Goal: Task Accomplishment & Management: Manage account settings

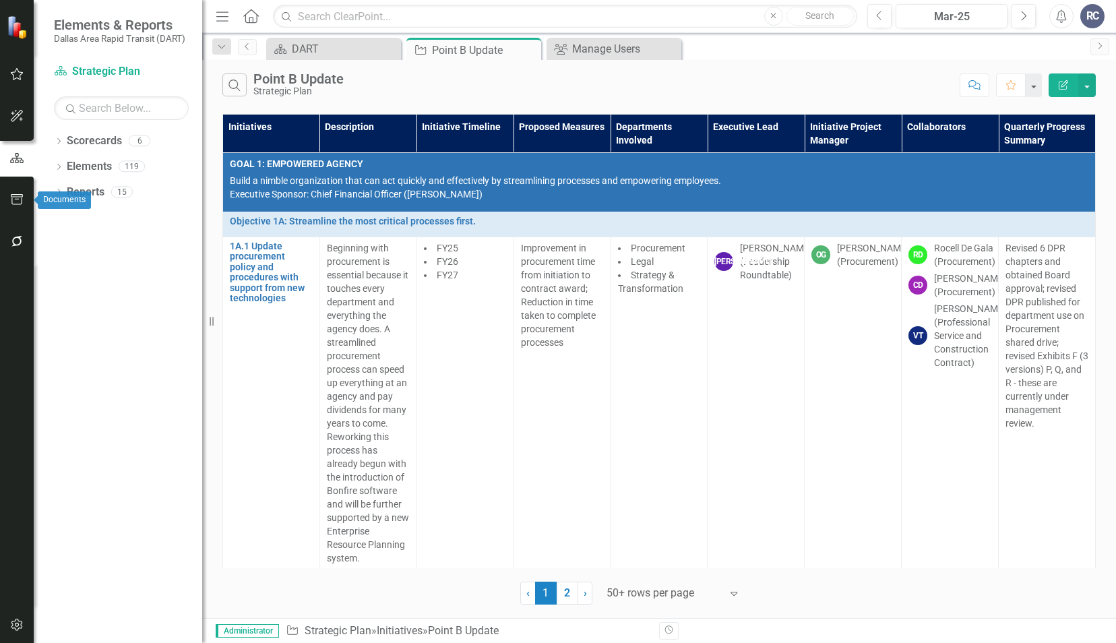
click at [8, 203] on button "button" at bounding box center [17, 200] width 30 height 28
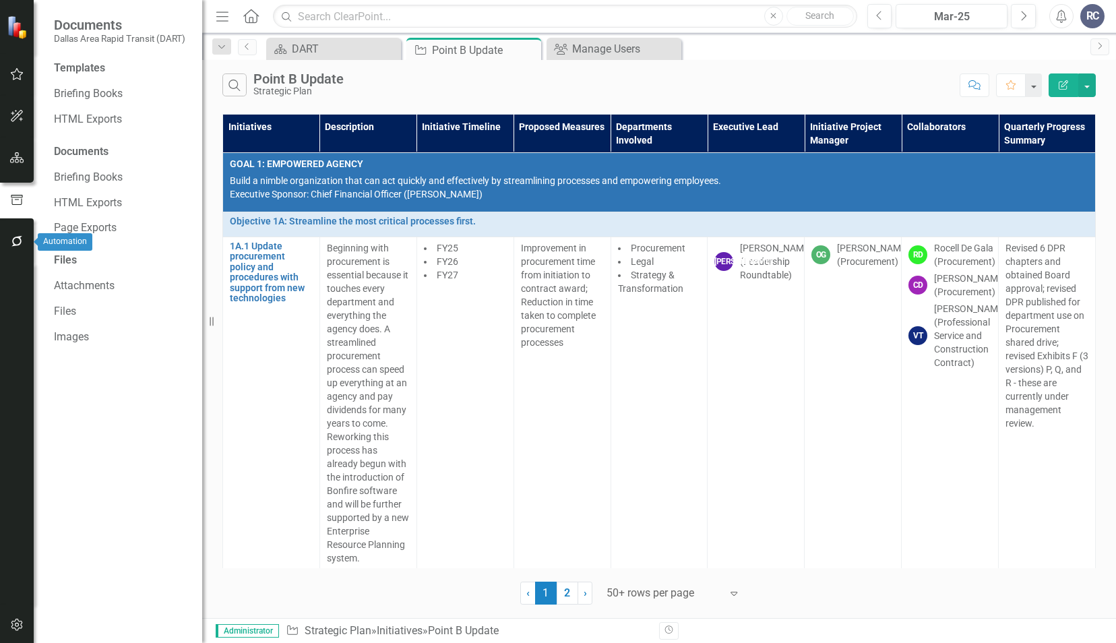
click at [15, 235] on button "button" at bounding box center [17, 242] width 30 height 28
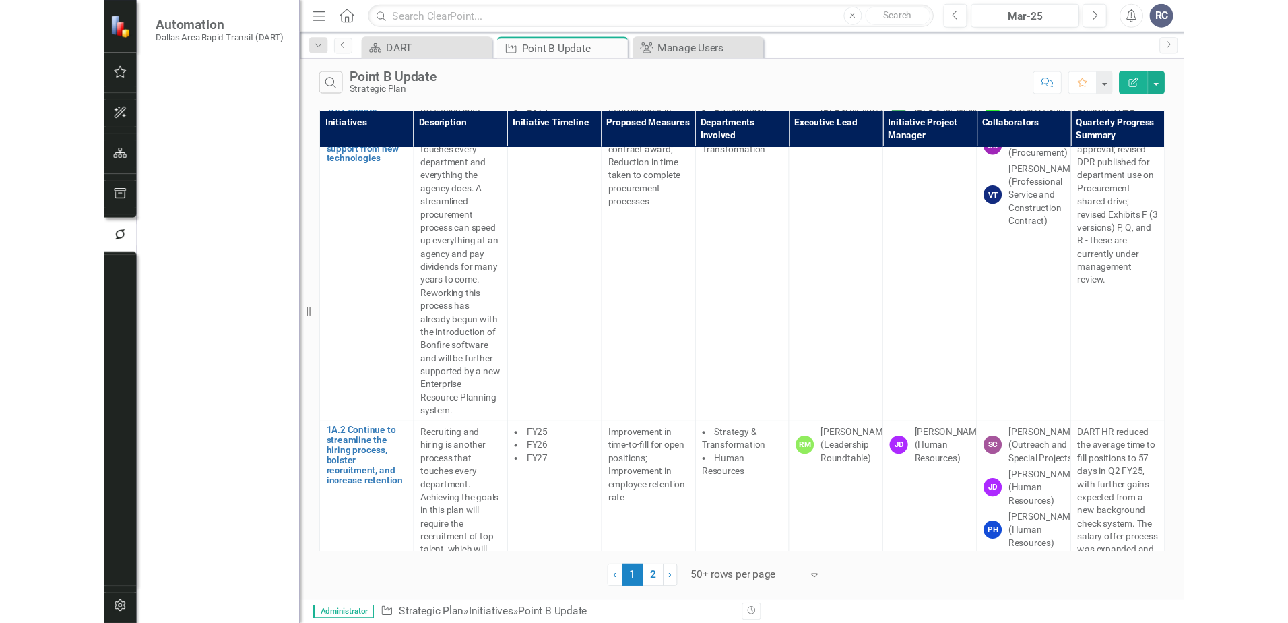
scroll to position [202, 0]
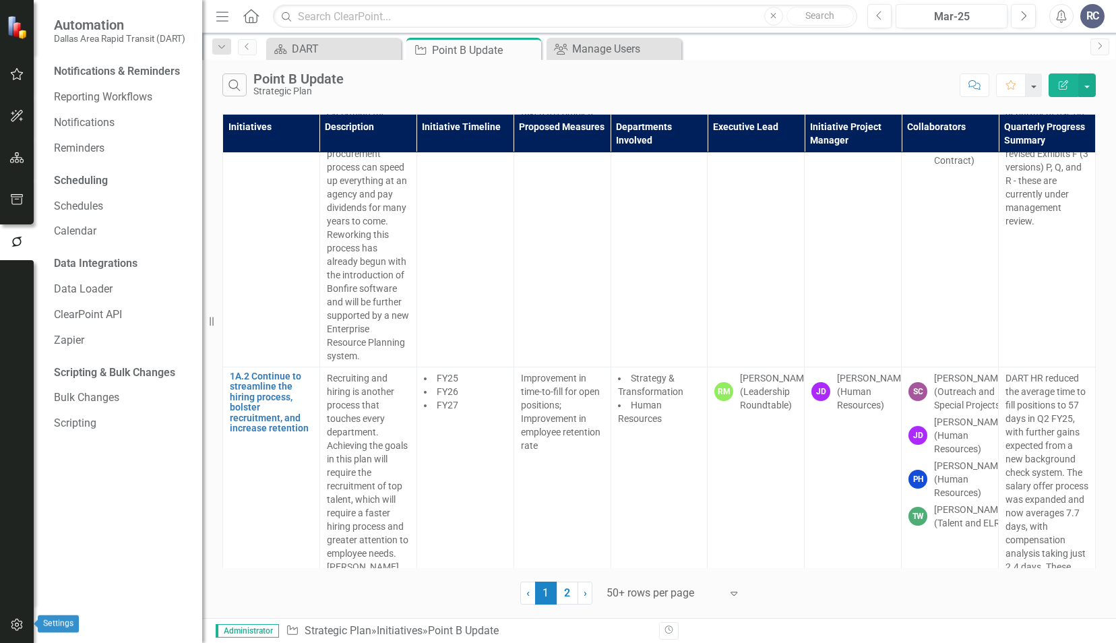
click at [7, 625] on button "button" at bounding box center [17, 625] width 30 height 28
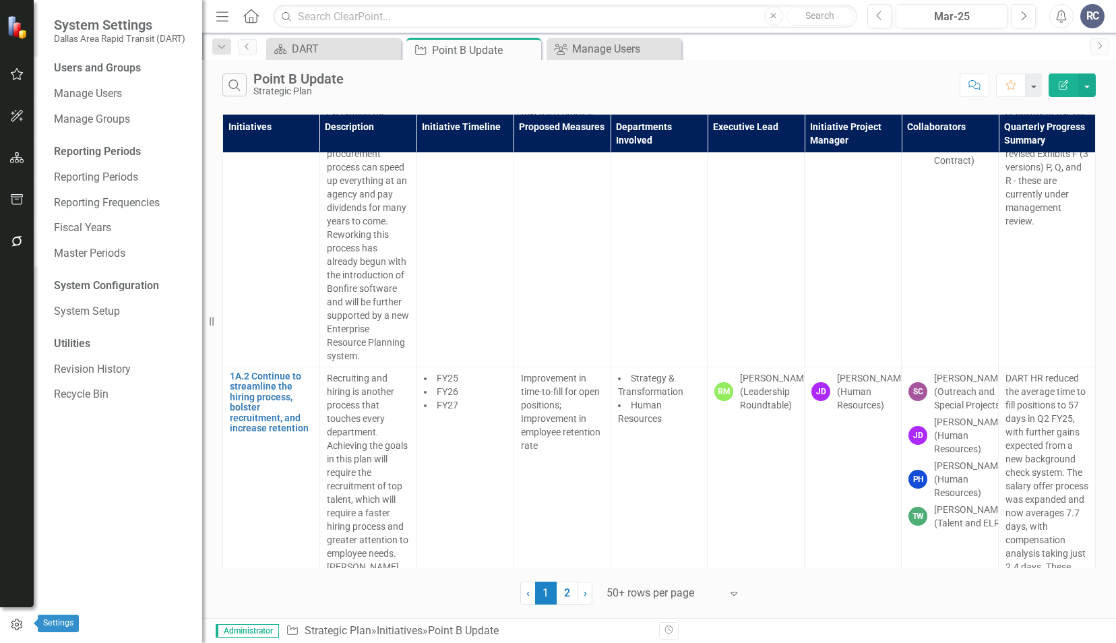
click at [7, 624] on button "button" at bounding box center [17, 625] width 34 height 22
click at [13, 621] on icon "button" at bounding box center [16, 624] width 15 height 12
click at [11, 623] on icon "button" at bounding box center [16, 624] width 15 height 12
click at [10, 236] on icon "button" at bounding box center [17, 241] width 14 height 11
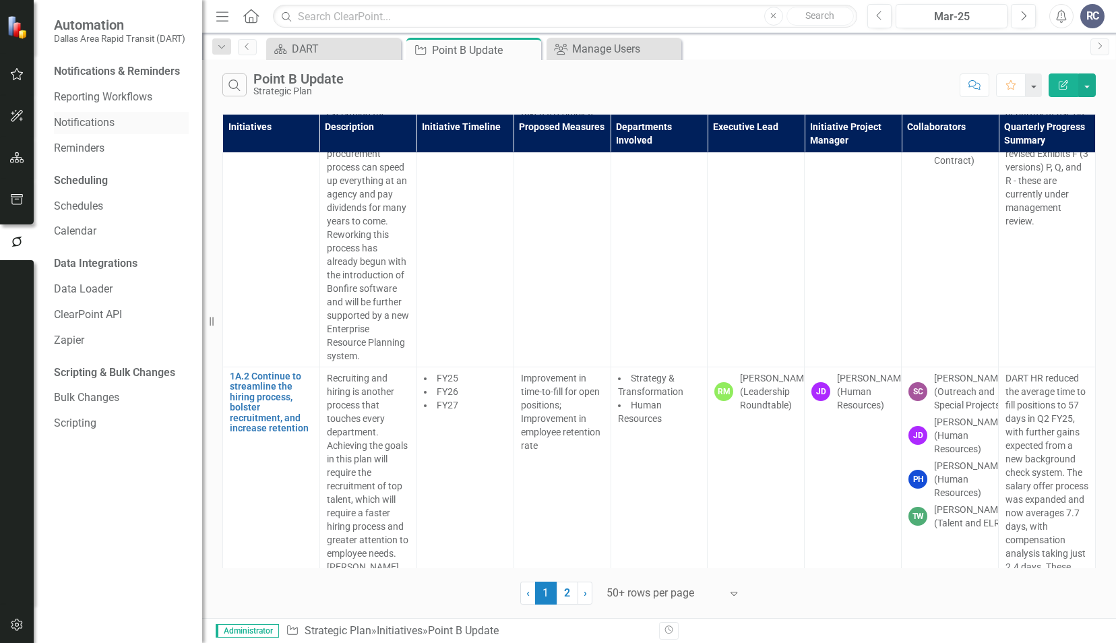
click at [100, 125] on link "Notifications" at bounding box center [121, 122] width 135 height 15
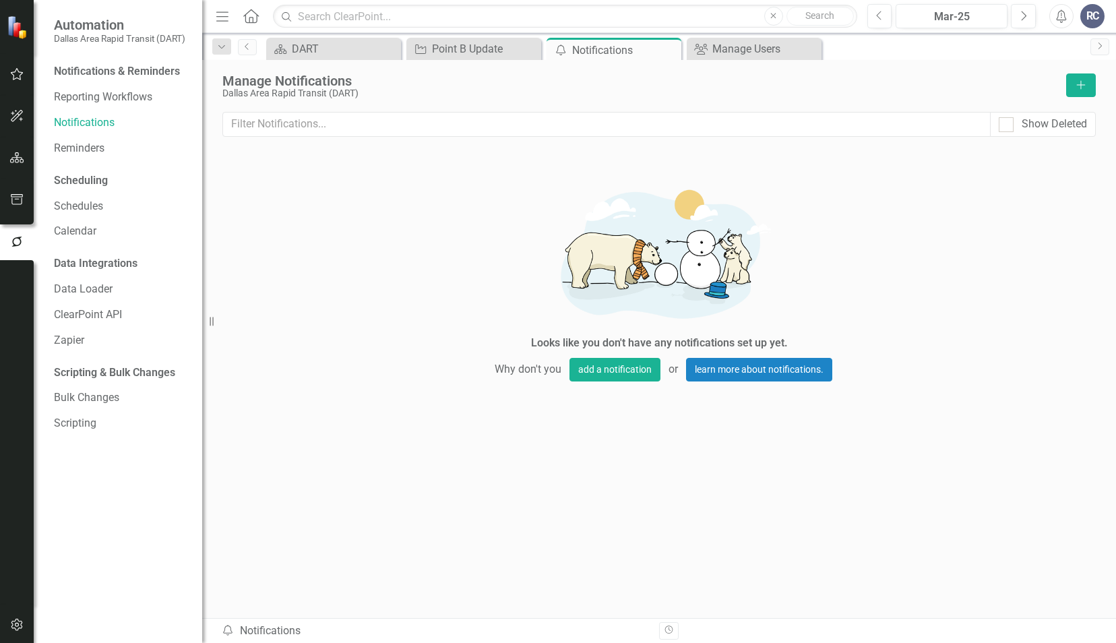
click at [1091, 16] on div "RC" at bounding box center [1092, 16] width 24 height 24
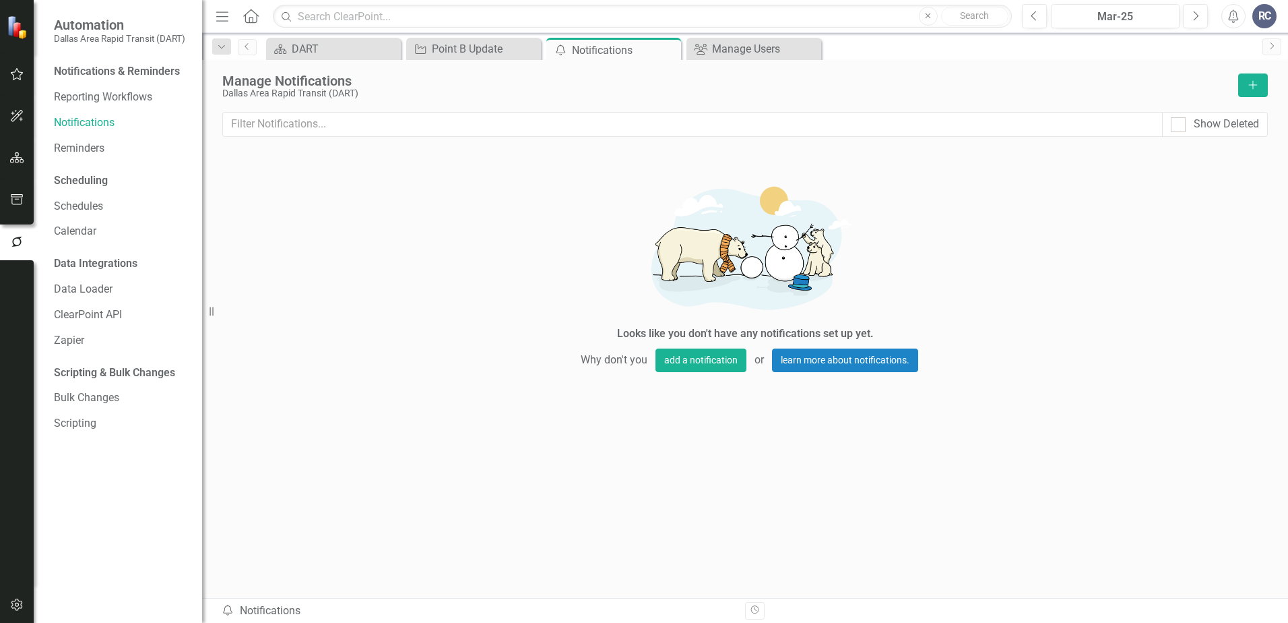
click at [364, 226] on div "Looks like you don't have any notifications set up yet. Why don't you add a not…" at bounding box center [745, 273] width 1046 height 252
click at [19, 209] on button "button" at bounding box center [17, 200] width 30 height 28
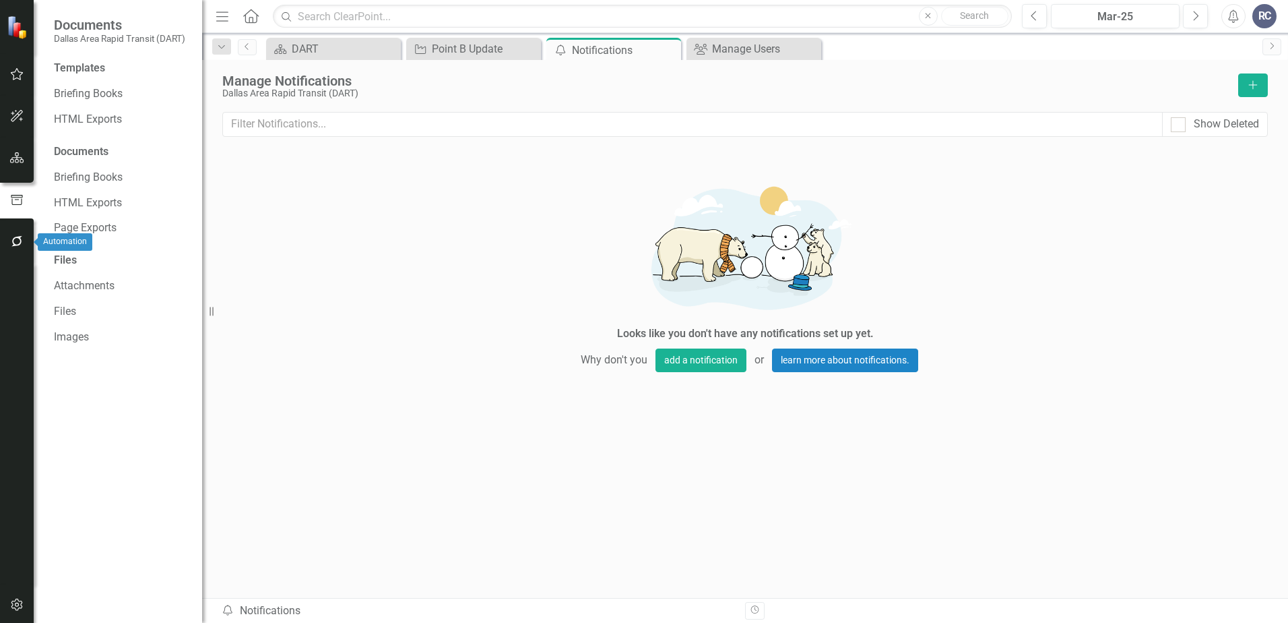
click at [10, 233] on button "button" at bounding box center [17, 242] width 30 height 28
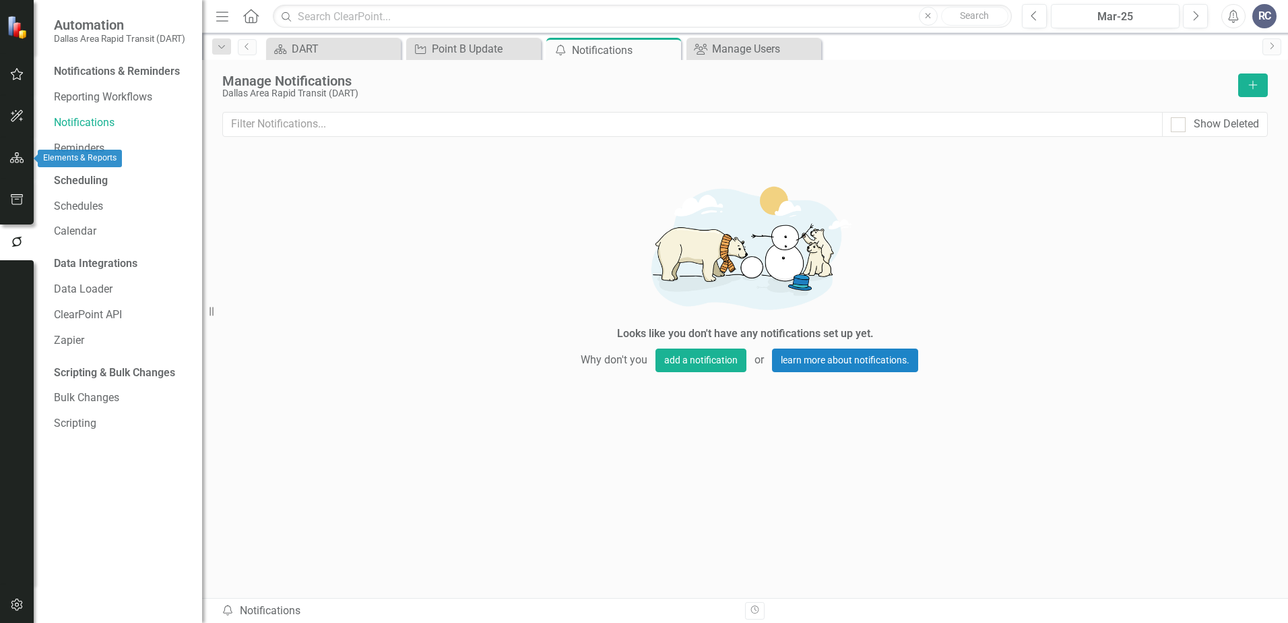
click at [22, 156] on icon "button" at bounding box center [17, 157] width 14 height 11
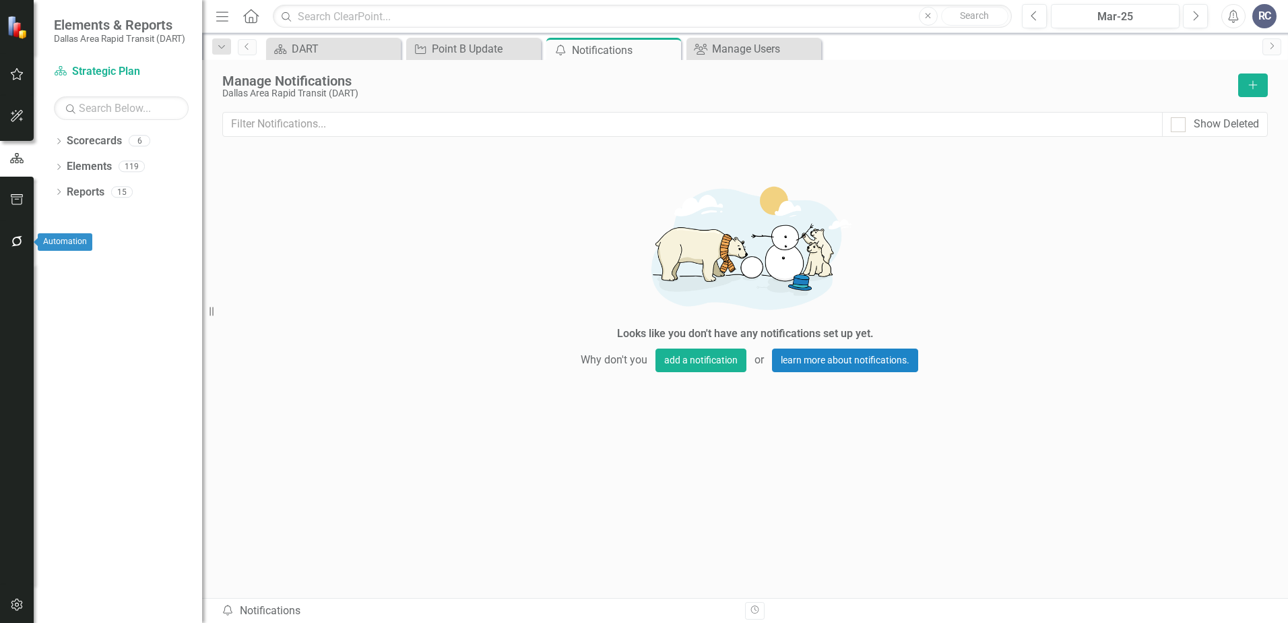
click at [18, 242] on icon "button" at bounding box center [17, 241] width 14 height 11
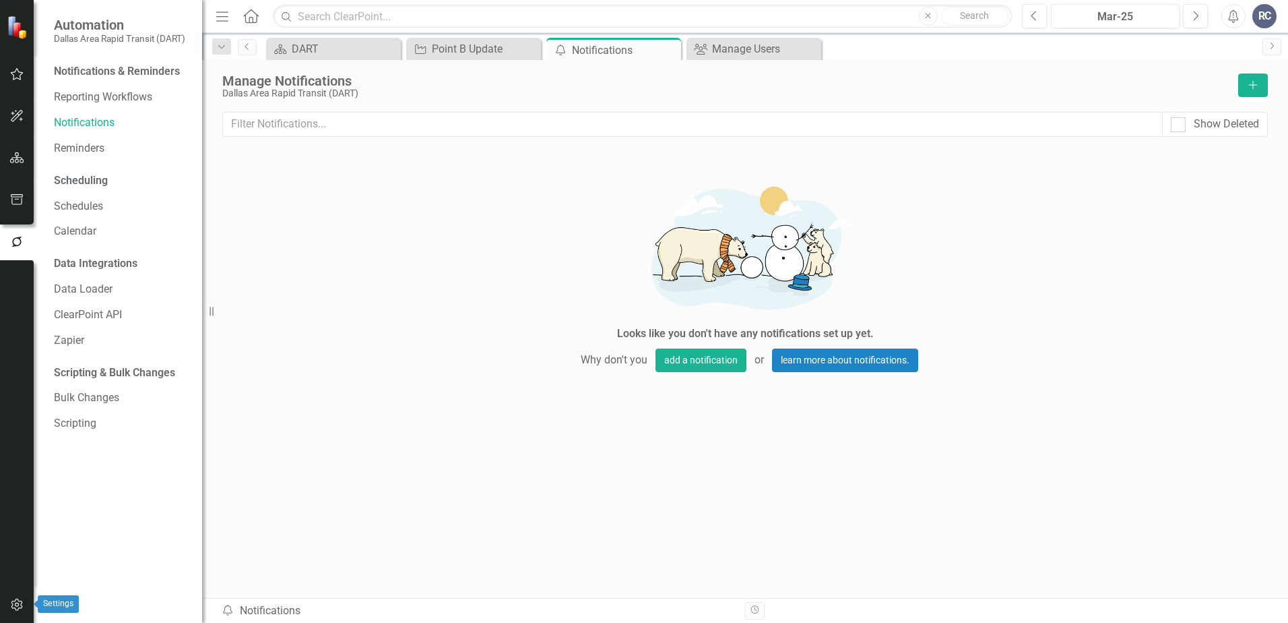
click at [17, 610] on icon "button" at bounding box center [17, 604] width 14 height 11
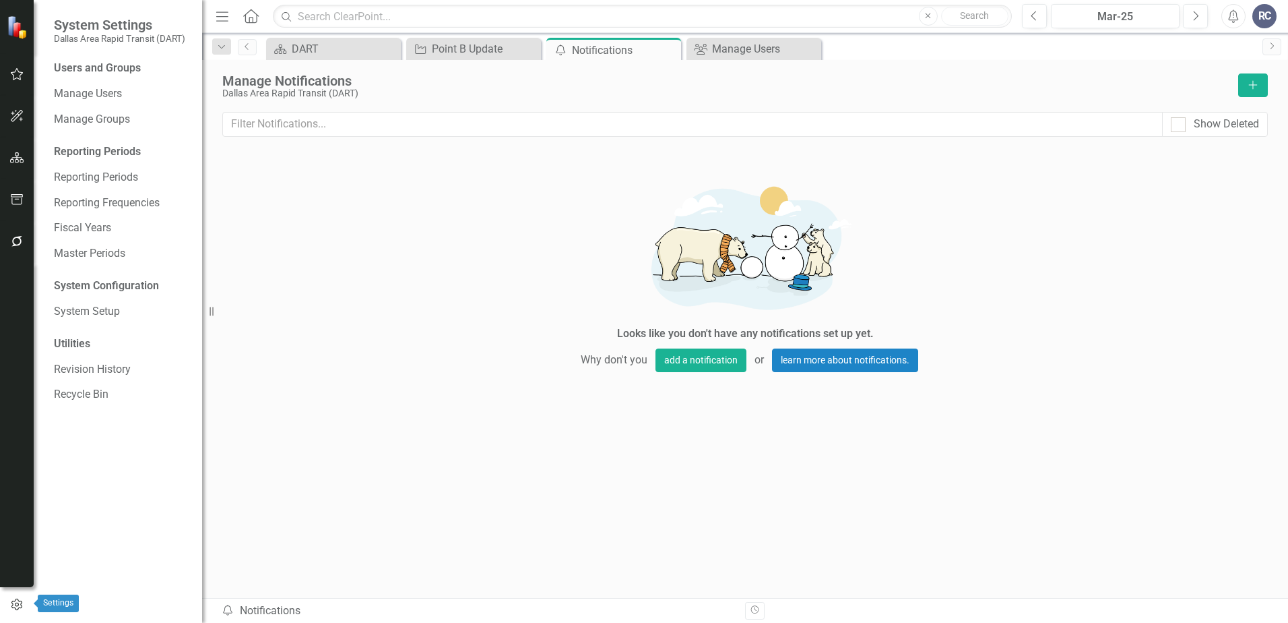
click at [17, 610] on icon "button" at bounding box center [16, 604] width 11 height 12
click at [364, 50] on div "DART" at bounding box center [336, 48] width 89 height 17
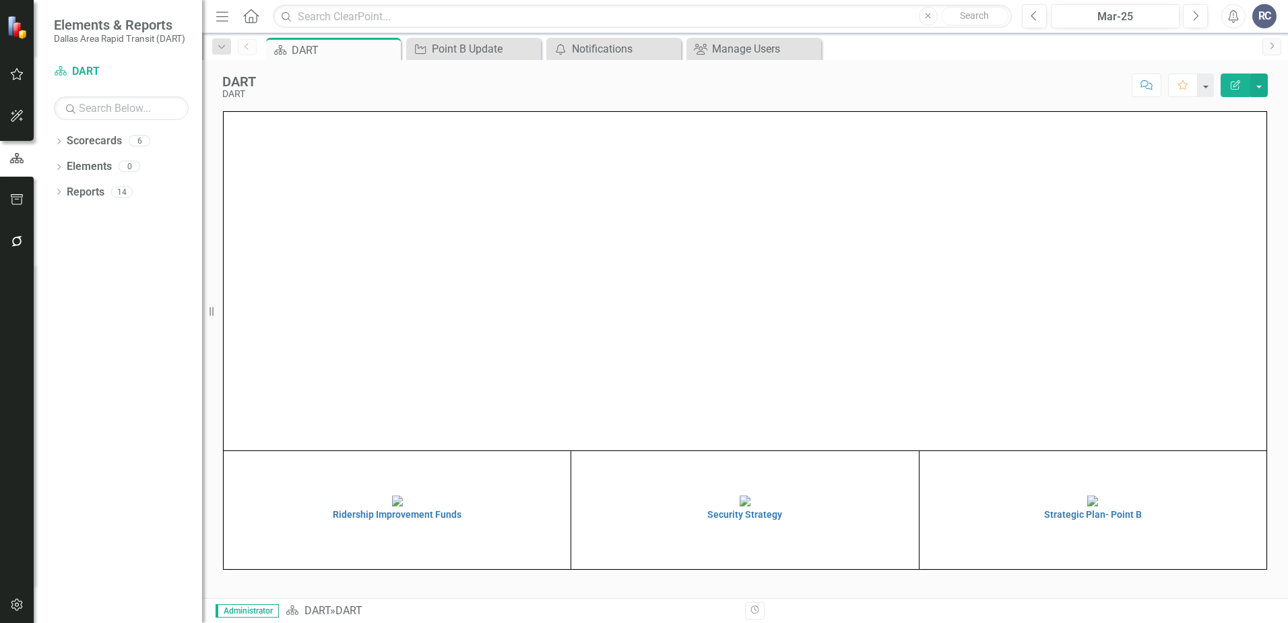
click at [1115, 13] on icon "Alerts" at bounding box center [1233, 15] width 14 height 13
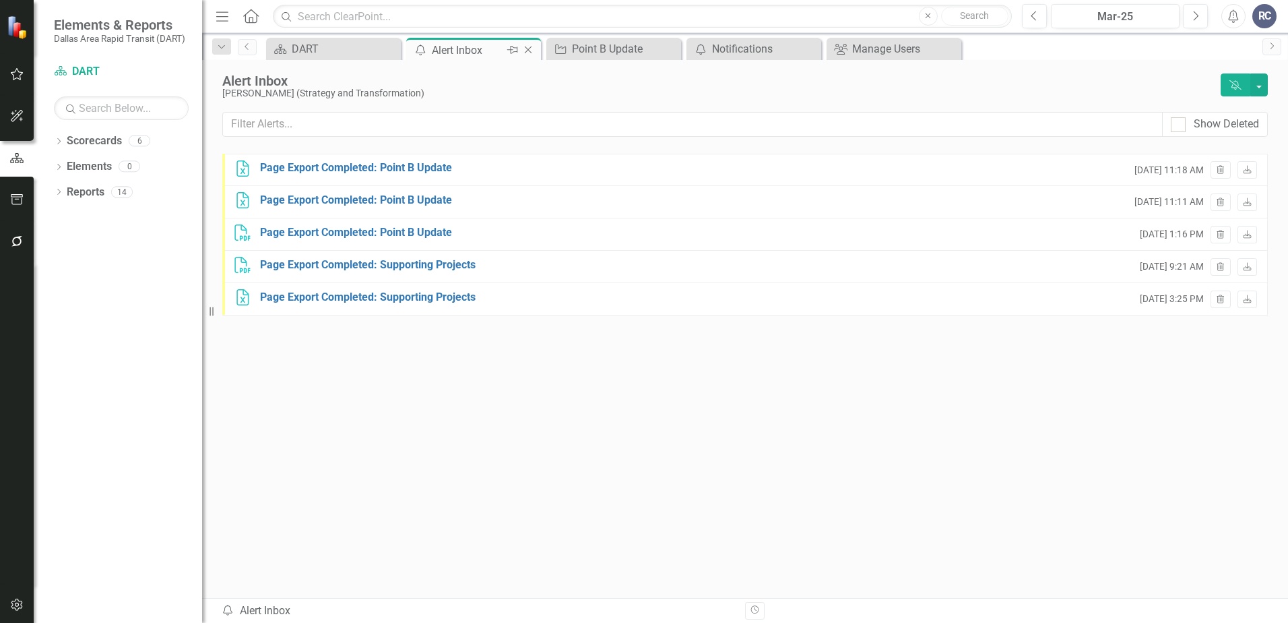
click at [529, 50] on icon "Close" at bounding box center [527, 49] width 13 height 11
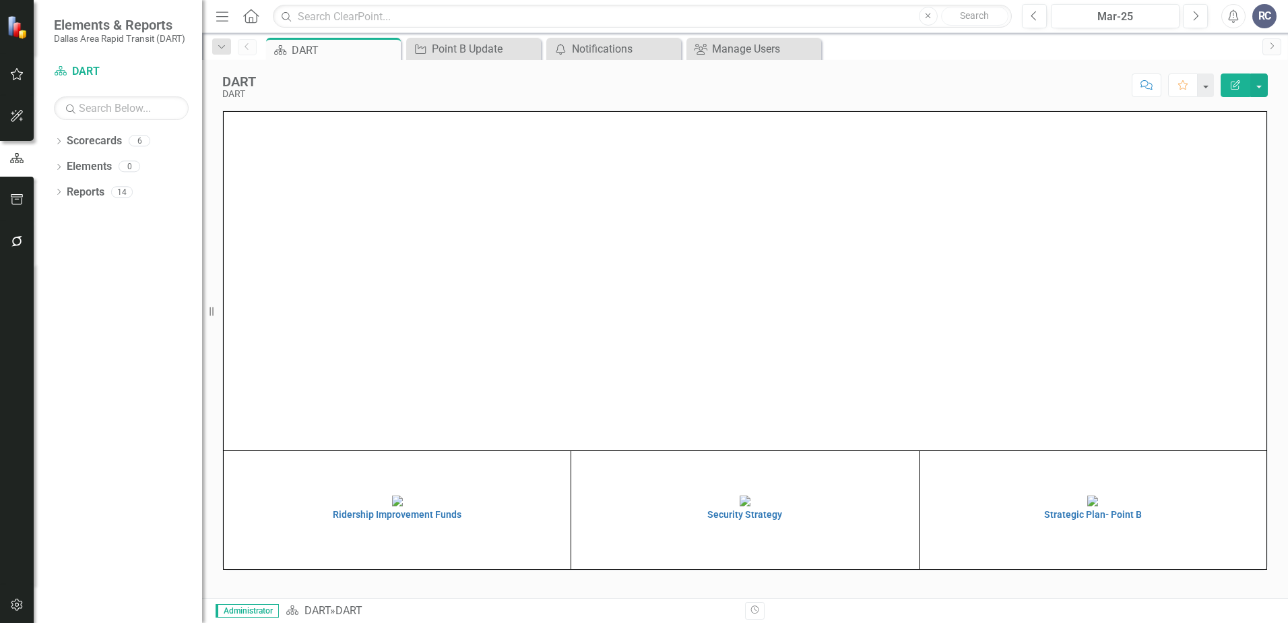
click at [1115, 13] on div "RC" at bounding box center [1264, 16] width 24 height 24
click at [1115, 89] on link "Help Support Center" at bounding box center [1223, 93] width 106 height 25
click at [10, 602] on icon "button" at bounding box center [17, 604] width 14 height 11
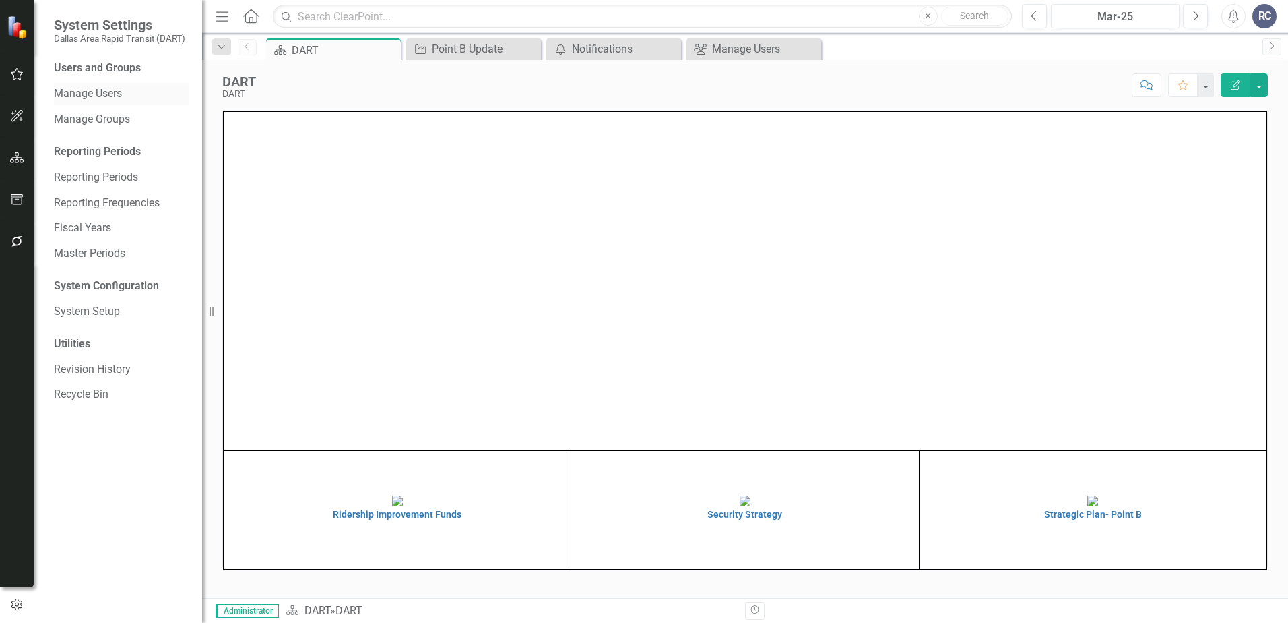
click at [91, 94] on link "Manage Users" at bounding box center [121, 93] width 135 height 15
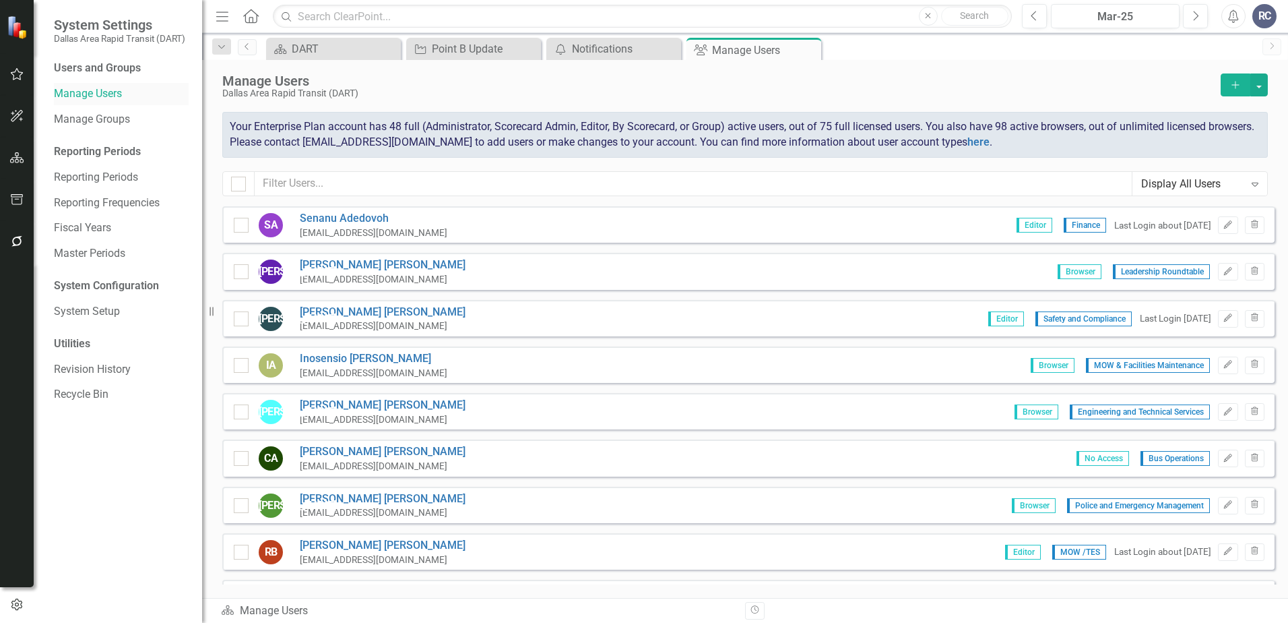
checkbox input "false"
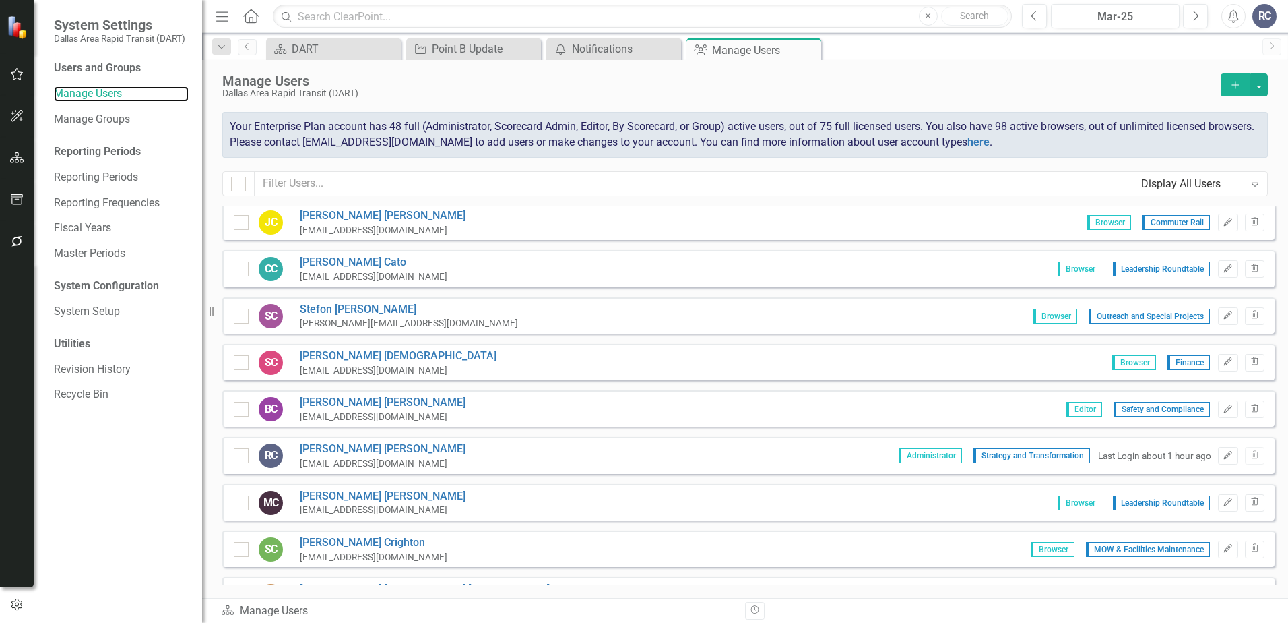
scroll to position [943, 0]
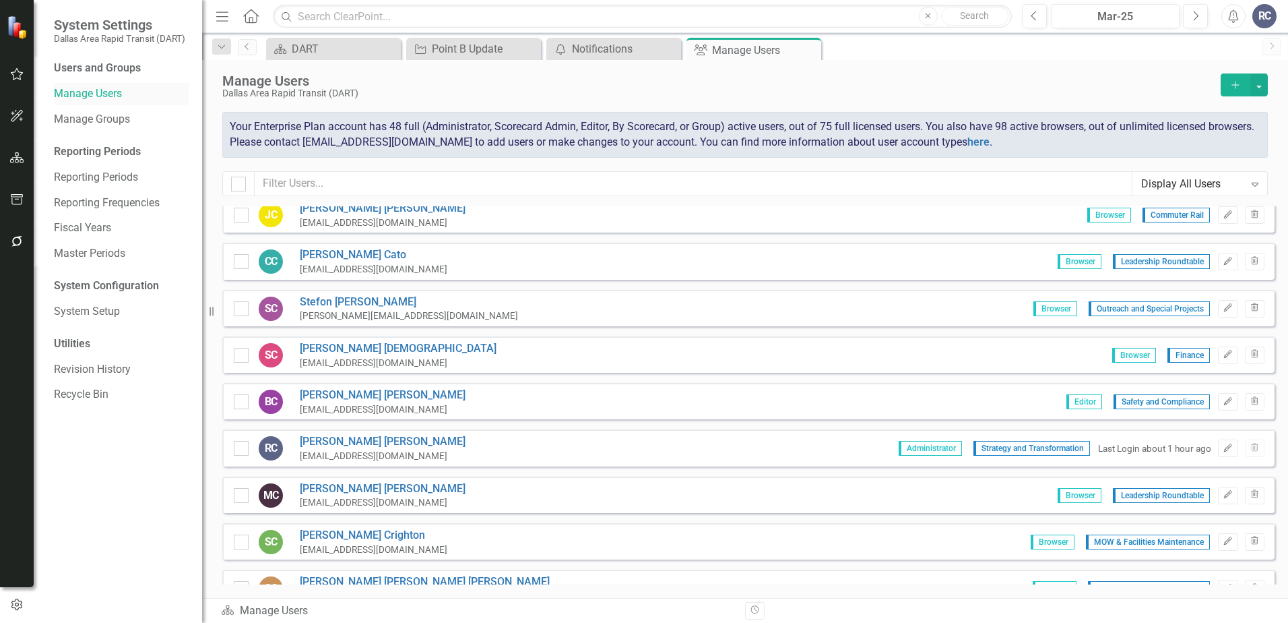
click at [90, 89] on link "Manage Users" at bounding box center [121, 93] width 135 height 15
click at [10, 249] on button "button" at bounding box center [17, 242] width 30 height 28
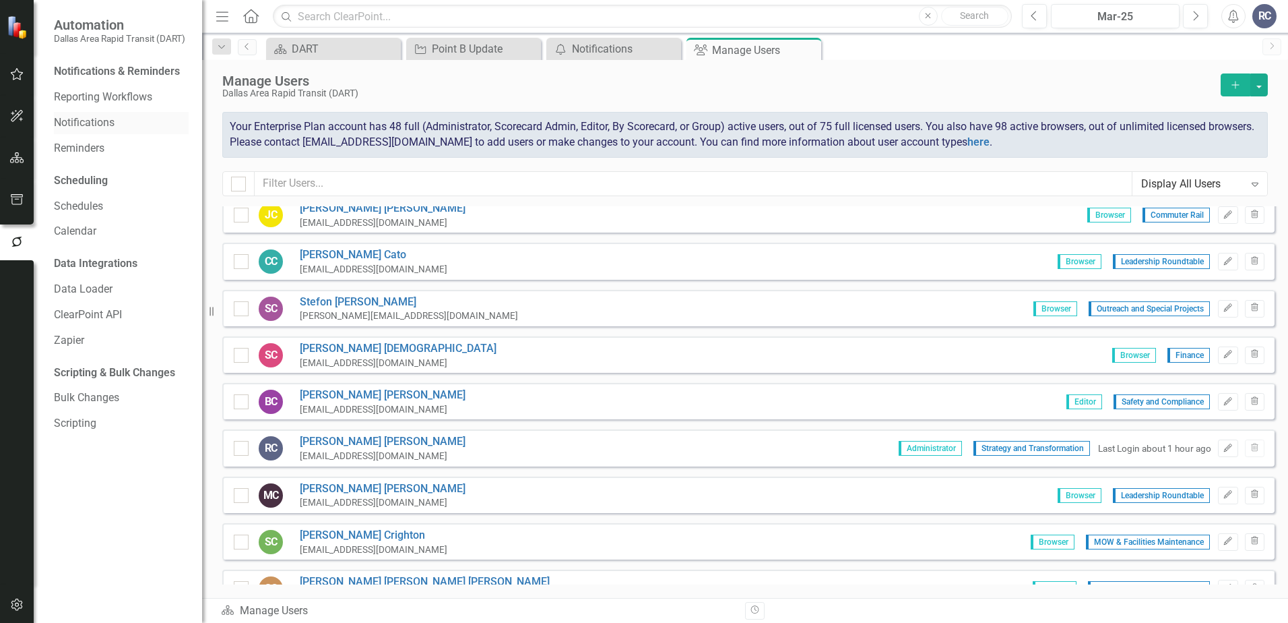
click at [113, 122] on link "Notifications" at bounding box center [121, 122] width 135 height 15
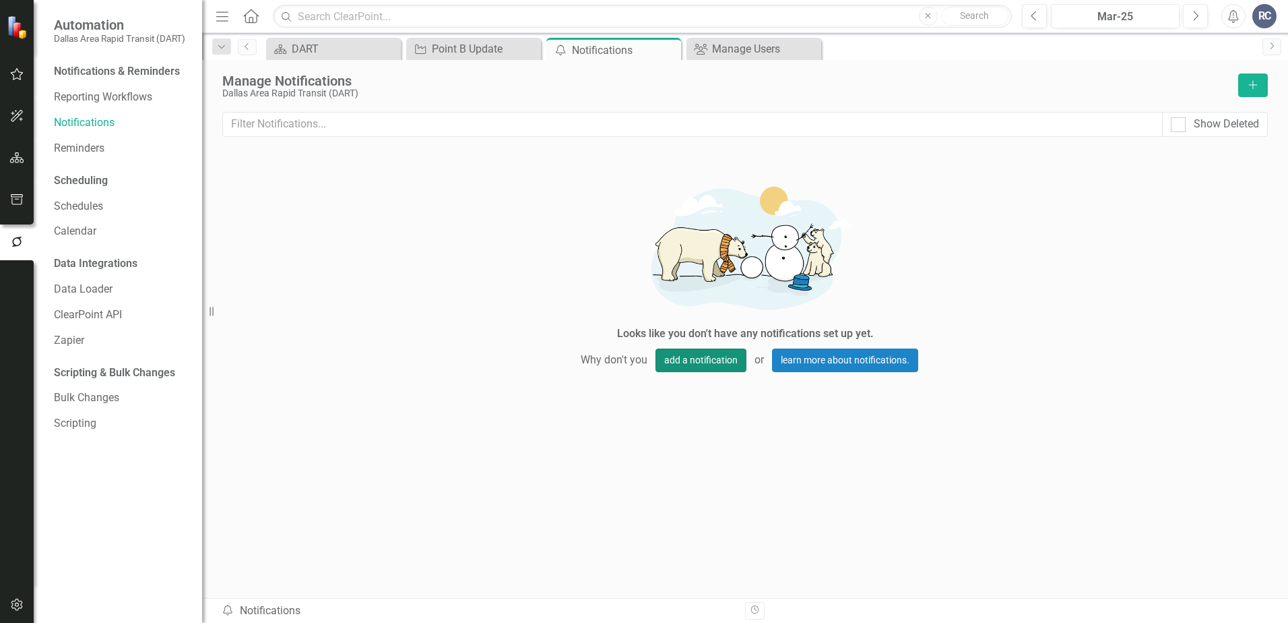
click at [682, 356] on button "add a notification" at bounding box center [701, 360] width 91 height 24
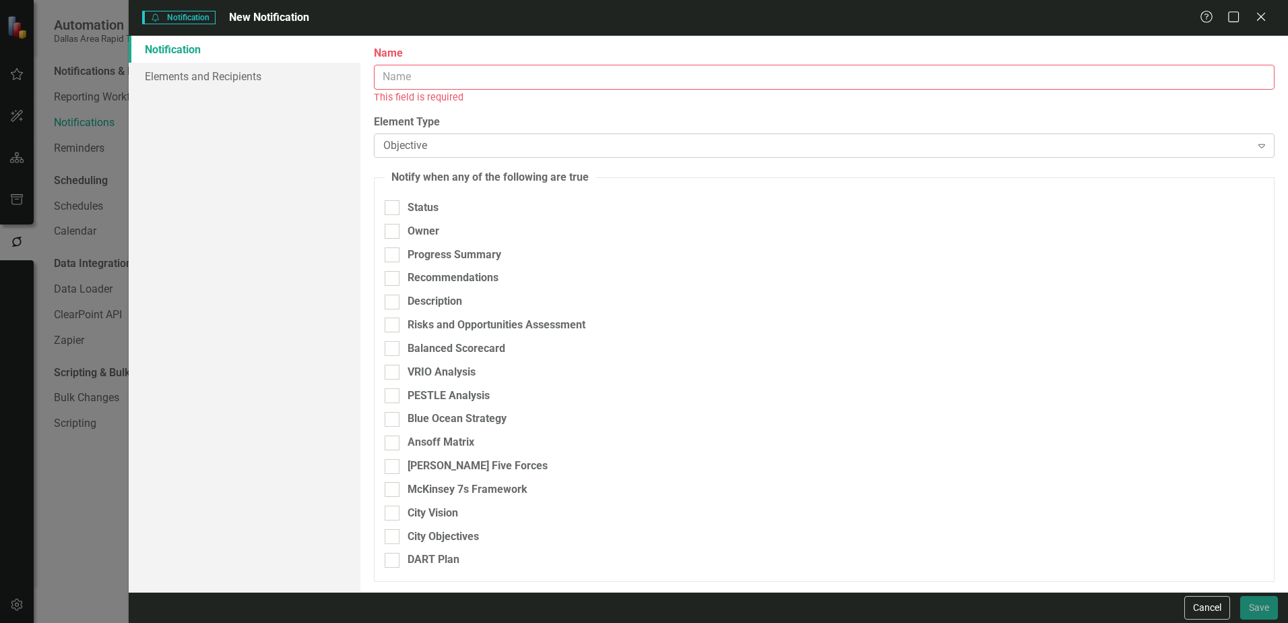
click at [439, 143] on div "Objective" at bounding box center [816, 145] width 867 height 15
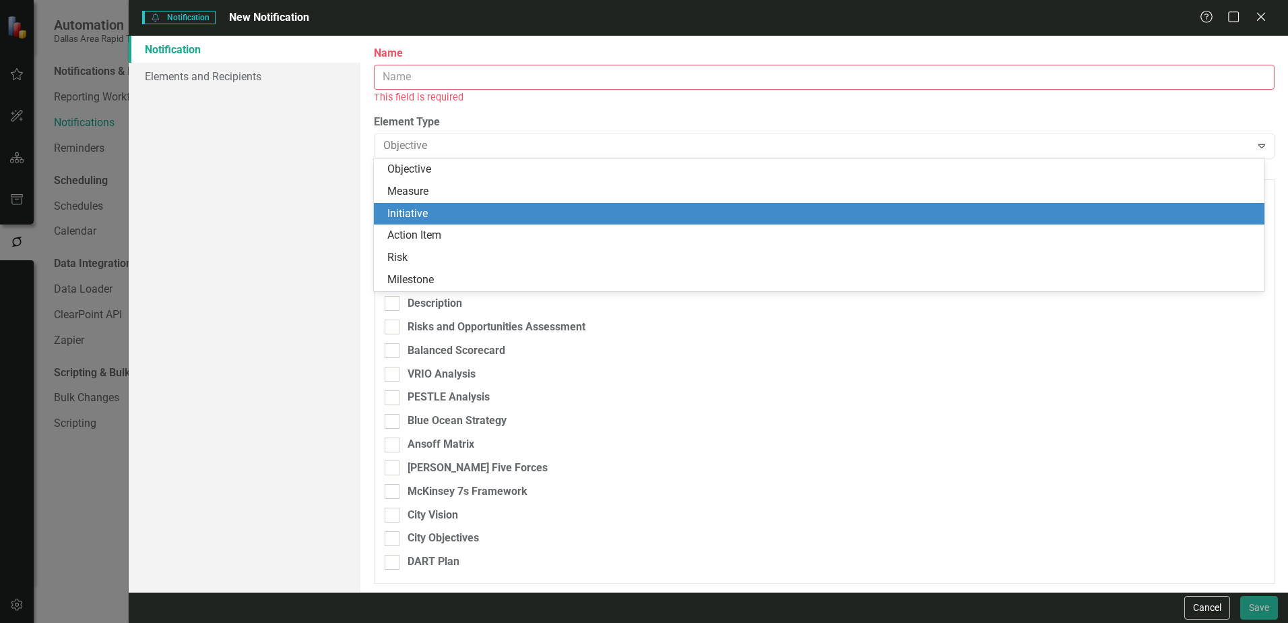
click at [428, 213] on div "Initiative" at bounding box center [821, 213] width 869 height 15
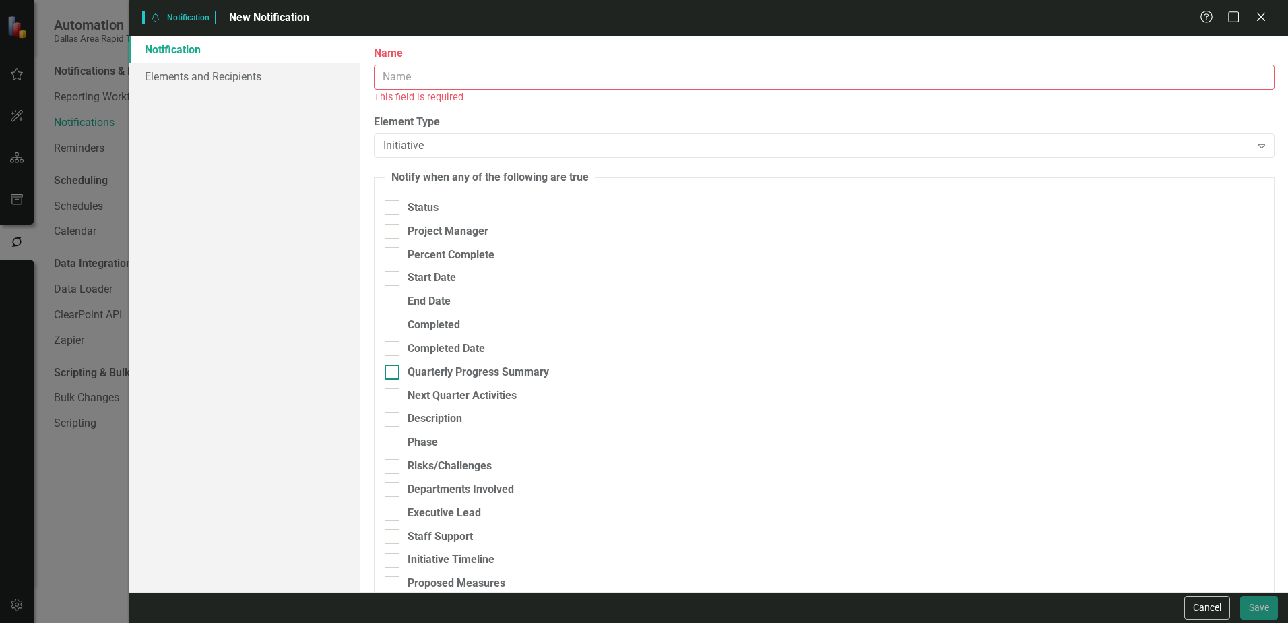
click at [418, 372] on div "Quarterly Progress Summary" at bounding box center [478, 371] width 141 height 15
click at [393, 372] on input "Quarterly Progress Summary" at bounding box center [389, 368] width 9 height 9
checkbox input "true"
click at [786, 380] on div "Any Change Expand" at bounding box center [861, 372] width 205 height 24
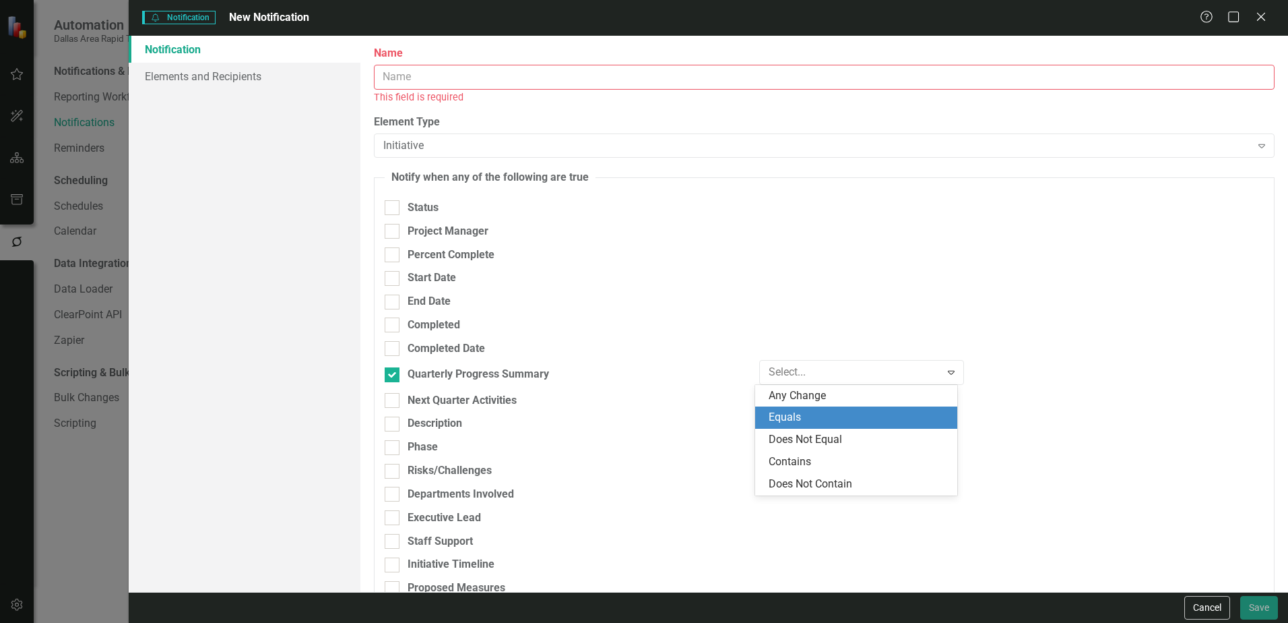
click at [796, 415] on div "Equals" at bounding box center [859, 417] width 181 height 15
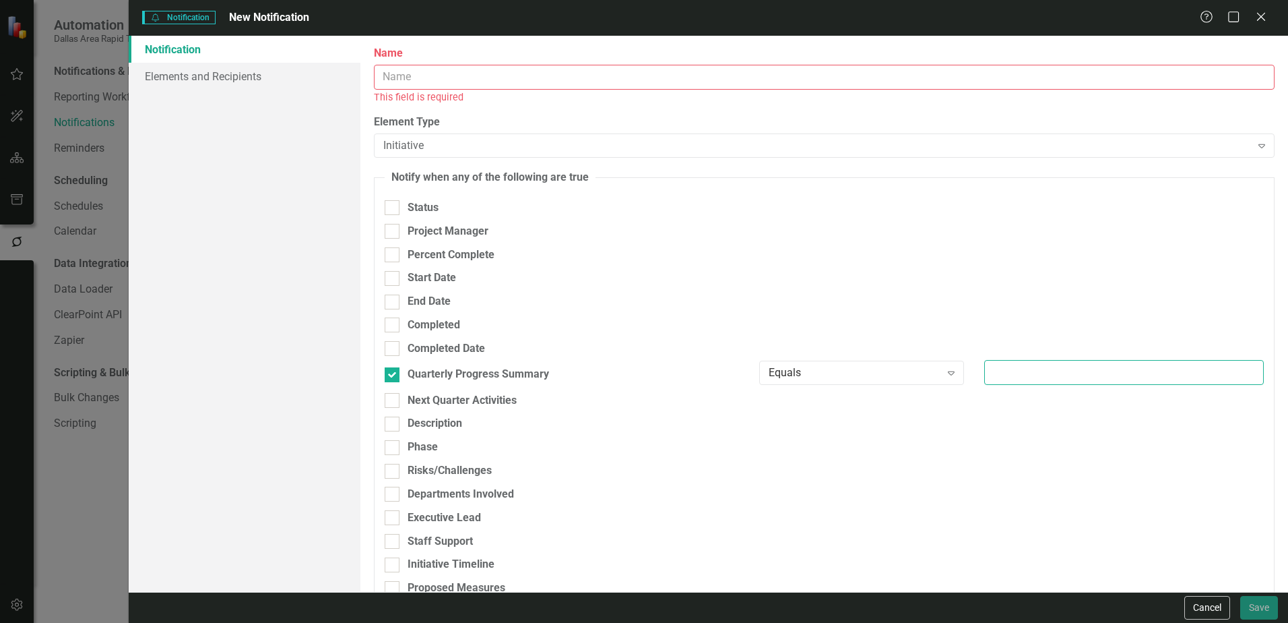
click at [999, 362] on input "text" at bounding box center [1124, 372] width 280 height 25
click at [1004, 375] on input "text" at bounding box center [1124, 372] width 280 height 25
click at [945, 373] on icon "Expand" at bounding box center [951, 372] width 13 height 11
click at [992, 376] on input "text" at bounding box center [1124, 372] width 280 height 25
type input "Nothing"
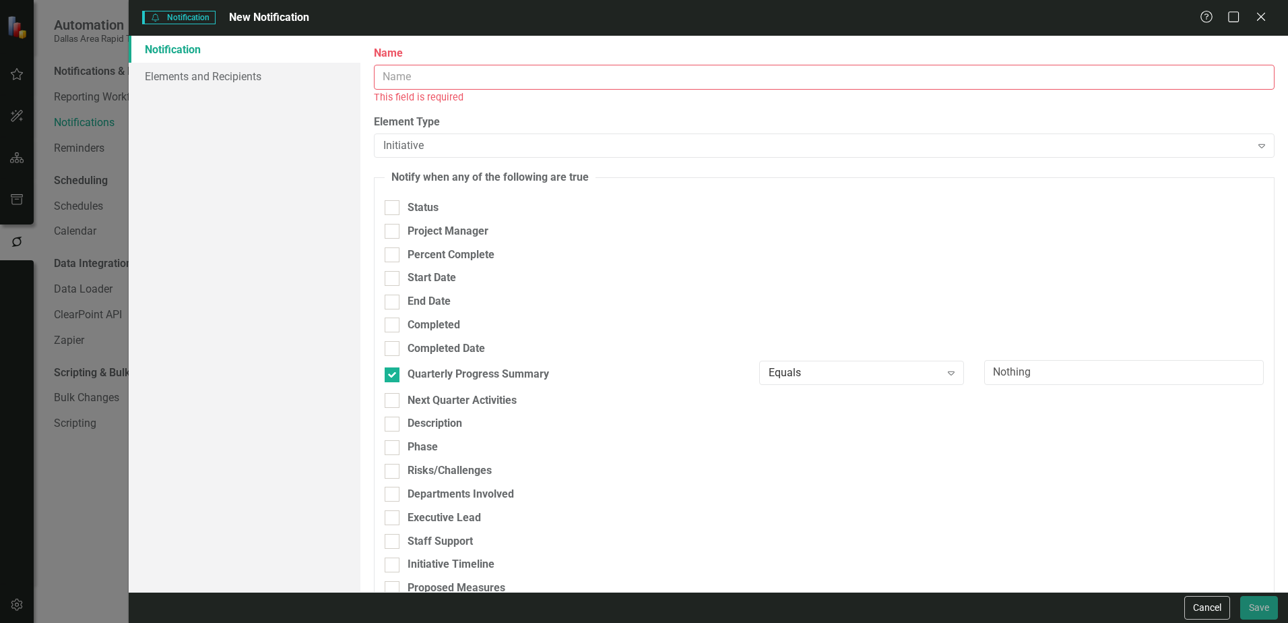
click at [468, 80] on input "Name" at bounding box center [824, 77] width 901 height 25
click at [226, 66] on link "Elements and Recipients" at bounding box center [245, 76] width 232 height 27
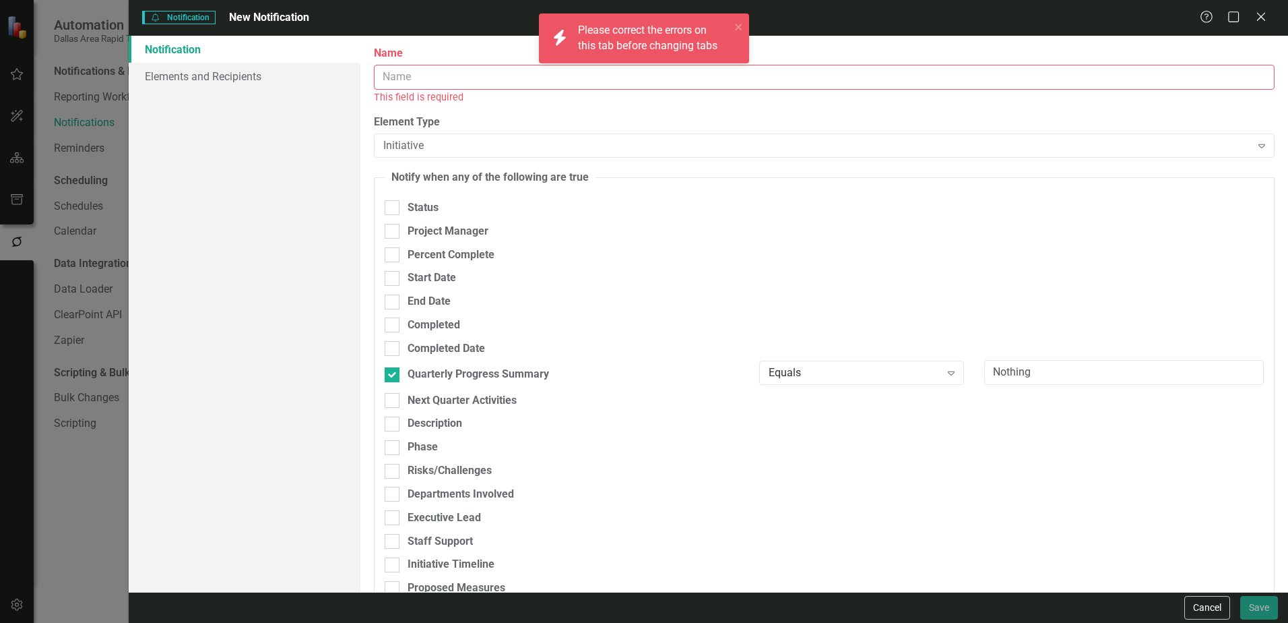
click at [607, 81] on input "Name" at bounding box center [824, 77] width 901 height 25
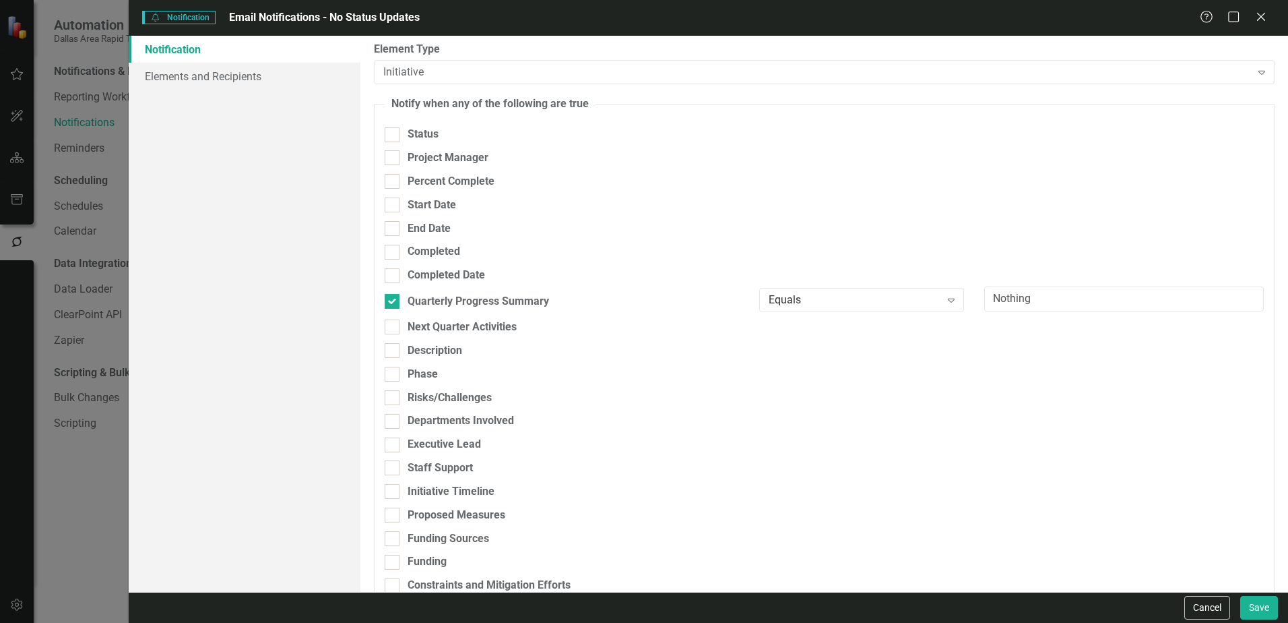
scroll to position [337, 0]
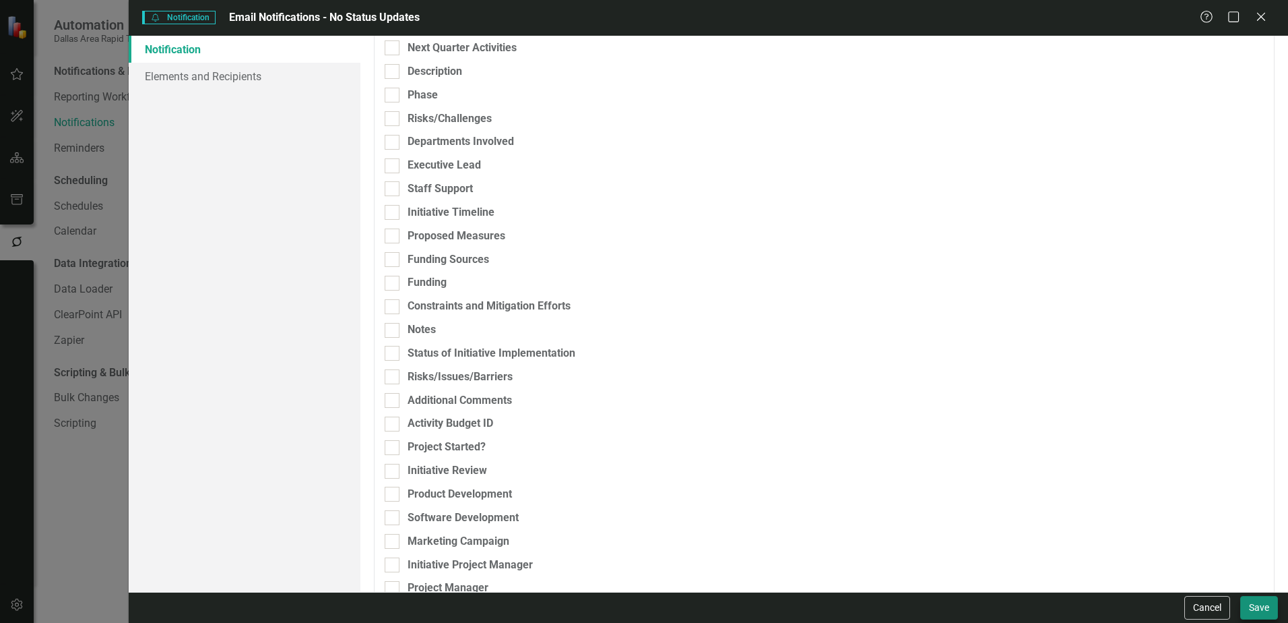
type input "Email Notifications - No Status Updates"
click at [1115, 605] on button "Save" at bounding box center [1259, 608] width 38 height 24
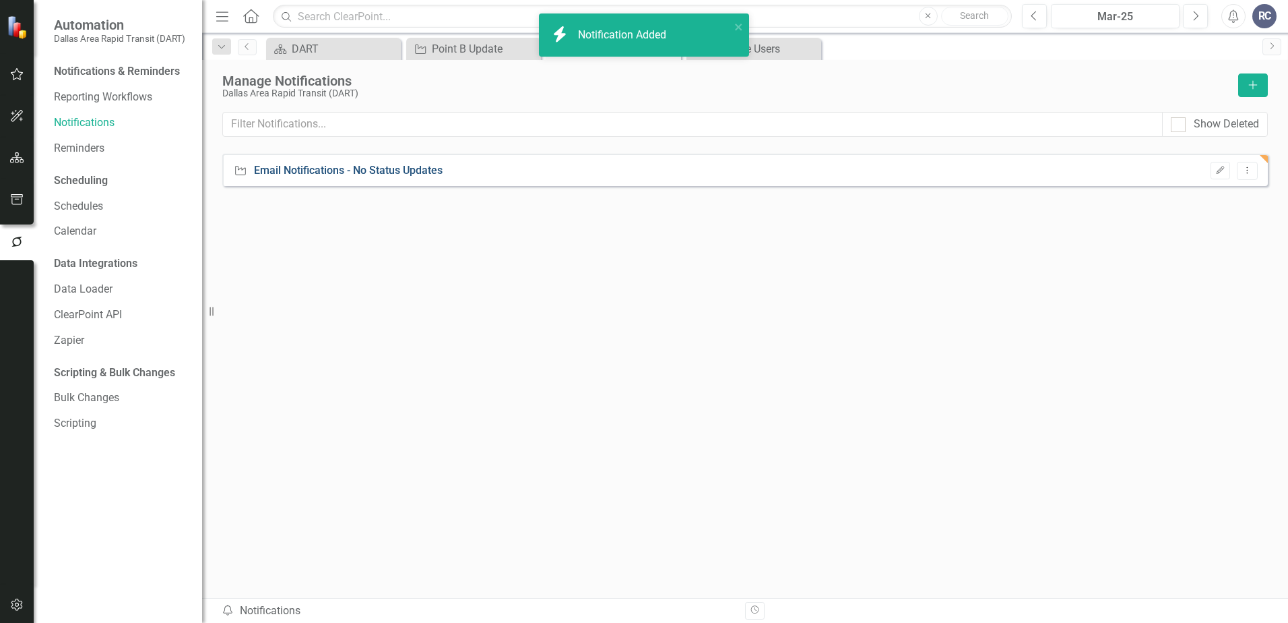
click at [394, 168] on link "Email Notifications - No Status Updates" at bounding box center [348, 170] width 189 height 15
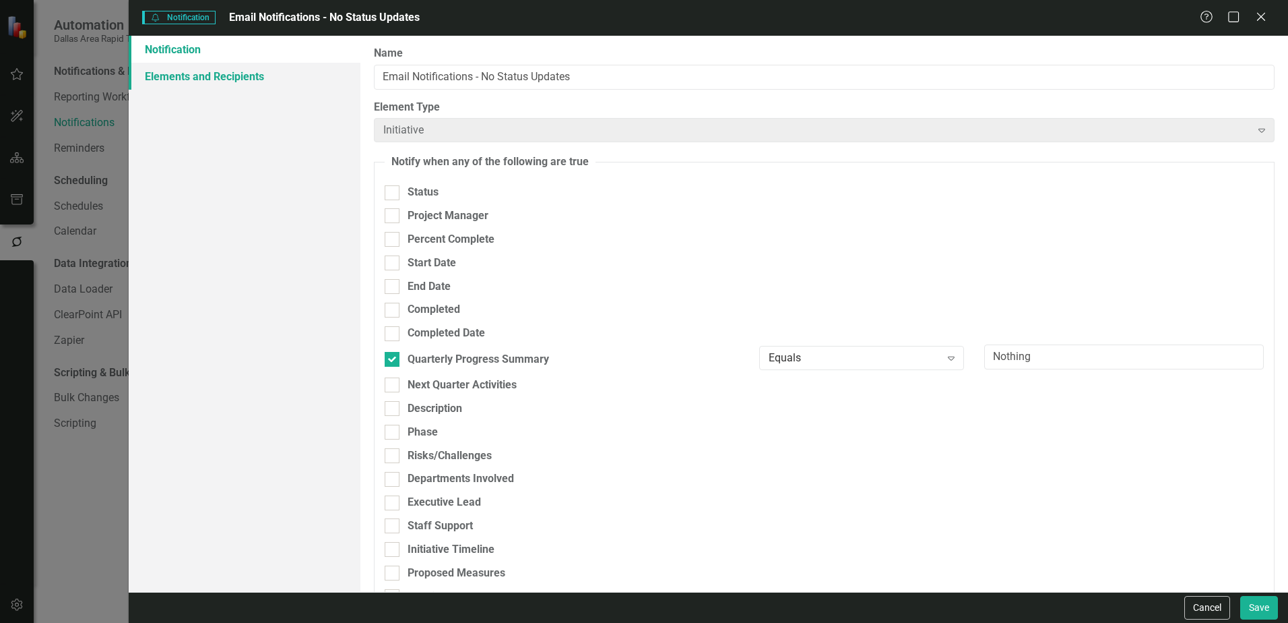
click at [224, 73] on link "Elements and Recipients" at bounding box center [245, 76] width 232 height 27
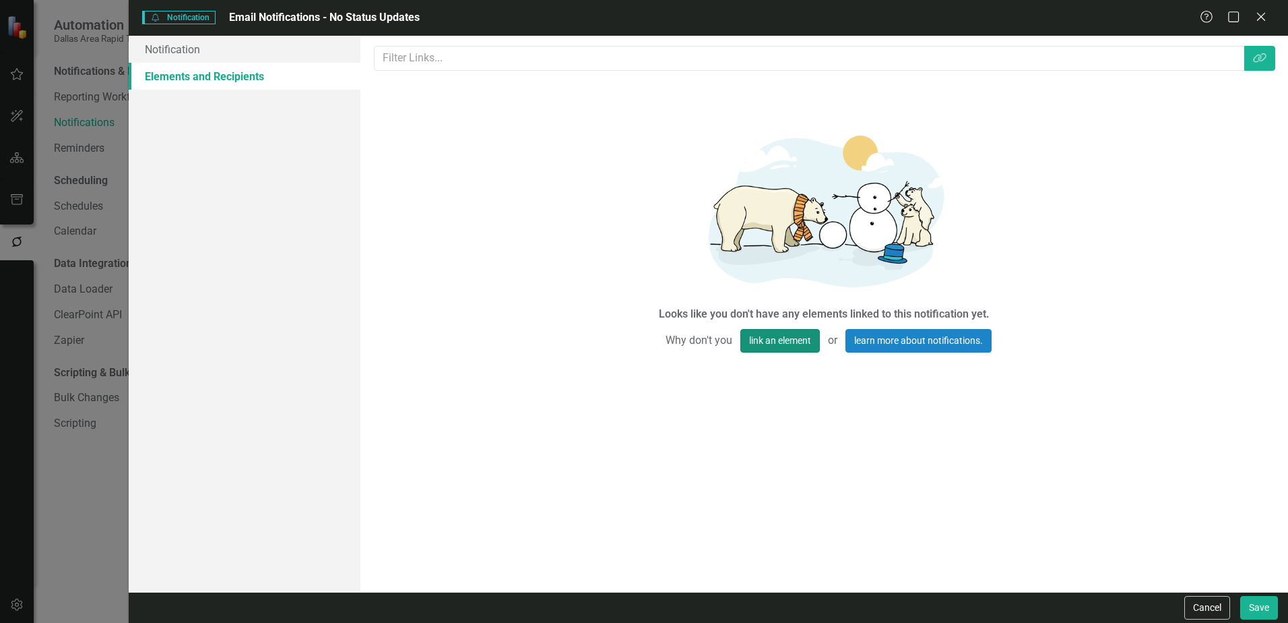
click at [767, 343] on button "link an element" at bounding box center [779, 341] width 79 height 24
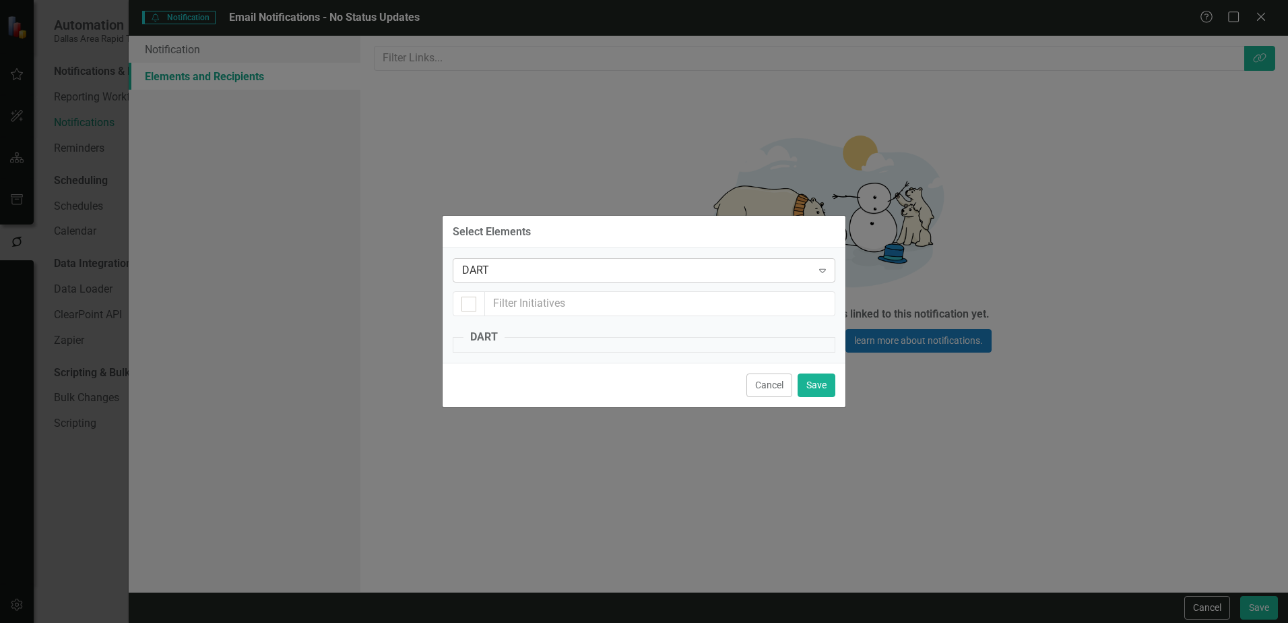
click at [635, 270] on div "DART" at bounding box center [637, 270] width 350 height 15
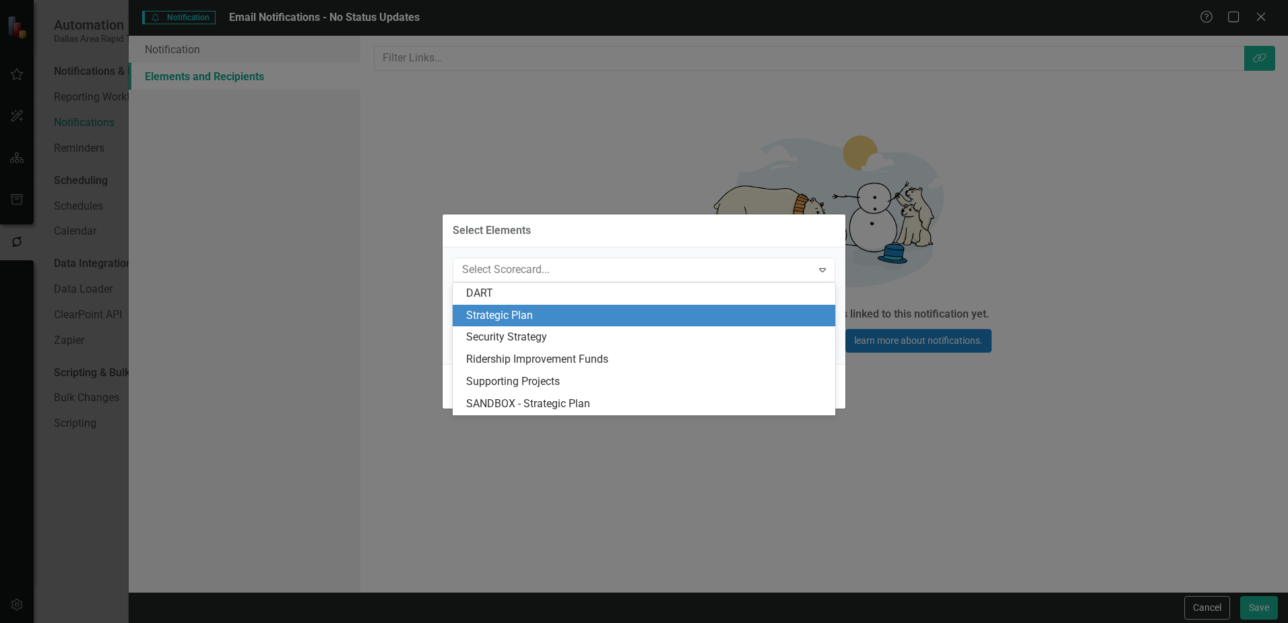
click at [620, 313] on div "Strategic Plan" at bounding box center [646, 315] width 361 height 15
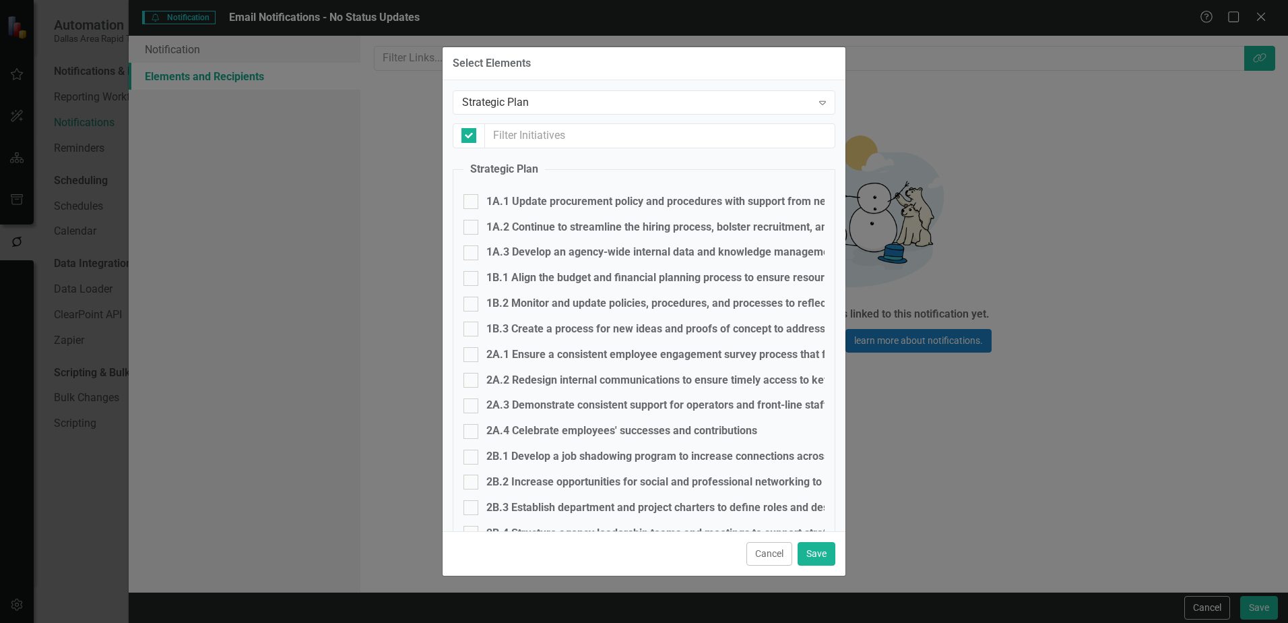
checkbox input "false"
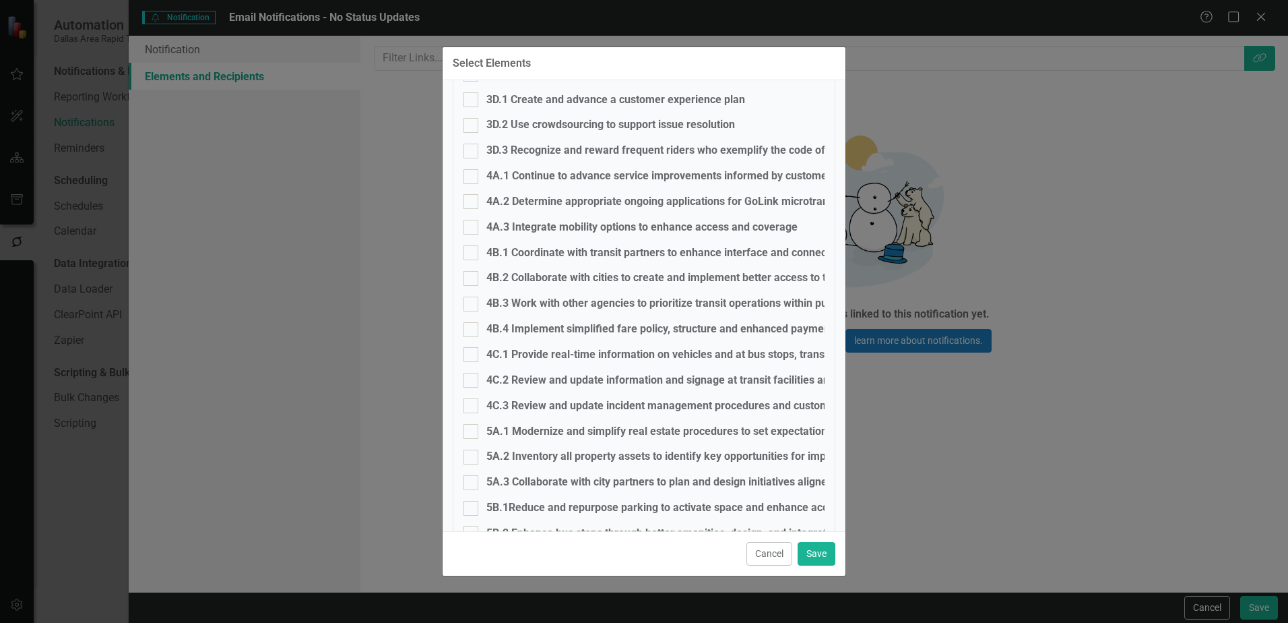
scroll to position [1153, 0]
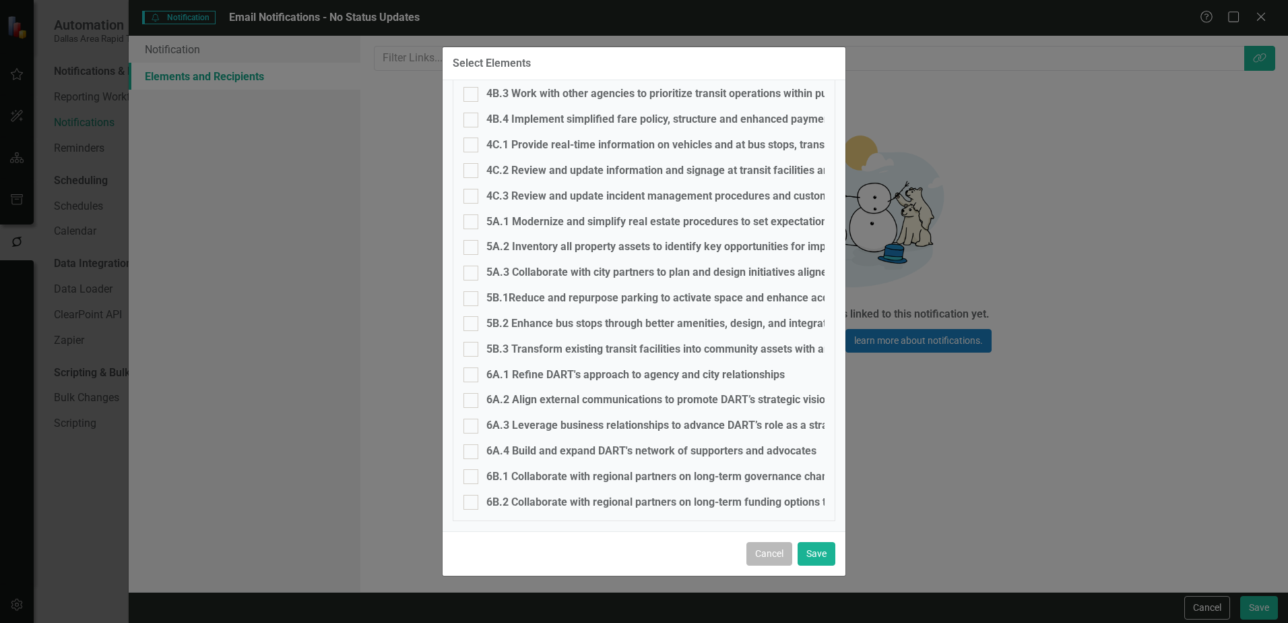
click at [751, 557] on button "Cancel" at bounding box center [769, 554] width 46 height 24
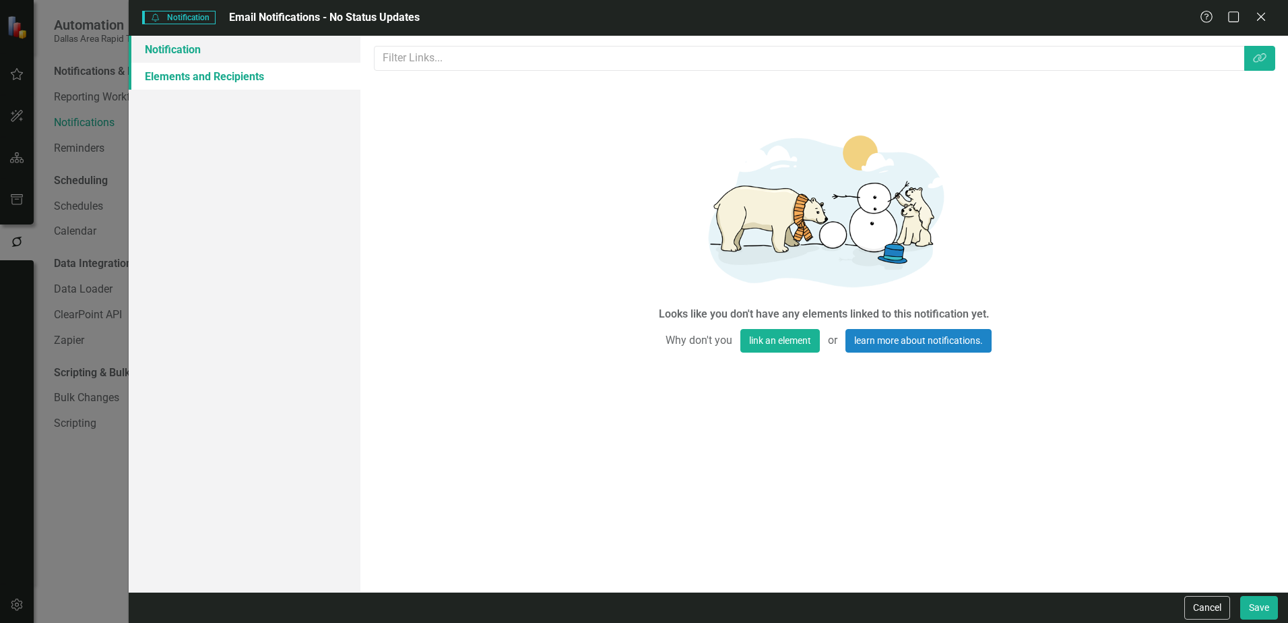
click at [190, 44] on link "Notification" at bounding box center [245, 49] width 232 height 27
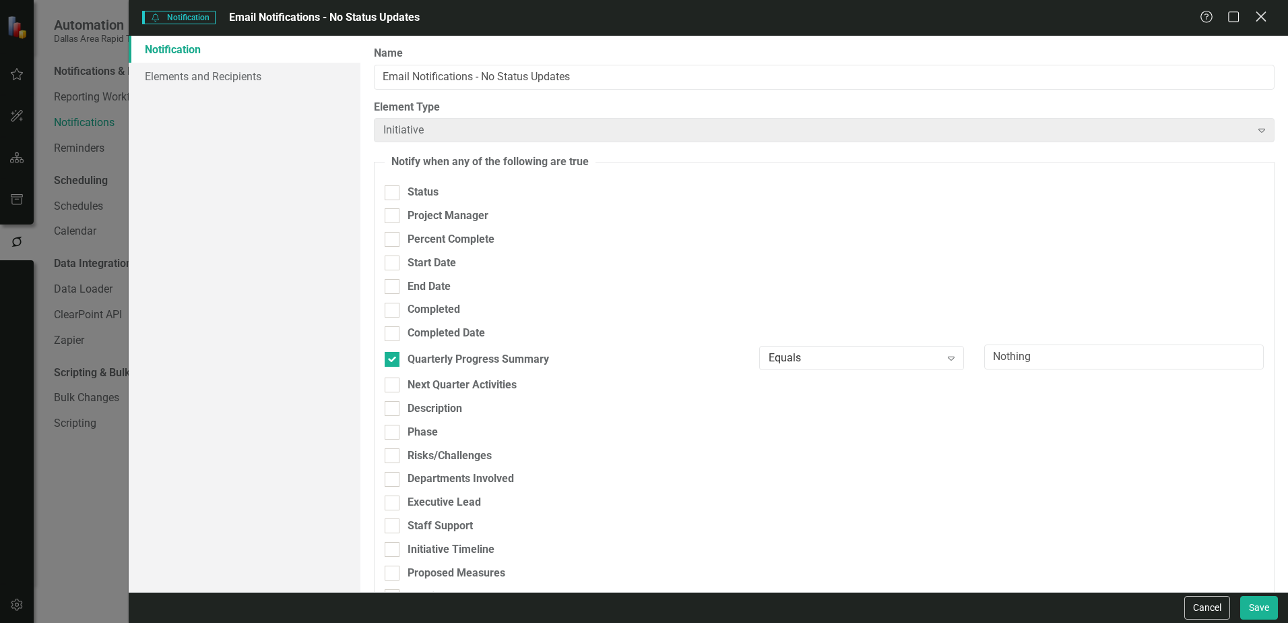
click at [1115, 22] on icon "Close" at bounding box center [1260, 16] width 17 height 13
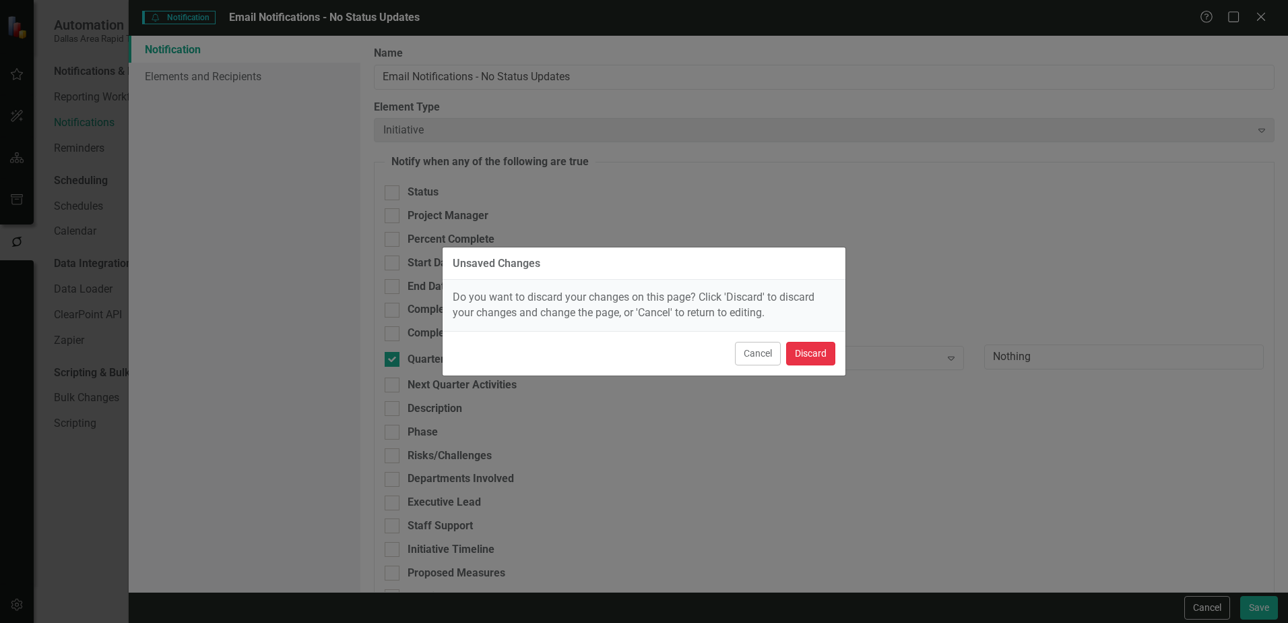
click at [813, 353] on button "Discard" at bounding box center [810, 354] width 49 height 24
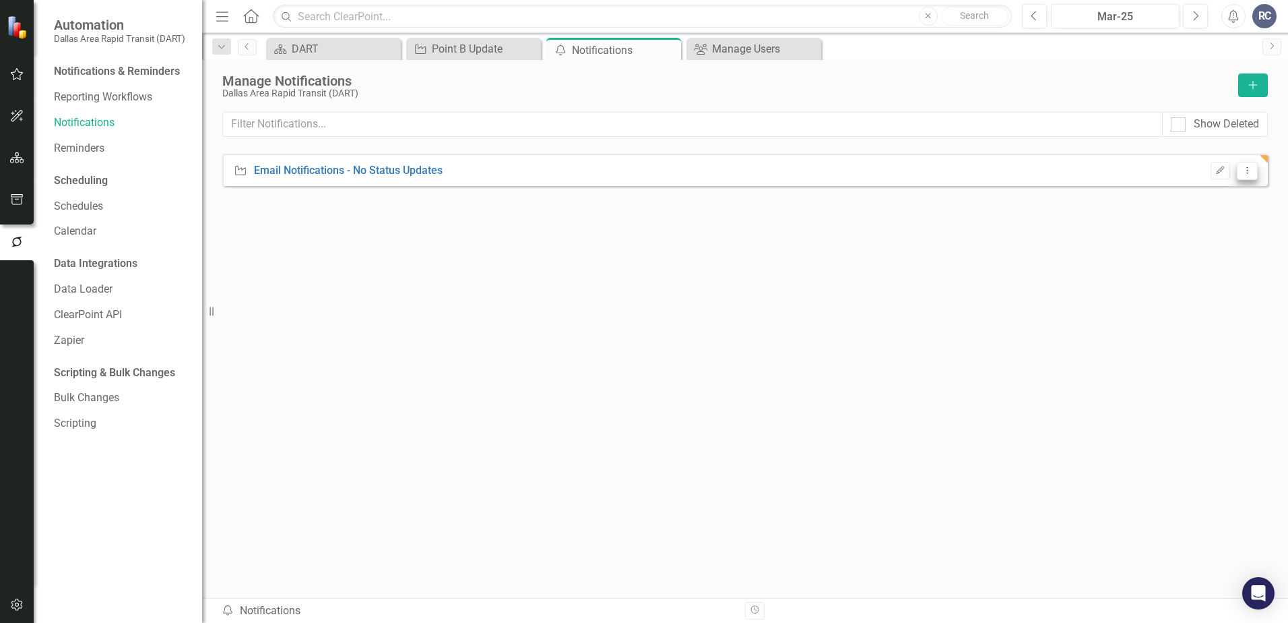
click at [1115, 169] on icon "Dropdown Menu" at bounding box center [1247, 170] width 11 height 9
click at [1016, 263] on div "Initiative Email Notifications - No Status Updates Edit Dropdown Menu" at bounding box center [745, 351] width 1046 height 395
click at [1115, 169] on icon "Dropdown Menu" at bounding box center [1247, 170] width 11 height 9
click at [1115, 237] on link "Trash Delete Notification" at bounding box center [1189, 242] width 135 height 25
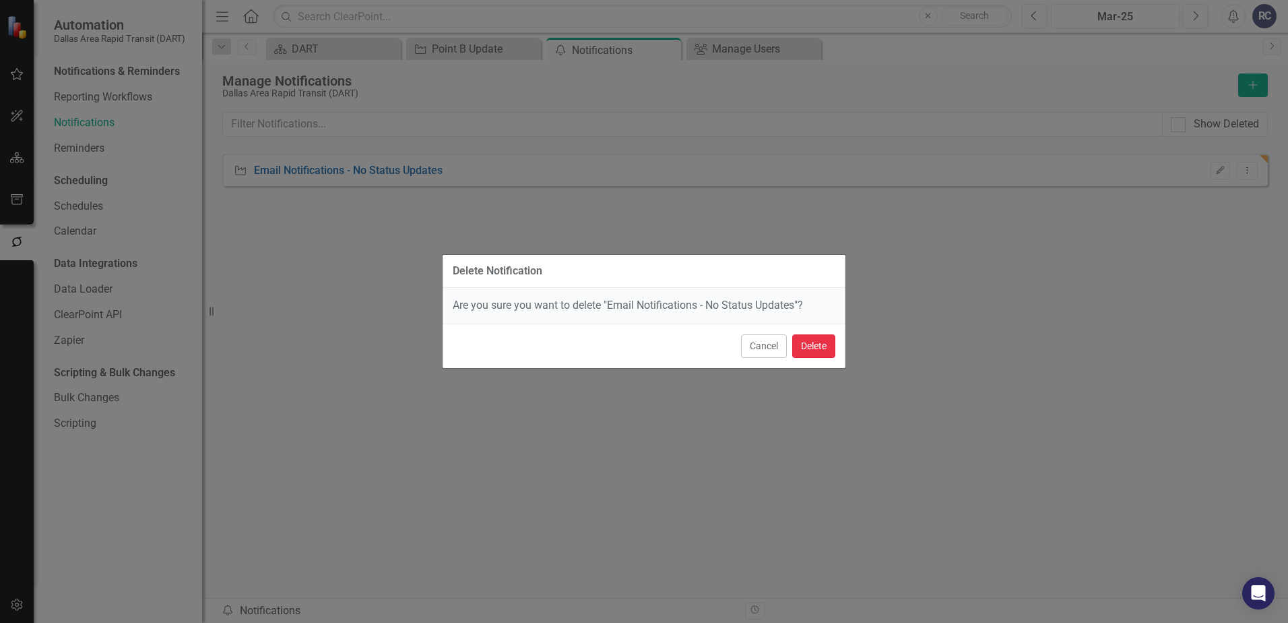
click at [819, 348] on button "Delete" at bounding box center [813, 346] width 43 height 24
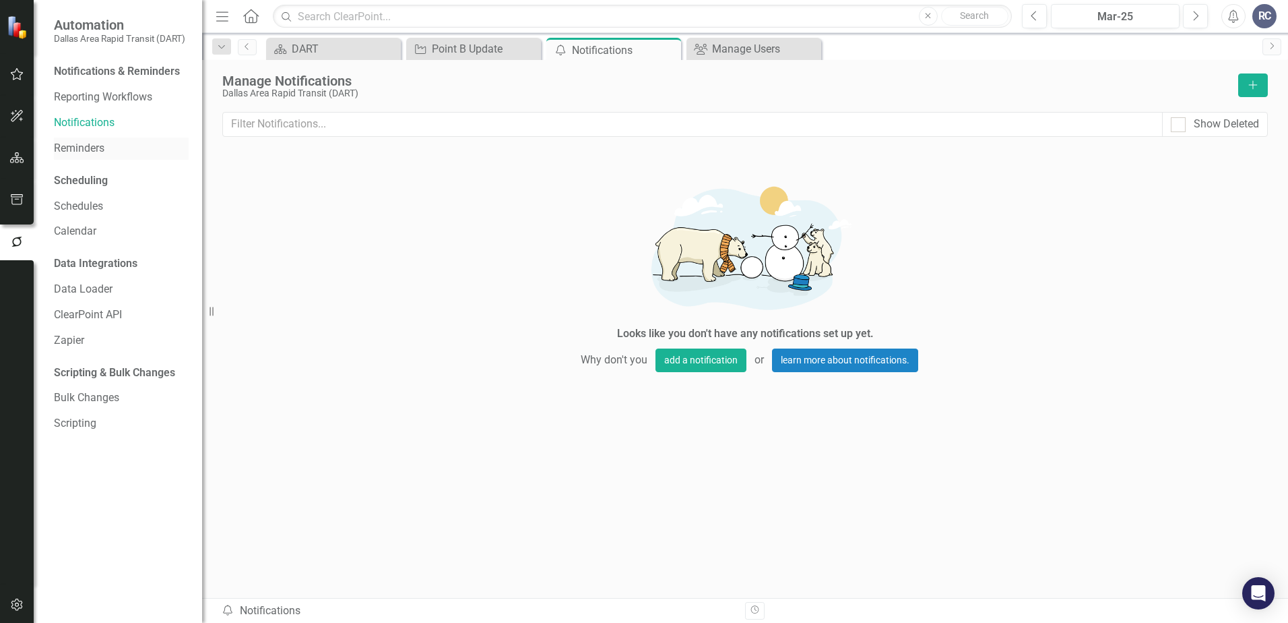
click at [71, 144] on link "Reminders" at bounding box center [121, 148] width 135 height 15
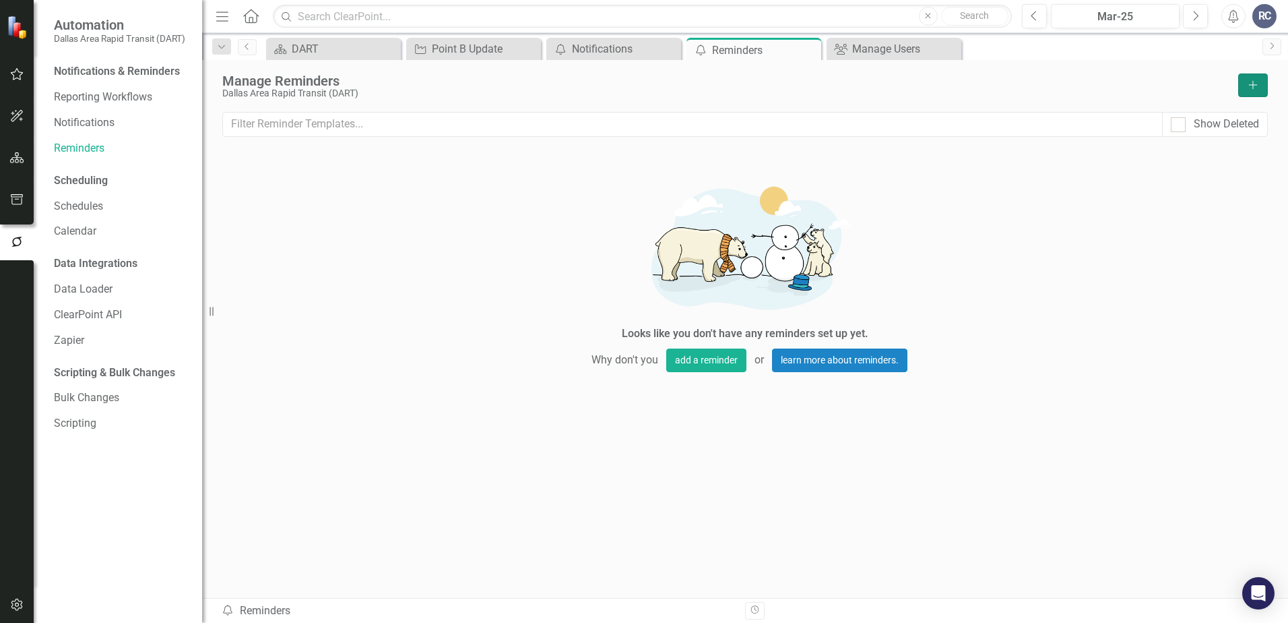
click at [1115, 84] on icon "button" at bounding box center [1253, 84] width 9 height 9
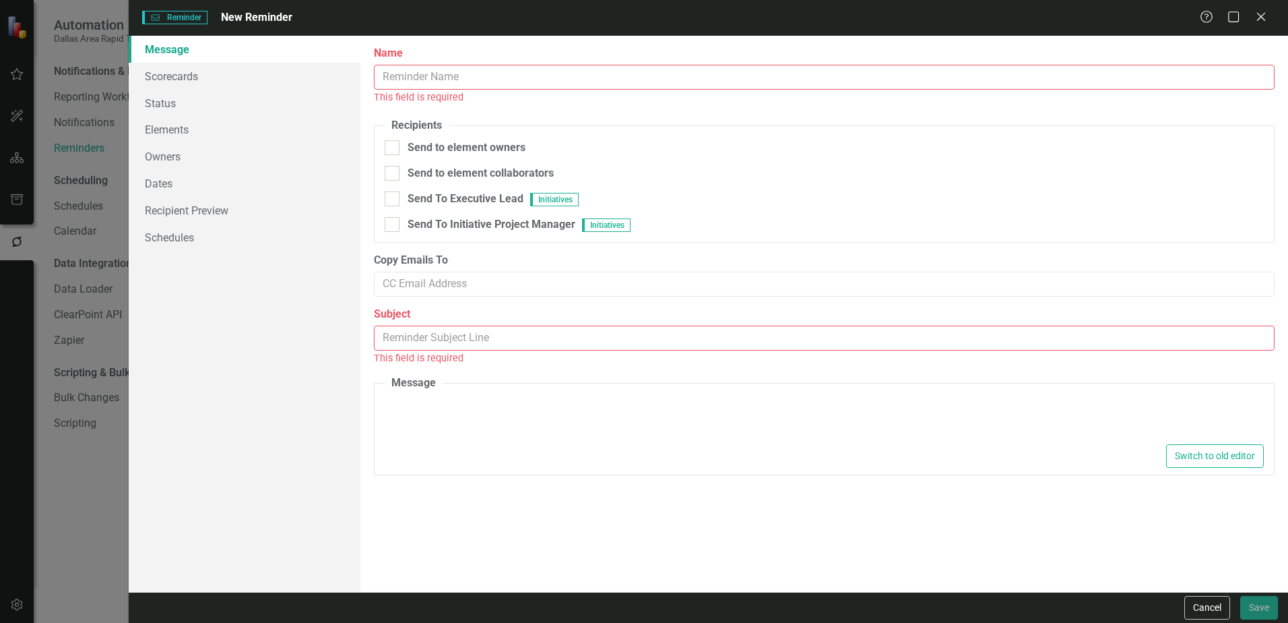
type textarea "Dear {FirstName}, Please log into ClearPoint and update the following items for…"
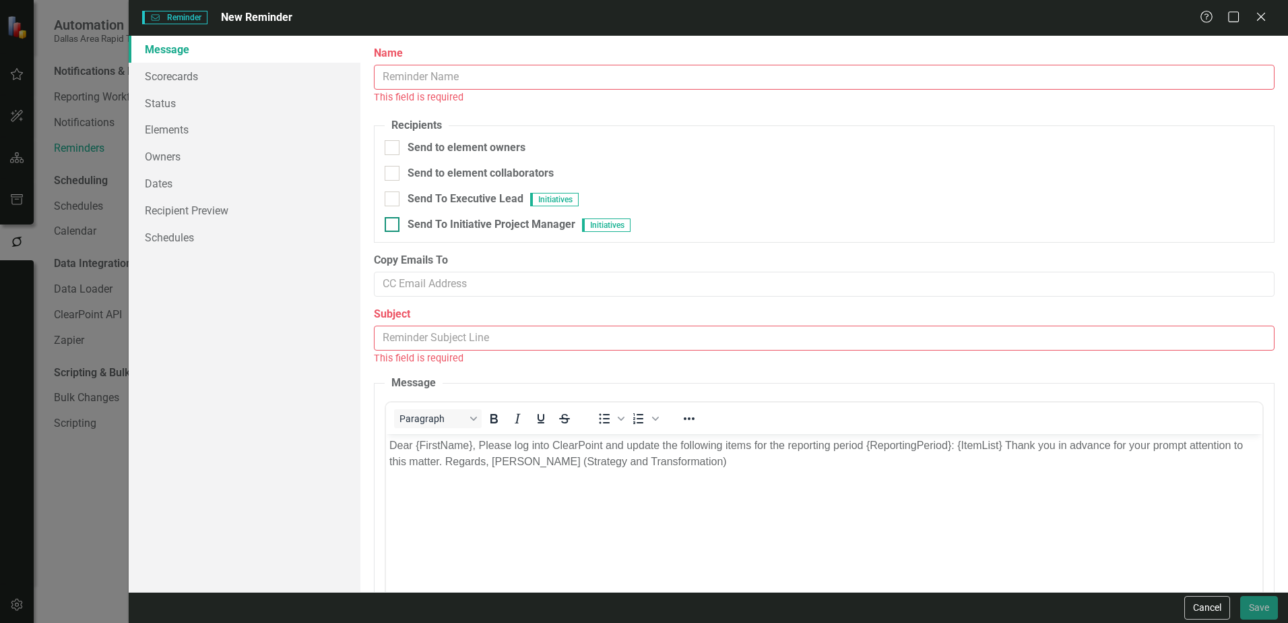
click at [394, 224] on div at bounding box center [392, 224] width 15 height 15
click at [393, 224] on input "Send To Initiative Project Manager Initiatives" at bounding box center [389, 221] width 9 height 9
checkbox input "true"
click at [406, 81] on input "Name" at bounding box center [824, 77] width 901 height 25
click at [227, 73] on link "Scorecards" at bounding box center [245, 76] width 232 height 27
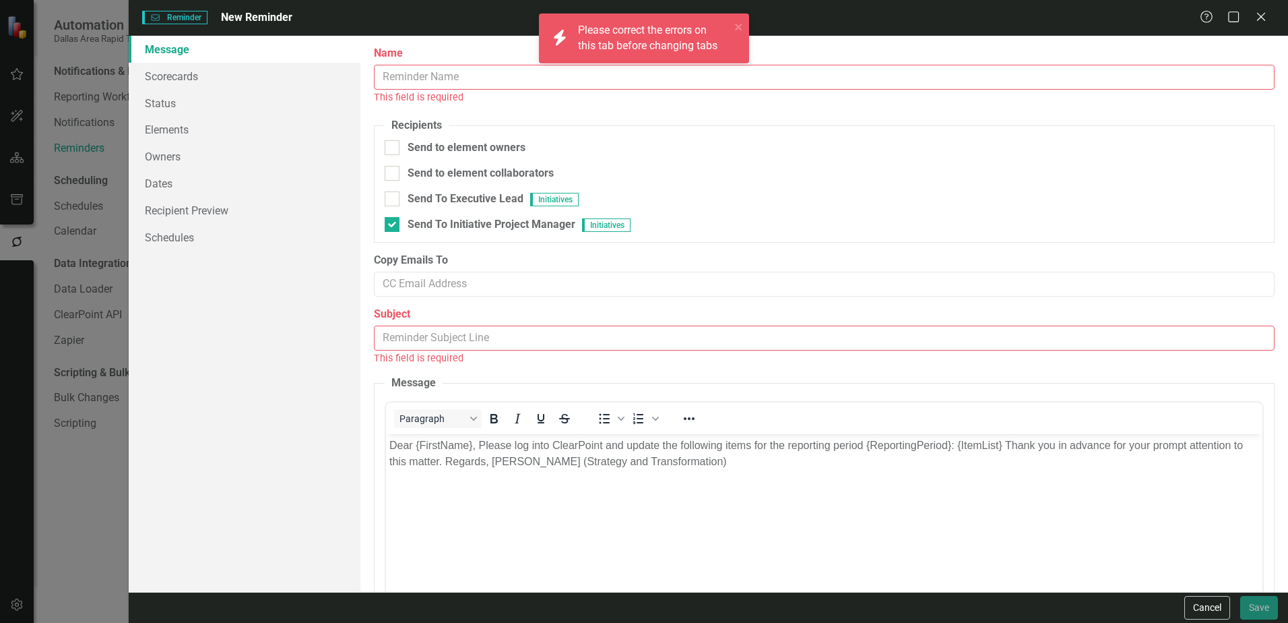
click at [404, 75] on input "Name" at bounding box center [824, 77] width 901 height 25
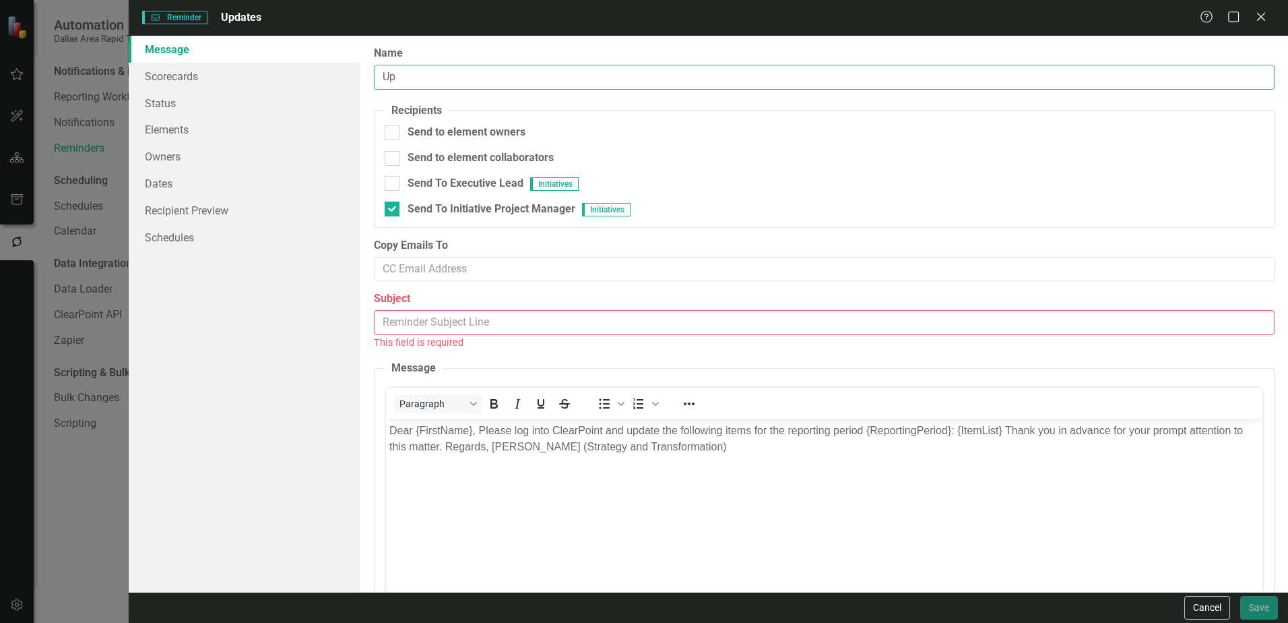
type input "U"
type input "Q4 Updates Needed"
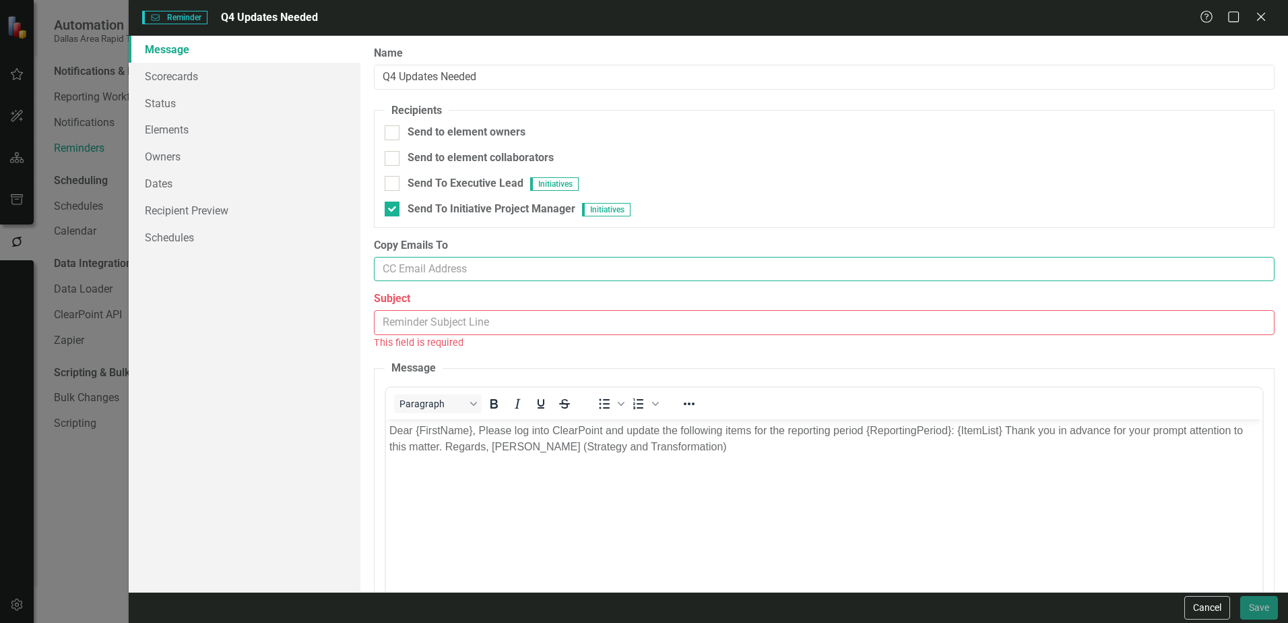
click at [412, 272] on input "Copy Emails To" at bounding box center [824, 269] width 901 height 25
click at [411, 272] on input "Copy Emails To" at bounding box center [824, 269] width 901 height 25
click at [367, 352] on div "Reminders are email templates that can send messages asking people to update th…" at bounding box center [824, 314] width 928 height 556
drag, startPoint x: 484, startPoint y: 84, endPoint x: 365, endPoint y: 70, distance: 119.4
click at [365, 70] on div "Reminders are email templates that can send messages asking people to update th…" at bounding box center [824, 314] width 928 height 556
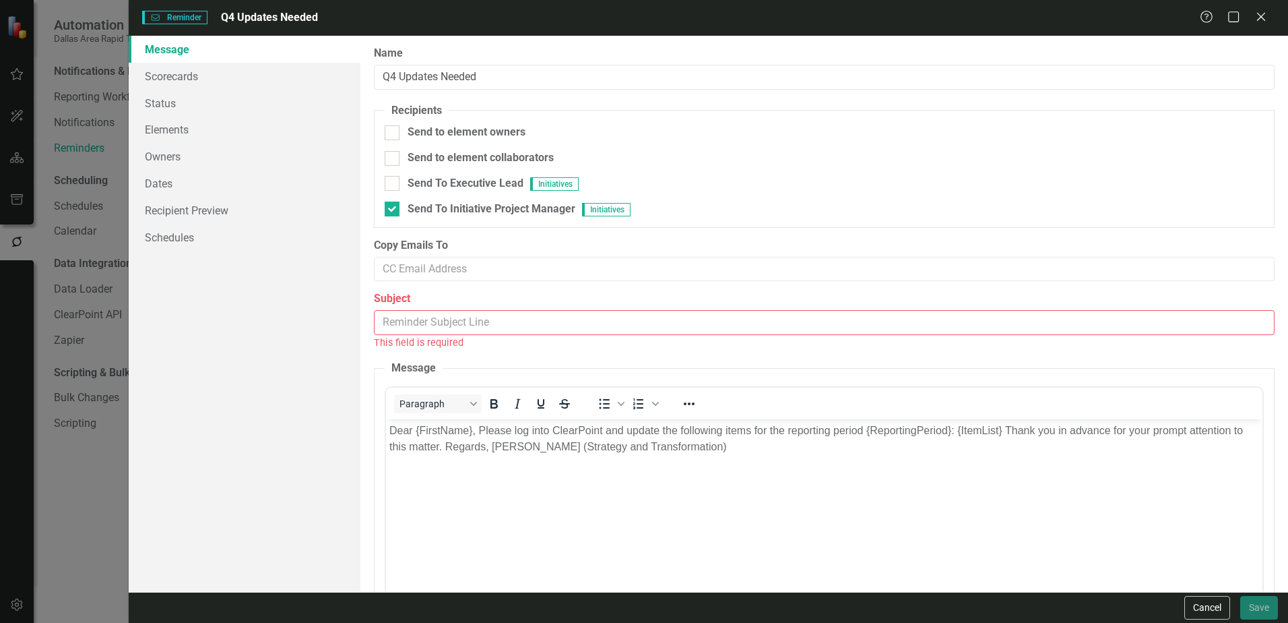
click at [470, 321] on input "Subject" at bounding box center [824, 322] width 901 height 25
paste input "Q4 Updates Needed"
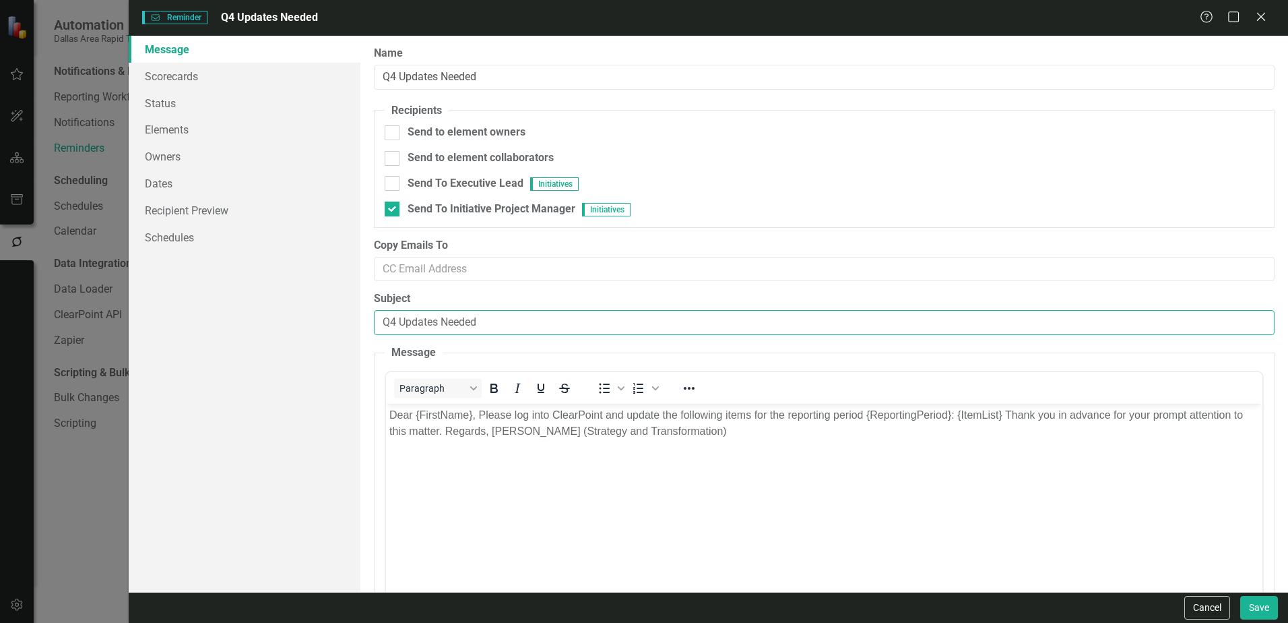
type input "Q4 Updates Needed"
drag, startPoint x: 398, startPoint y: 75, endPoint x: 366, endPoint y: 71, distance: 31.8
click at [366, 71] on div "Reminders are email templates that can send messages asking people to update th…" at bounding box center [824, 314] width 928 height 556
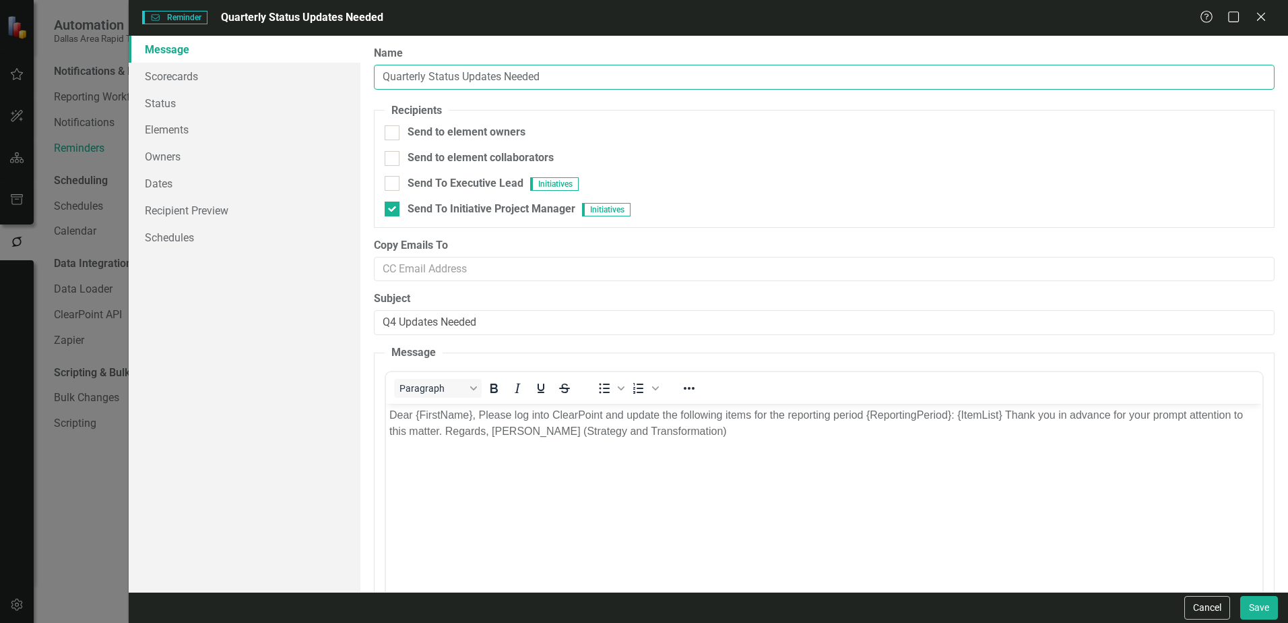
type input "Quarterly Status Updates Needed"
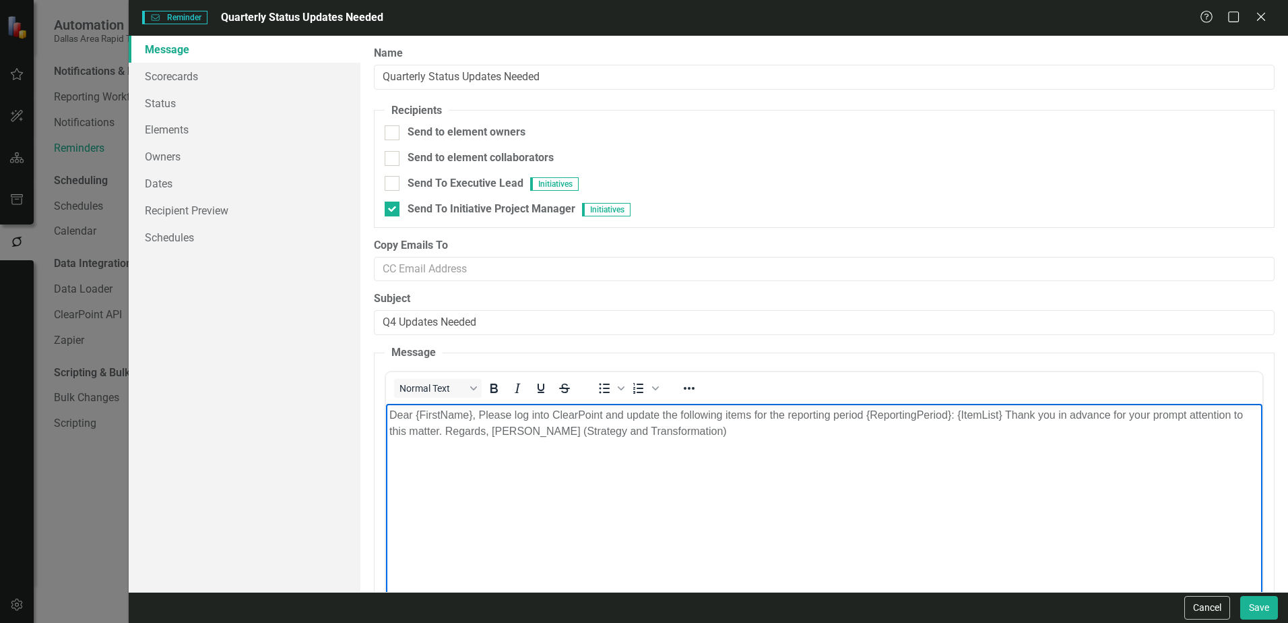
click at [472, 443] on body "Dear {FirstName}, Please log into ClearPoint and update the following items for…" at bounding box center [824, 504] width 876 height 202
click at [459, 412] on p "Dear {FirstName}, Please log into ClearPoint and update the following items for…" at bounding box center [824, 422] width 870 height 32
click at [698, 383] on button "Reveal or hide additional toolbar items" at bounding box center [689, 388] width 23 height 19
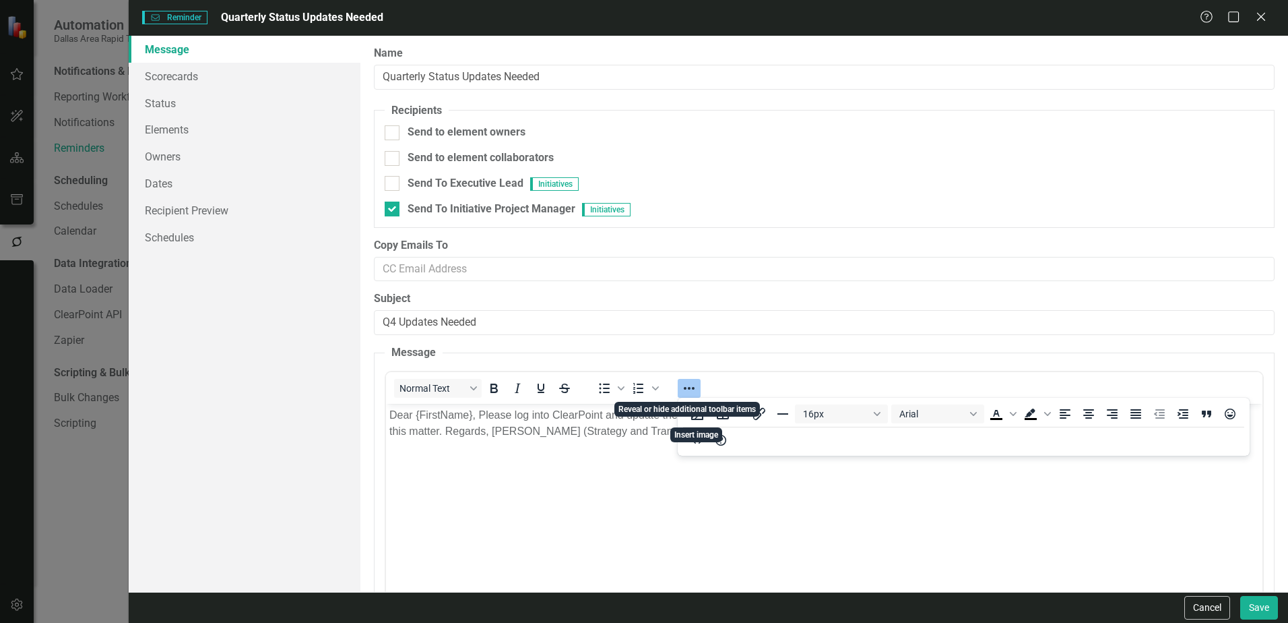
click at [698, 383] on button "Reveal or hide additional toolbar items" at bounding box center [689, 388] width 23 height 19
click at [617, 468] on body "Dear {FirstName}, Please log into ClearPoint and update the following items for…" at bounding box center [824, 504] width 876 height 202
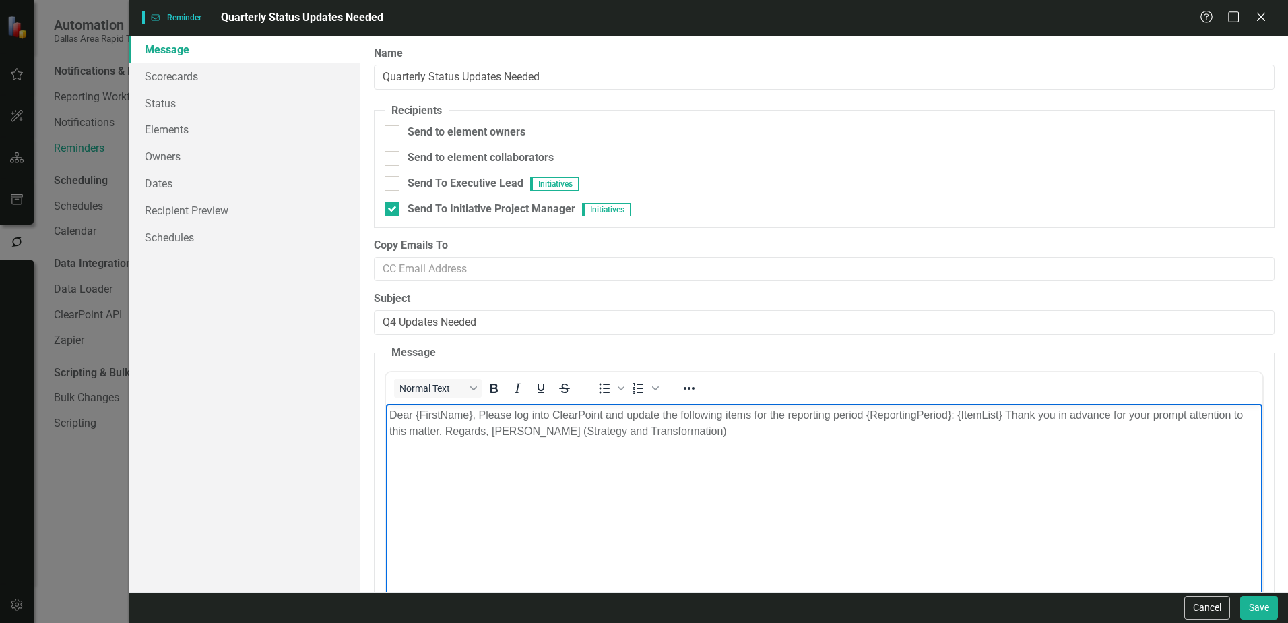
click at [587, 404] on body "Dear {FirstName}, Please log into ClearPoint and update the following items for…" at bounding box center [824, 504] width 876 height 202
drag, startPoint x: 554, startPoint y: 414, endPoint x: 601, endPoint y: 414, distance: 46.5
click at [601, 414] on p "Dear {FirstName}, Please log into ClearPoint and update the following items for…" at bounding box center [824, 422] width 870 height 32
drag, startPoint x: 594, startPoint y: 414, endPoint x: 559, endPoint y: 441, distance: 43.8
click at [559, 441] on body "Dear {FirstName}, Please log into ClearPoint and update the following items for…" at bounding box center [824, 504] width 876 height 202
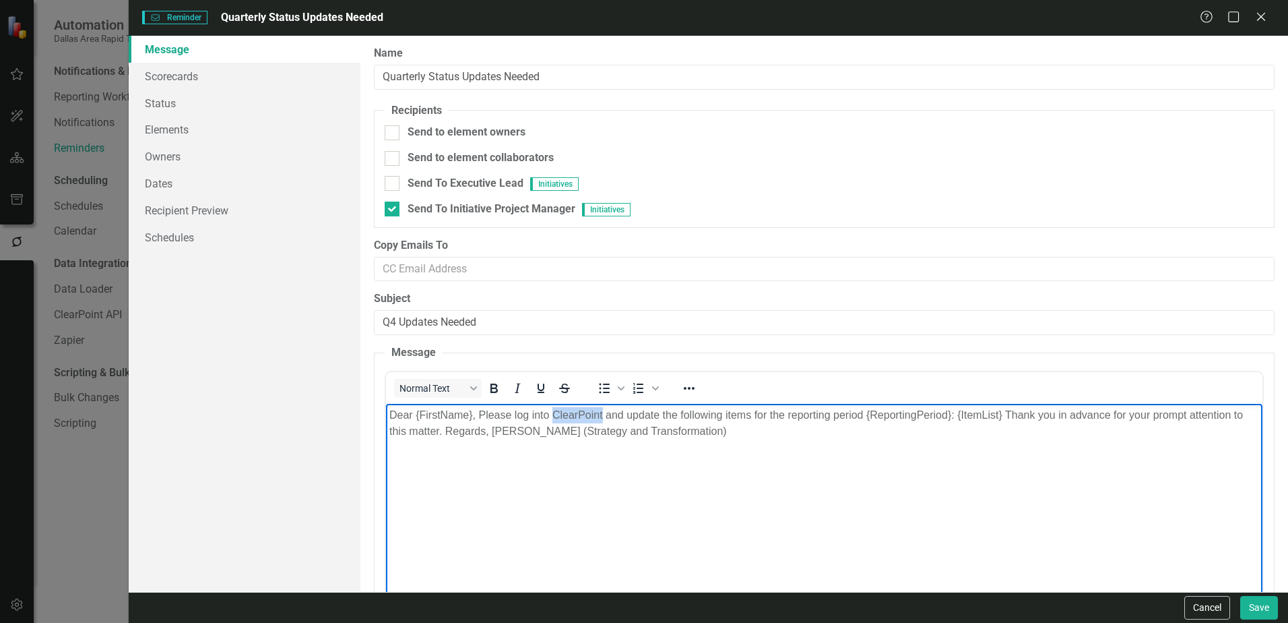
drag, startPoint x: 553, startPoint y: 415, endPoint x: 602, endPoint y: 419, distance: 49.3
click at [602, 419] on p "Dear {FirstName}, Please log into ClearPoint and update the following items for…" at bounding box center [824, 422] width 870 height 32
click at [686, 391] on icon "Reveal or hide additional toolbar items" at bounding box center [689, 388] width 16 height 16
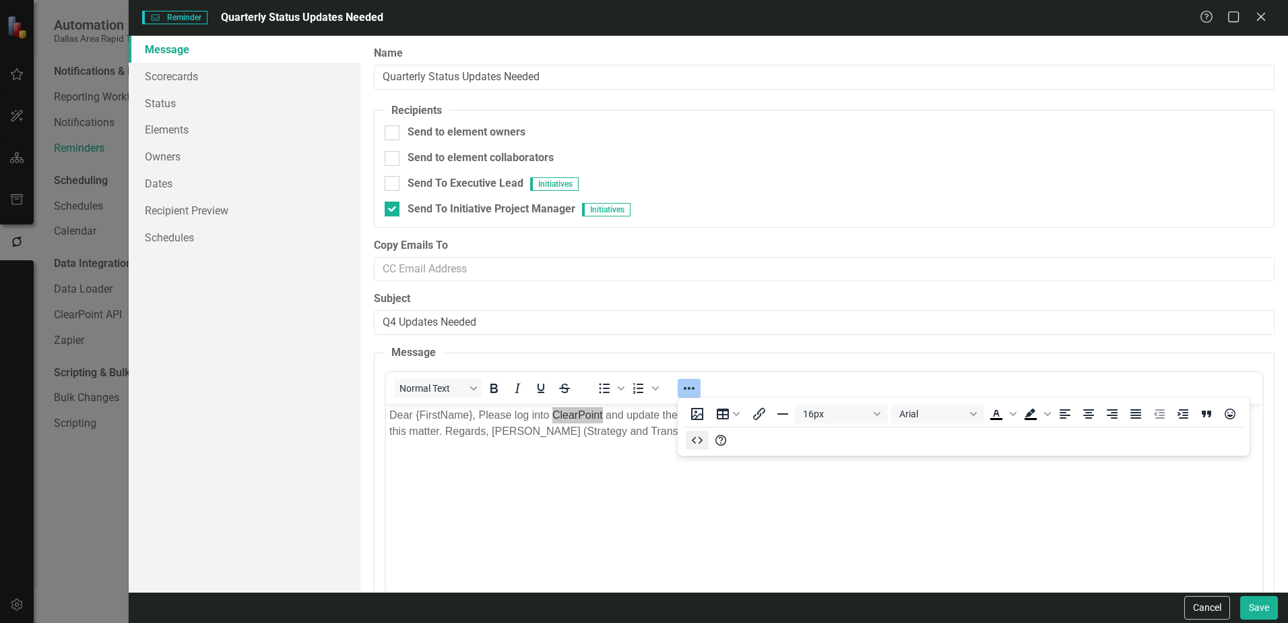
click at [705, 441] on button "HTML Editor" at bounding box center [697, 440] width 23 height 19
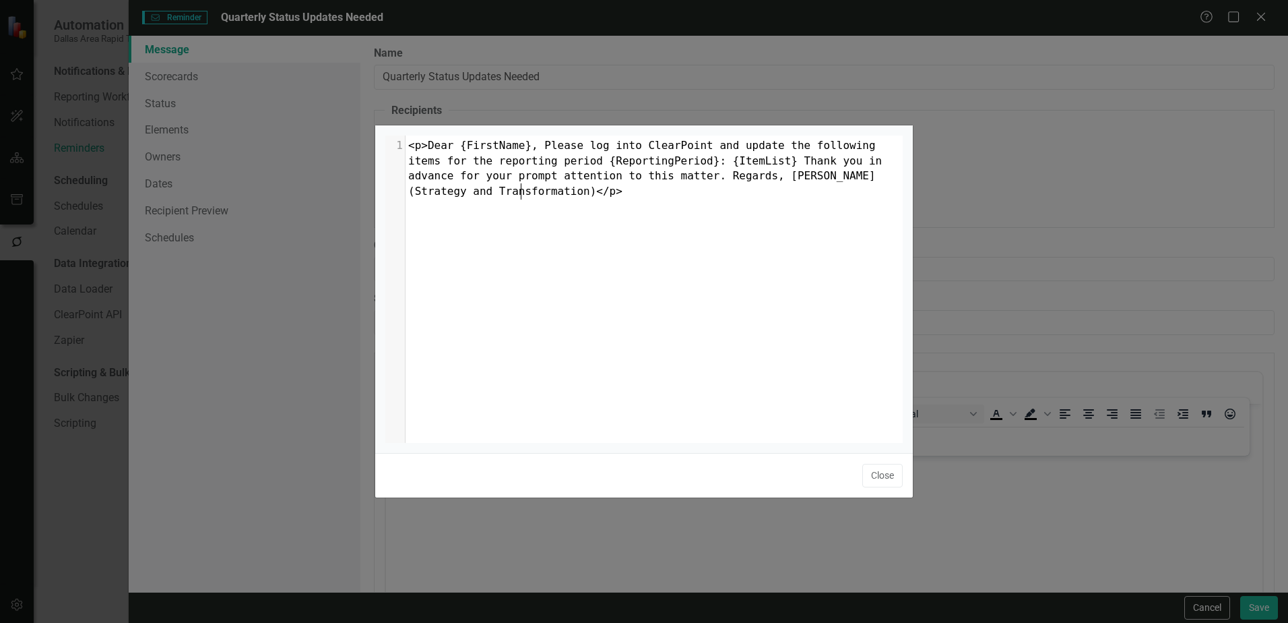
scroll to position [5, 0]
click at [884, 476] on button "Close" at bounding box center [882, 476] width 40 height 24
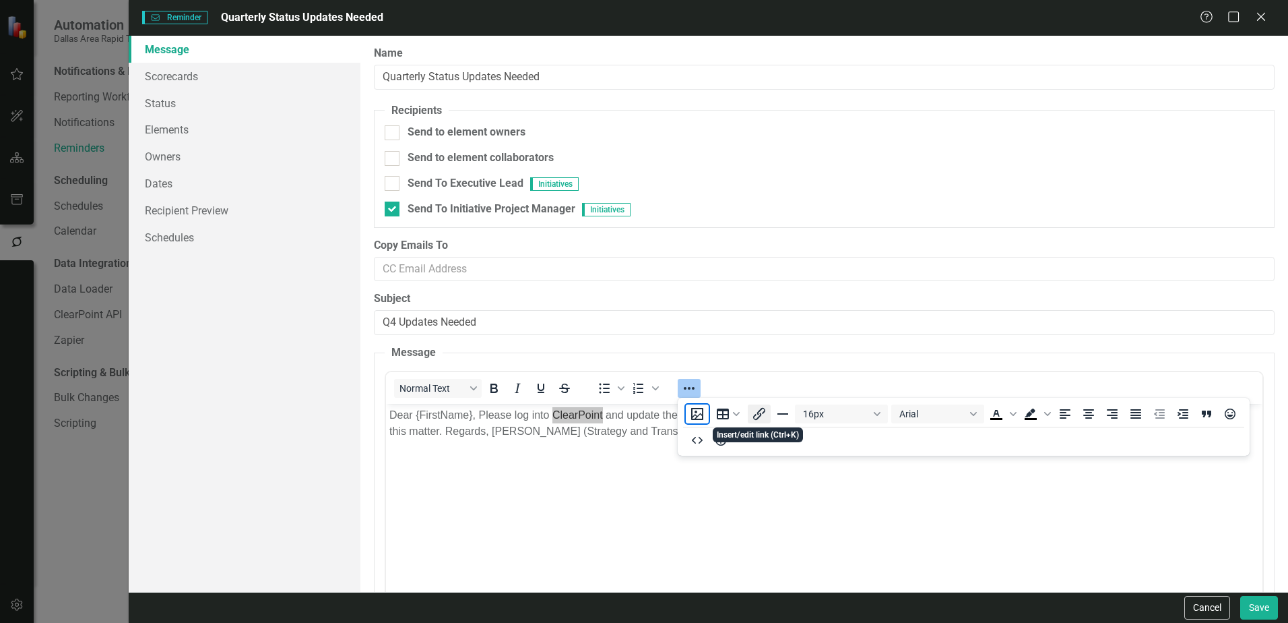
click at [759, 417] on icon "Insert/edit link" at bounding box center [760, 414] width 12 height 12
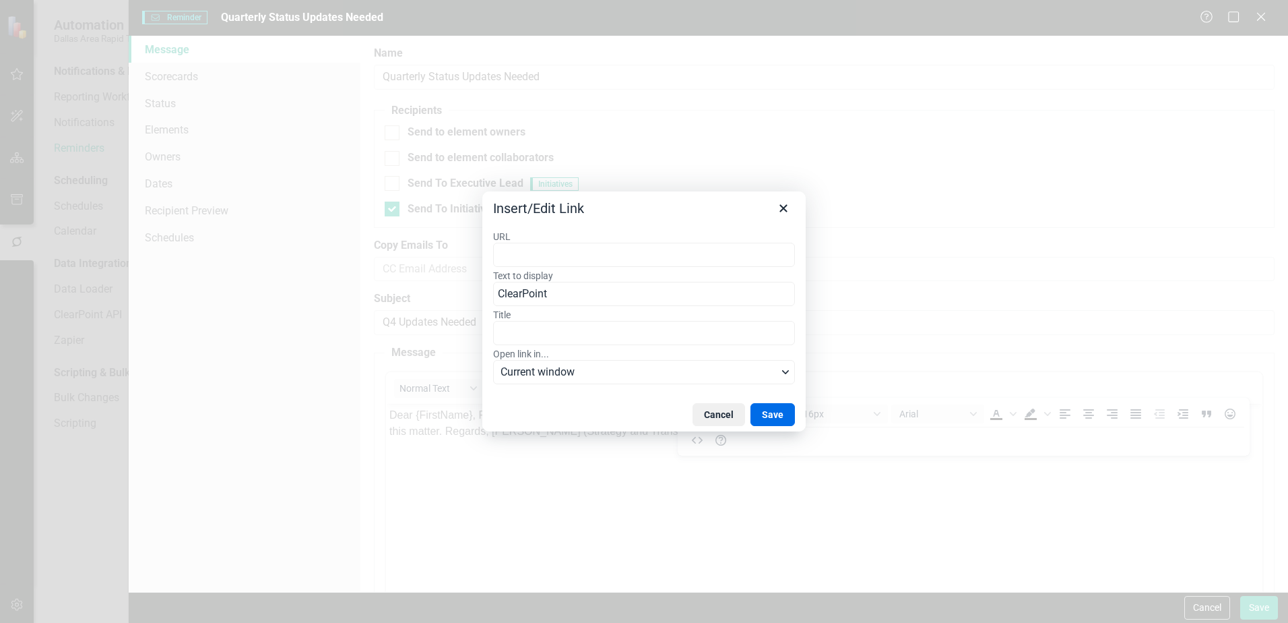
type input "[URL][DOMAIN_NAME]"
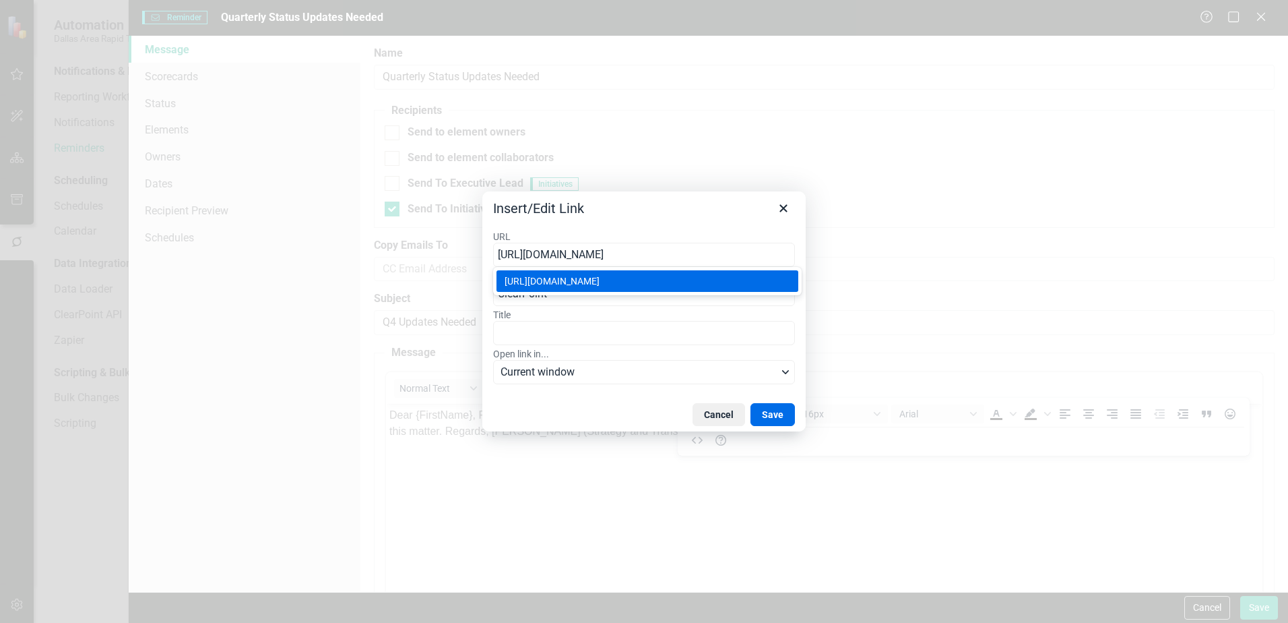
click at [602, 289] on div "[URL][DOMAIN_NAME]" at bounding box center [649, 281] width 288 height 16
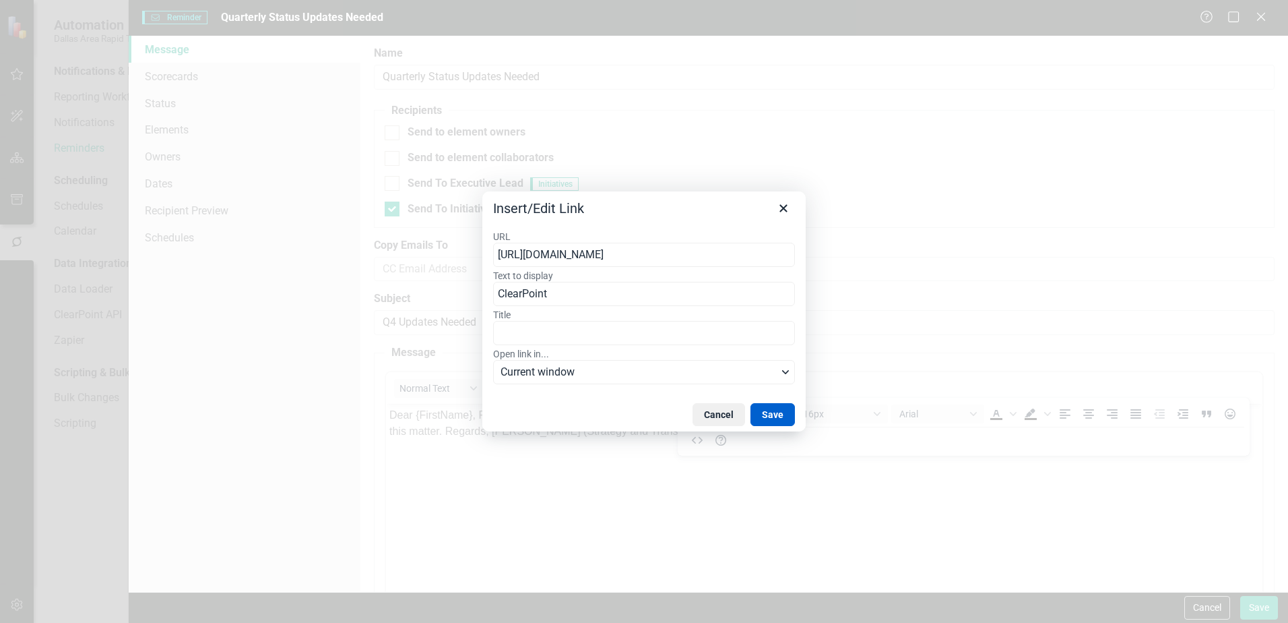
click at [771, 406] on button "Save" at bounding box center [773, 414] width 44 height 23
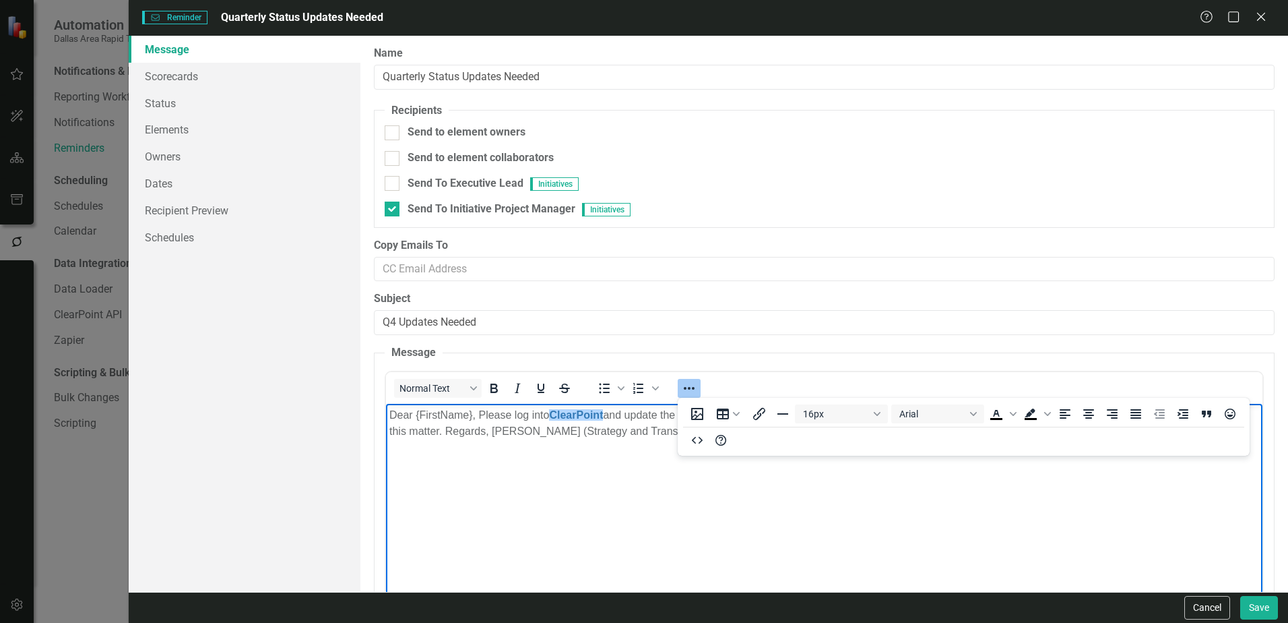
click at [605, 484] on body "Dear {FirstName}, Please log into ClearPoint and update the following items for…" at bounding box center [824, 504] width 876 height 202
click at [690, 392] on icon "Reveal or hide additional toolbar items" at bounding box center [689, 388] width 16 height 16
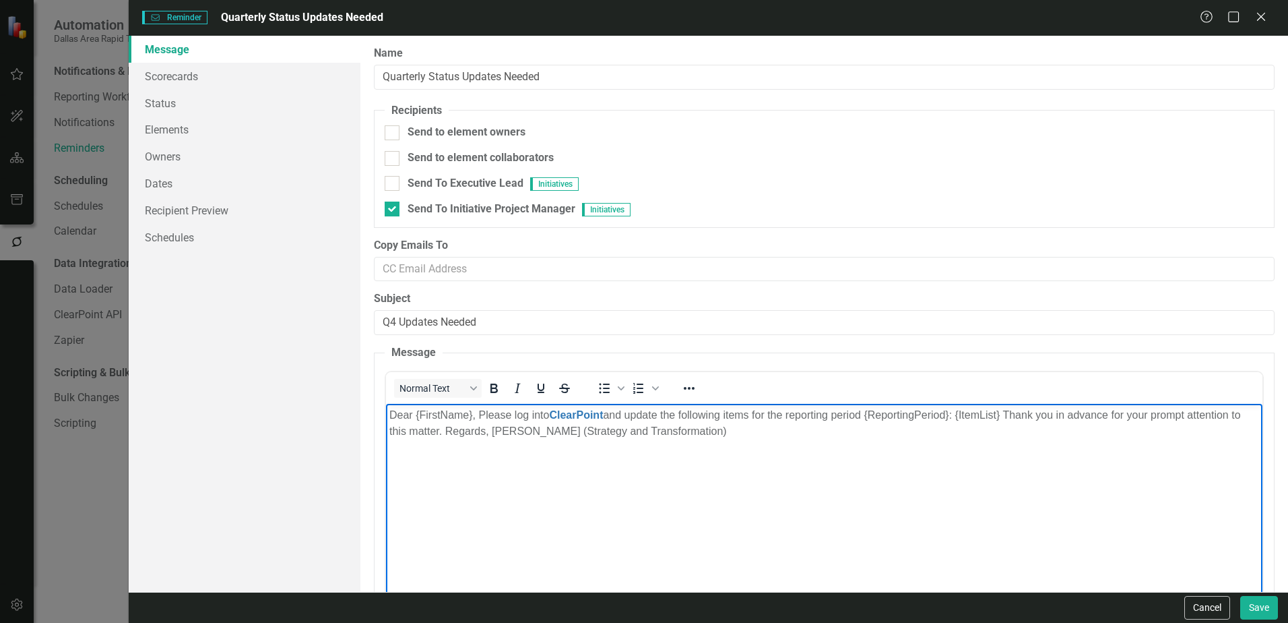
click at [843, 469] on body "Dear {FirstName}, Please log into ClearPoint and update the following items for…" at bounding box center [824, 504] width 876 height 202
drag, startPoint x: 478, startPoint y: 416, endPoint x: 498, endPoint y: 410, distance: 20.7
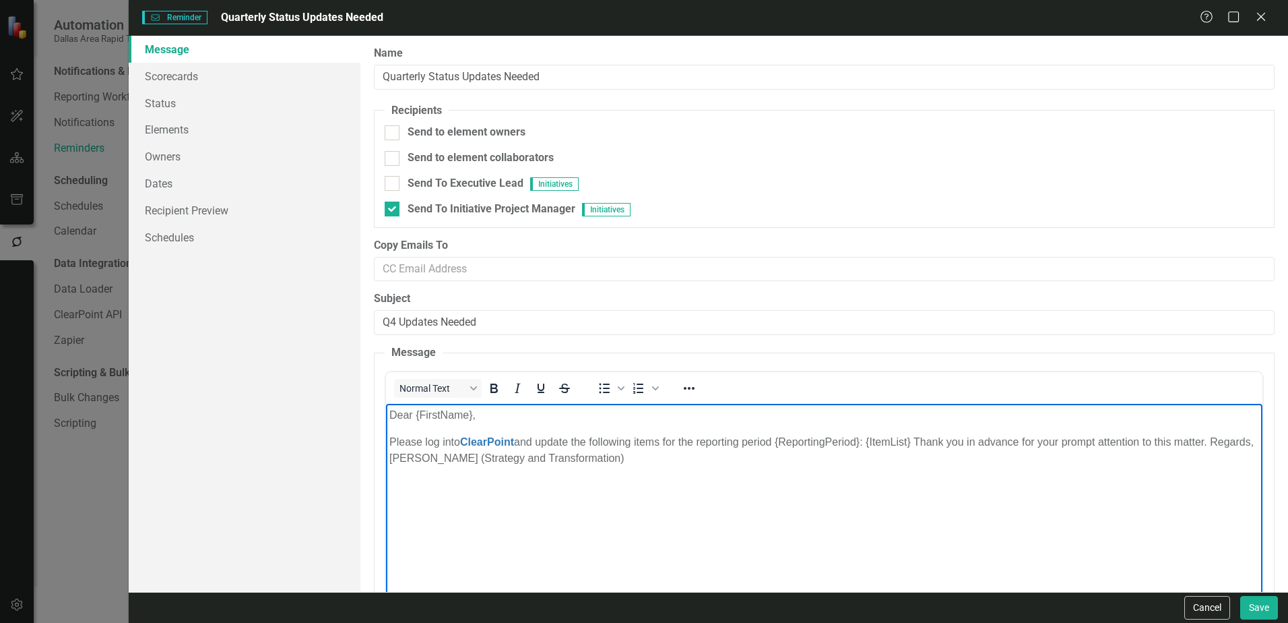
click at [920, 443] on p "Please log into ClearPoint and update the following items for the reporting per…" at bounding box center [824, 449] width 870 height 32
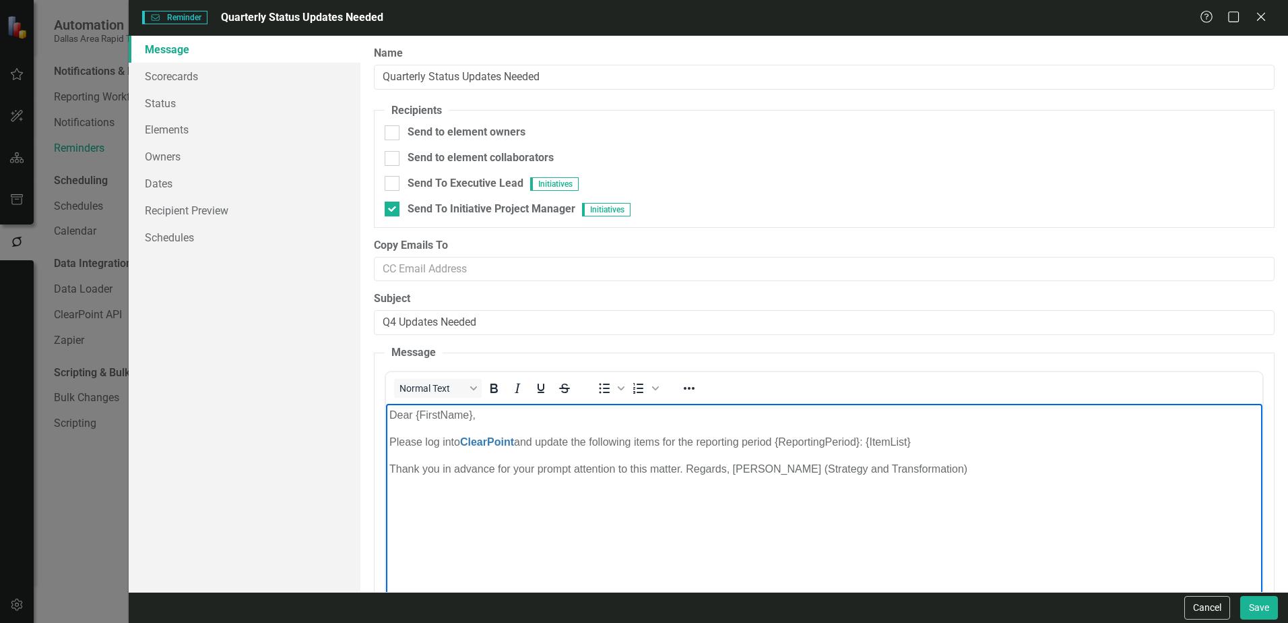
click at [917, 444] on p "Please log into ClearPoint and update the following items for the reporting per…" at bounding box center [824, 441] width 870 height 16
click at [686, 467] on p "Thank you in advance for your prompt attention to this matter. Regards, [PERSON…" at bounding box center [824, 468] width 870 height 16
click at [434, 495] on p "Regards, [PERSON_NAME] (Strategy and Transformation)" at bounding box center [824, 495] width 870 height 16
click at [437, 495] on p "Regards," at bounding box center [824, 495] width 870 height 16
drag, startPoint x: 409, startPoint y: 497, endPoint x: 398, endPoint y: 495, distance: 11.0
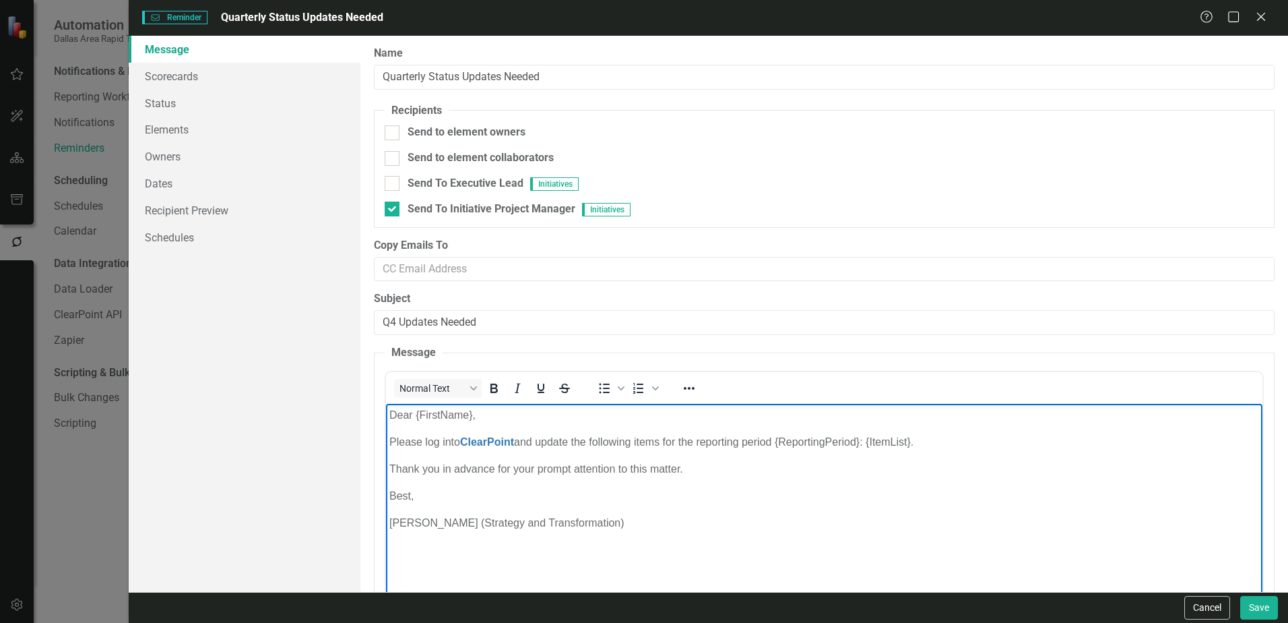
click at [398, 495] on p "Best," at bounding box center [824, 495] width 870 height 16
click at [409, 496] on p "Best," at bounding box center [824, 495] width 870 height 16
drag, startPoint x: 412, startPoint y: 495, endPoint x: 383, endPoint y: 491, distance: 28.5
click at [386, 491] on html "Dear {FirstName}, Please log into ClearPoint and update the following items for…" at bounding box center [824, 504] width 876 height 202
click at [627, 521] on p "[PERSON_NAME] (Strategy and Transformation)" at bounding box center [824, 522] width 870 height 16
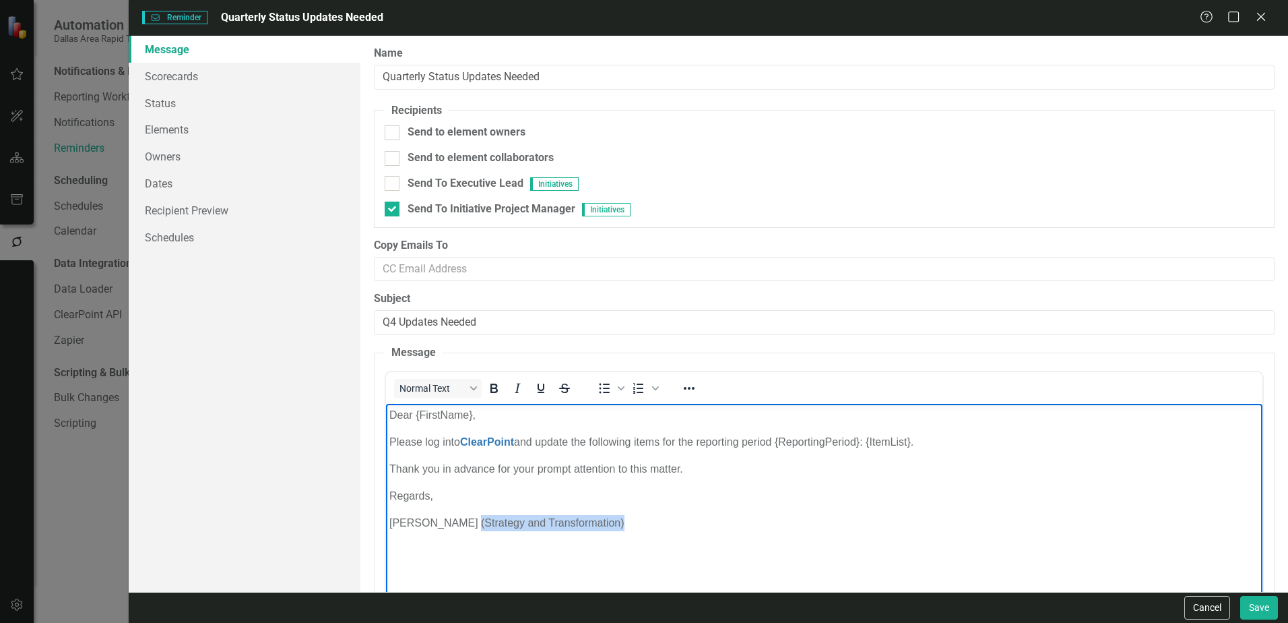
drag, startPoint x: 626, startPoint y: 521, endPoint x: 464, endPoint y: 532, distance: 162.0
click at [464, 532] on body "Dear {FirstName}, Please log into ClearPoint and update the following items for…" at bounding box center [824, 504] width 876 height 202
click at [475, 542] on body "Dear {FirstName}, Please log into ClearPoint and update the following items for…" at bounding box center [824, 504] width 876 height 202
drag, startPoint x: 473, startPoint y: 538, endPoint x: 387, endPoint y: 524, distance: 86.7
click at [387, 524] on body "Dear {FirstName}, Please log into ClearPoint and update the following items for…" at bounding box center [824, 504] width 876 height 202
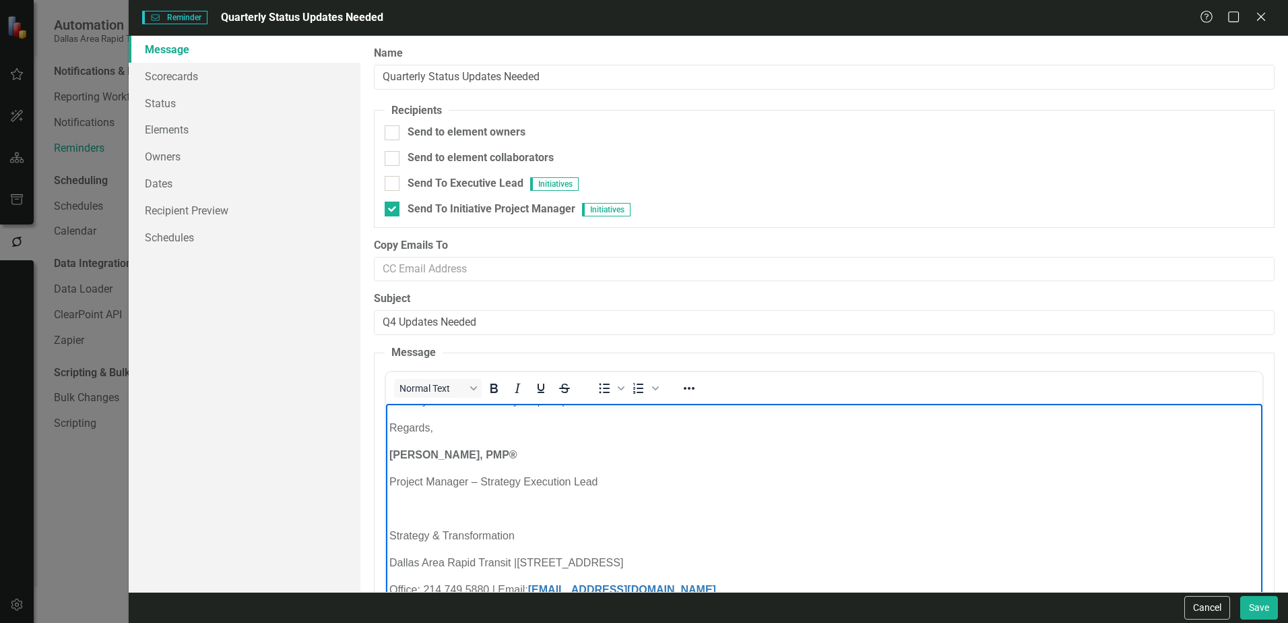
scroll to position [47, 0]
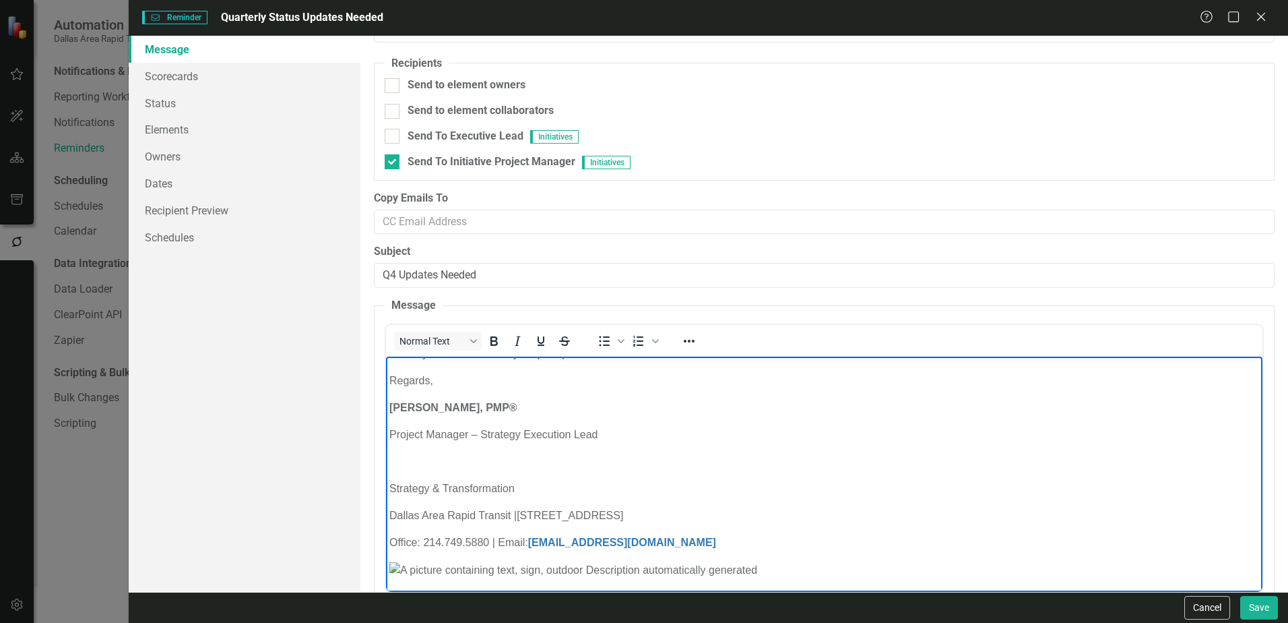
click at [463, 455] on p "Rich Text Area. Press ALT-0 for help." at bounding box center [824, 461] width 870 height 16
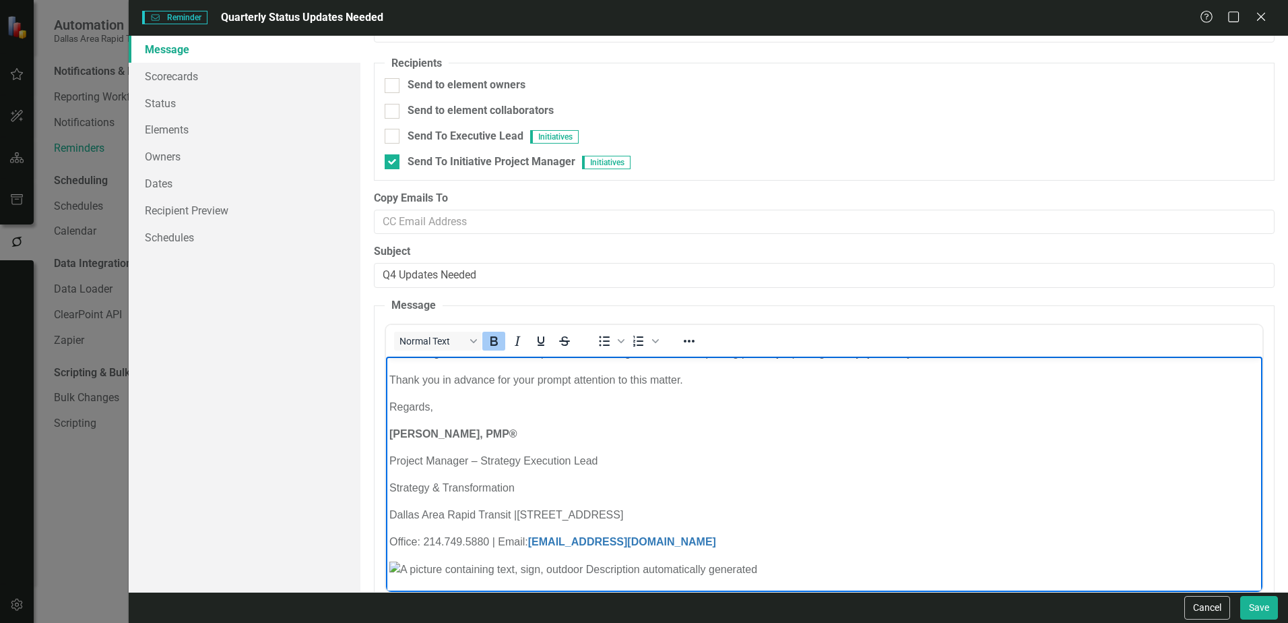
drag, startPoint x: 540, startPoint y: 435, endPoint x: 530, endPoint y: 438, distance: 10.7
click at [530, 438] on p "[PERSON_NAME], PMP®" at bounding box center [824, 433] width 870 height 16
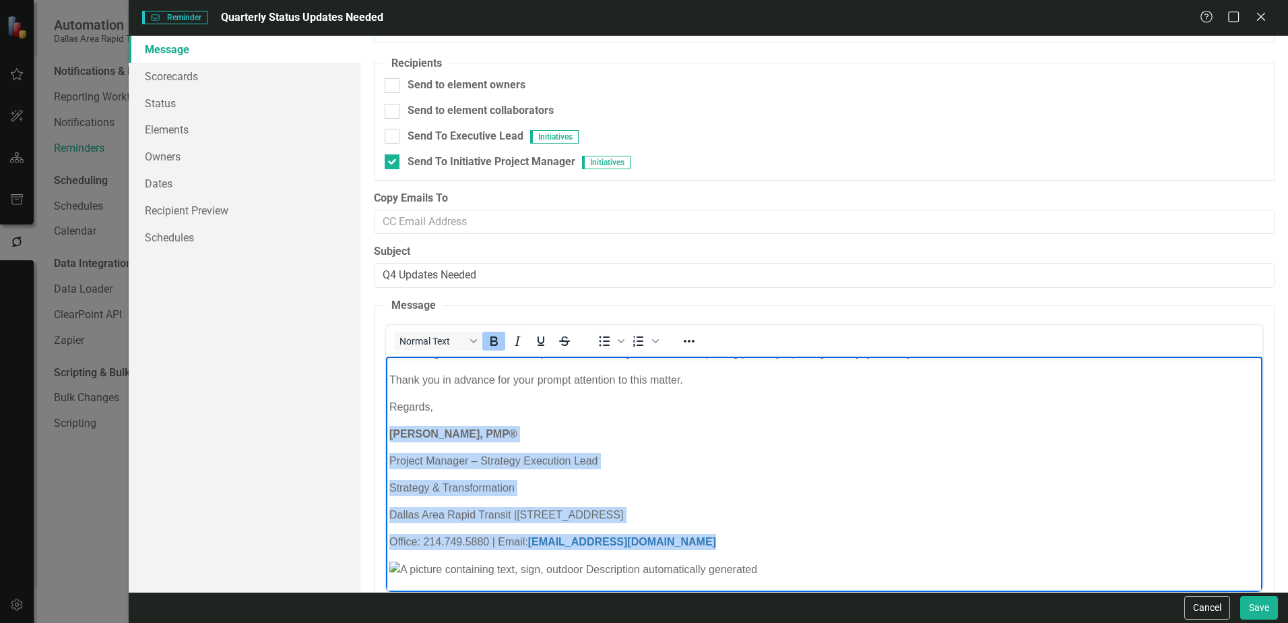
drag, startPoint x: 777, startPoint y: 573, endPoint x: 387, endPoint y: 426, distance: 417.7
click at [387, 426] on body "Dear {FirstName}, Please log into ClearPoint and update the following items for…" at bounding box center [824, 452] width 876 height 277
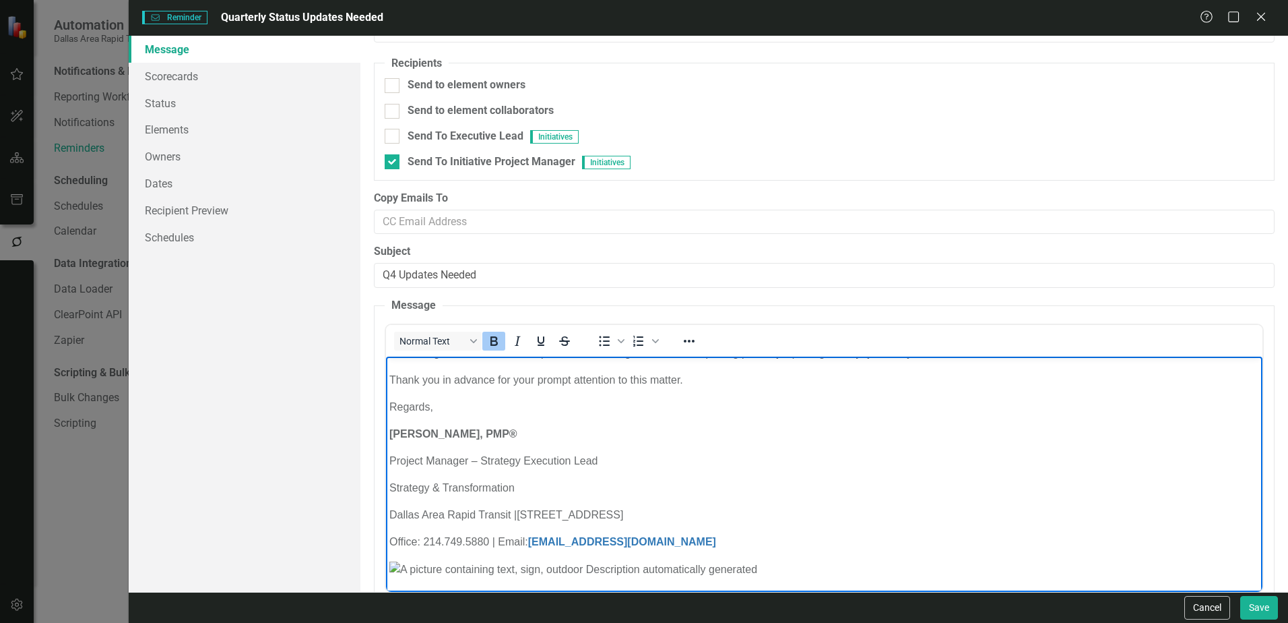
scroll to position [0, 0]
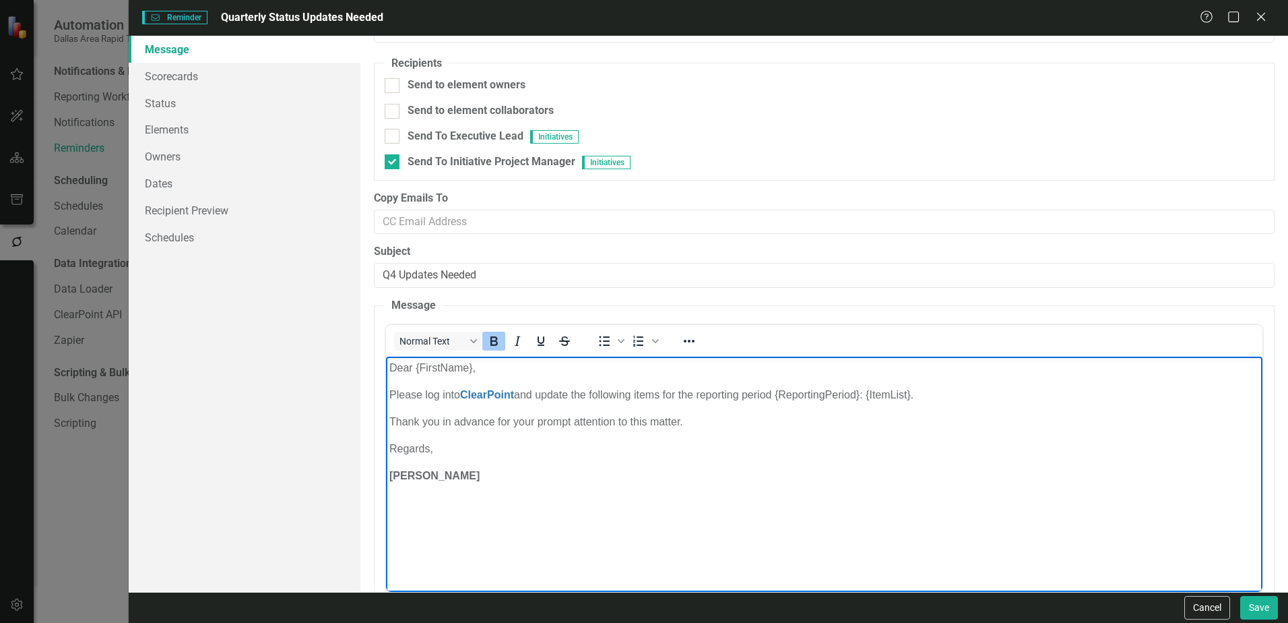
click at [445, 509] on body "Dear {FirstName}, Please log into ClearPoint and update the following items for…" at bounding box center [824, 457] width 876 height 202
click at [499, 476] on p "[PERSON_NAME]" at bounding box center [824, 475] width 870 height 16
drag, startPoint x: 534, startPoint y: 503, endPoint x: 381, endPoint y: 470, distance: 157.1
click at [386, 470] on html "Dear {FirstName}, Please log into ClearPoint and update the following items for…" at bounding box center [824, 457] width 876 height 202
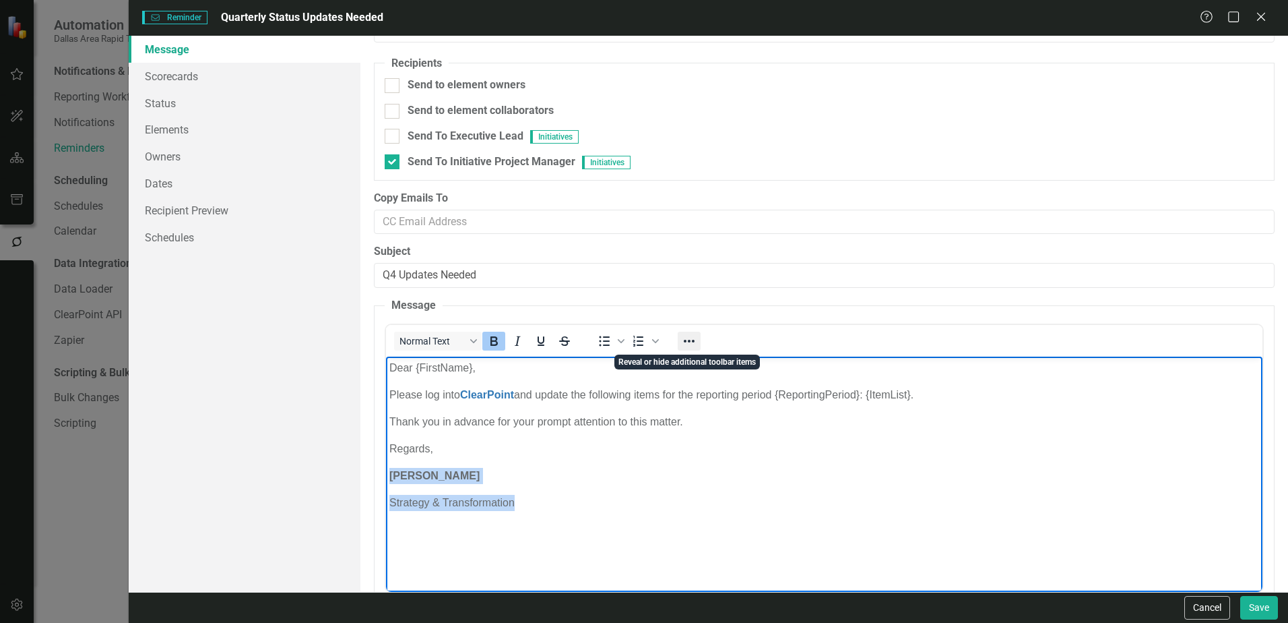
click at [687, 342] on icon "Reveal or hide additional toolbar items" at bounding box center [689, 341] width 16 height 16
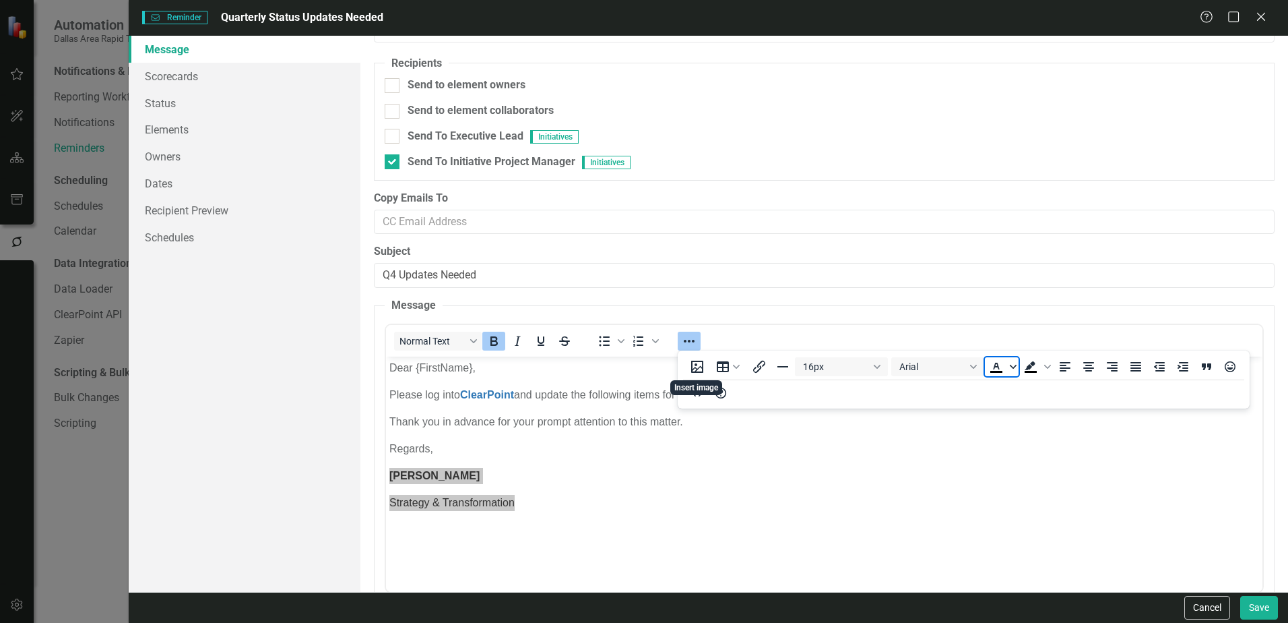
click at [1011, 371] on span "Text color Black" at bounding box center [1013, 366] width 11 height 19
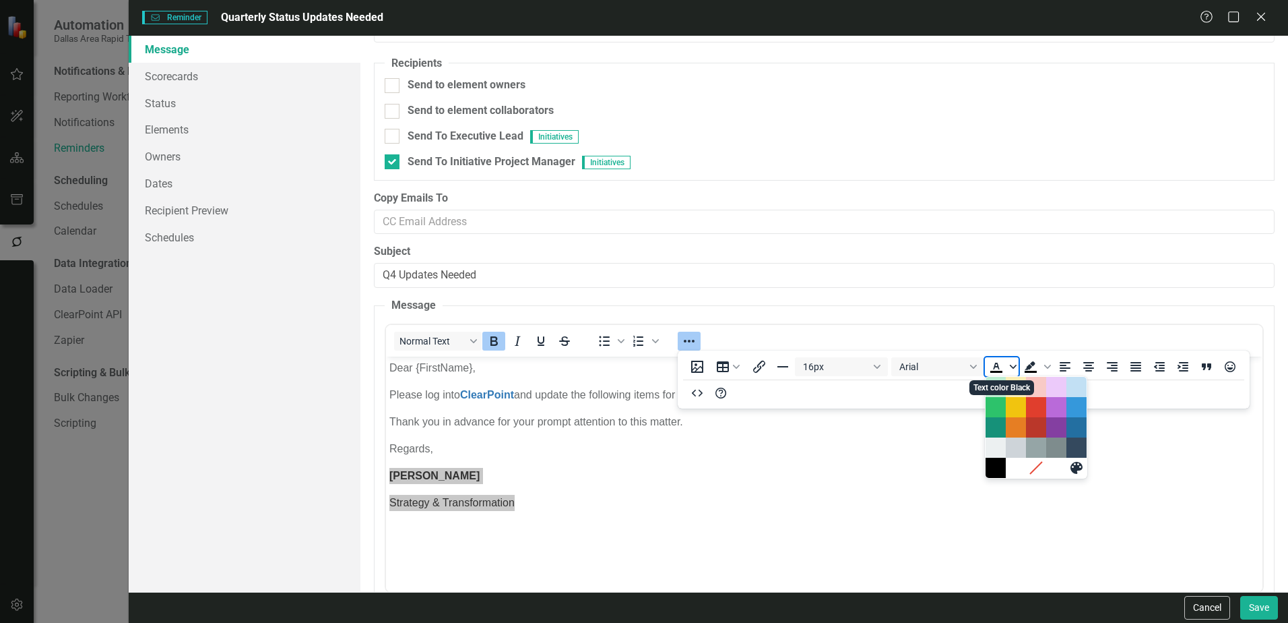
click at [1011, 370] on span "Text color Black" at bounding box center [1013, 366] width 11 height 19
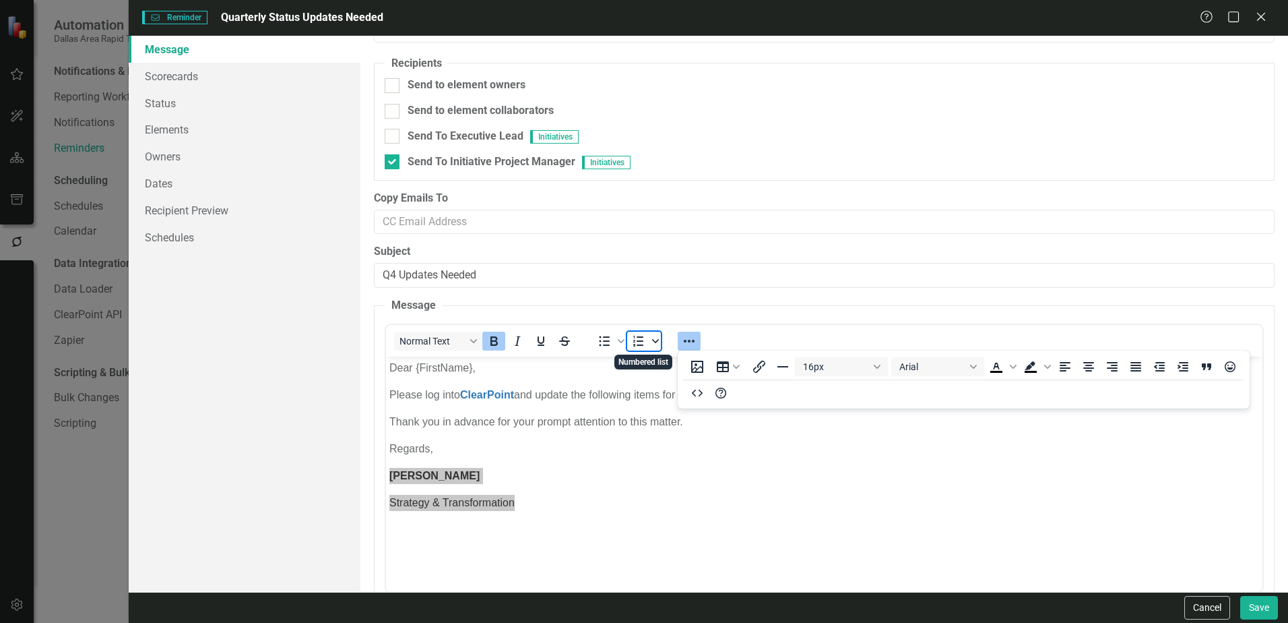
click at [651, 339] on span "Numbered list" at bounding box center [655, 340] width 11 height 19
click at [656, 340] on icon "Numbered list" at bounding box center [655, 341] width 7 height 7
click at [625, 338] on span "Bullet list" at bounding box center [621, 340] width 11 height 19
click at [470, 338] on button "Normal Text" at bounding box center [438, 340] width 88 height 19
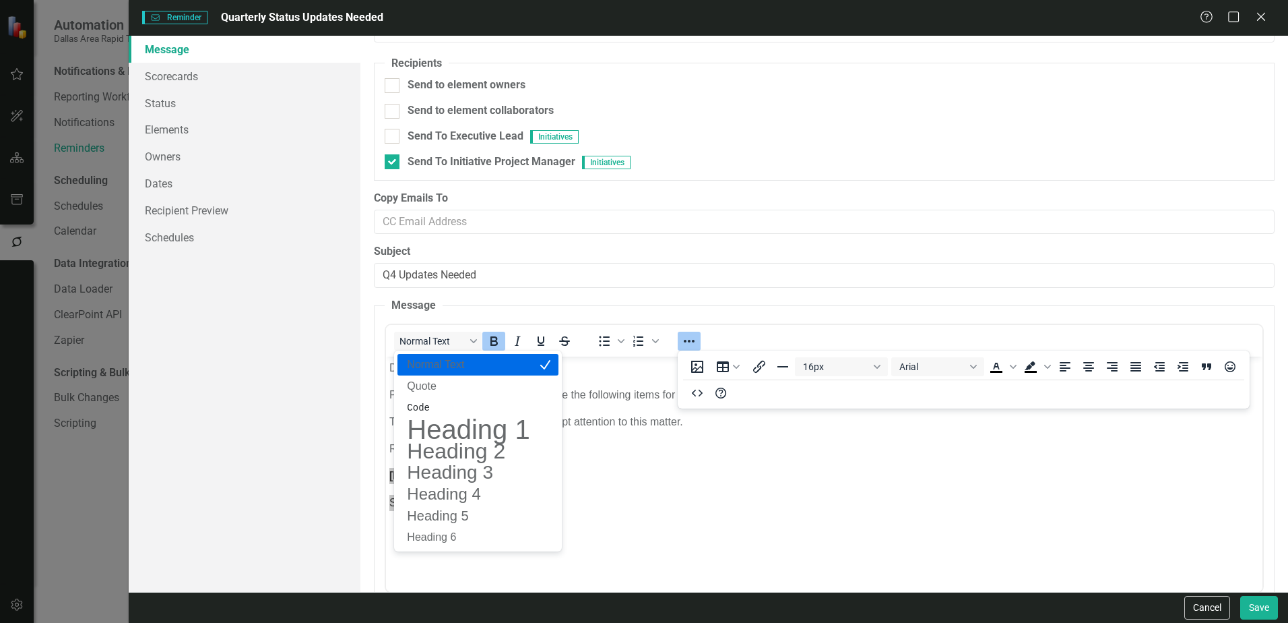
click at [466, 361] on p "Normal Text" at bounding box center [468, 364] width 125 height 16
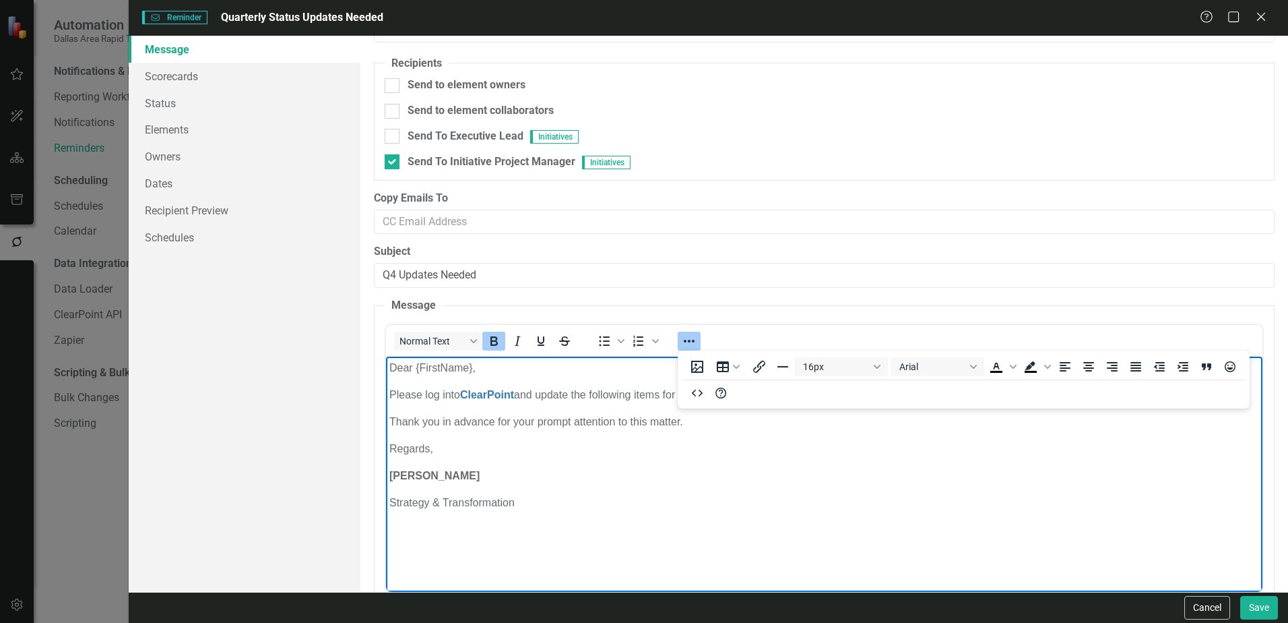
click at [567, 509] on p "Strategy & Transformation" at bounding box center [824, 502] width 870 height 16
drag, startPoint x: 538, startPoint y: 502, endPoint x: 377, endPoint y: 459, distance: 167.3
click at [386, 459] on html "Dear {FirstName}, Please log into ClearPoint and update the following items for…" at bounding box center [824, 457] width 876 height 202
click at [701, 395] on icon "HTML Editor" at bounding box center [697, 393] width 16 height 16
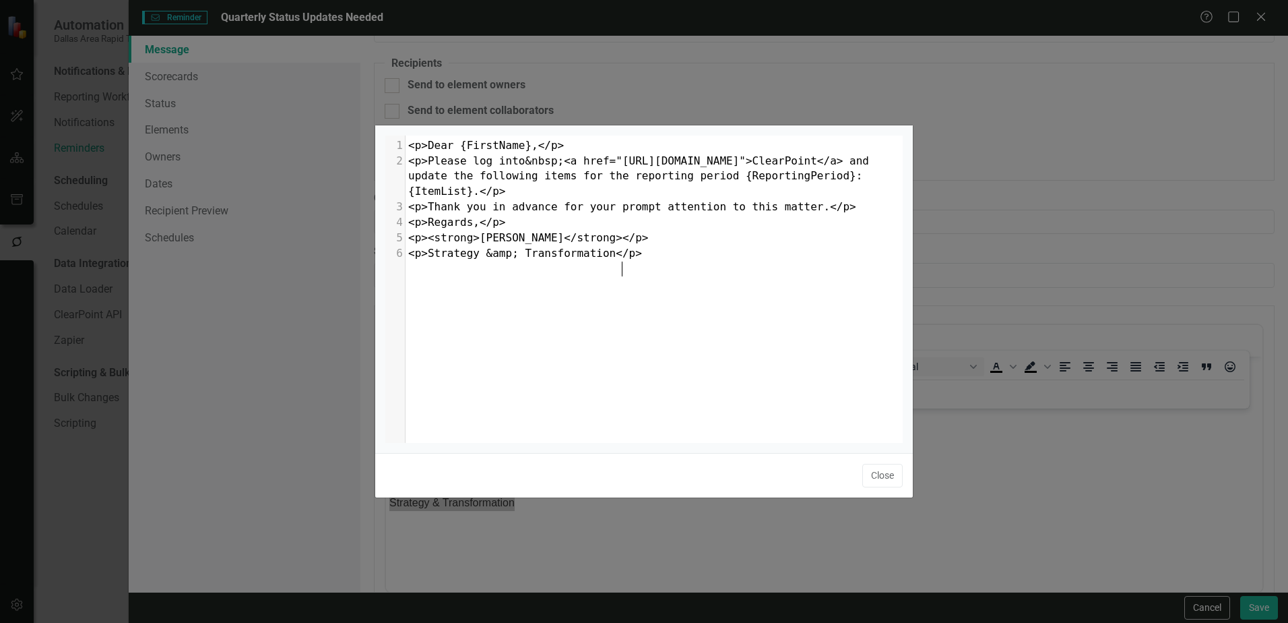
scroll to position [5, 0]
click at [888, 480] on button "Close" at bounding box center [882, 476] width 40 height 24
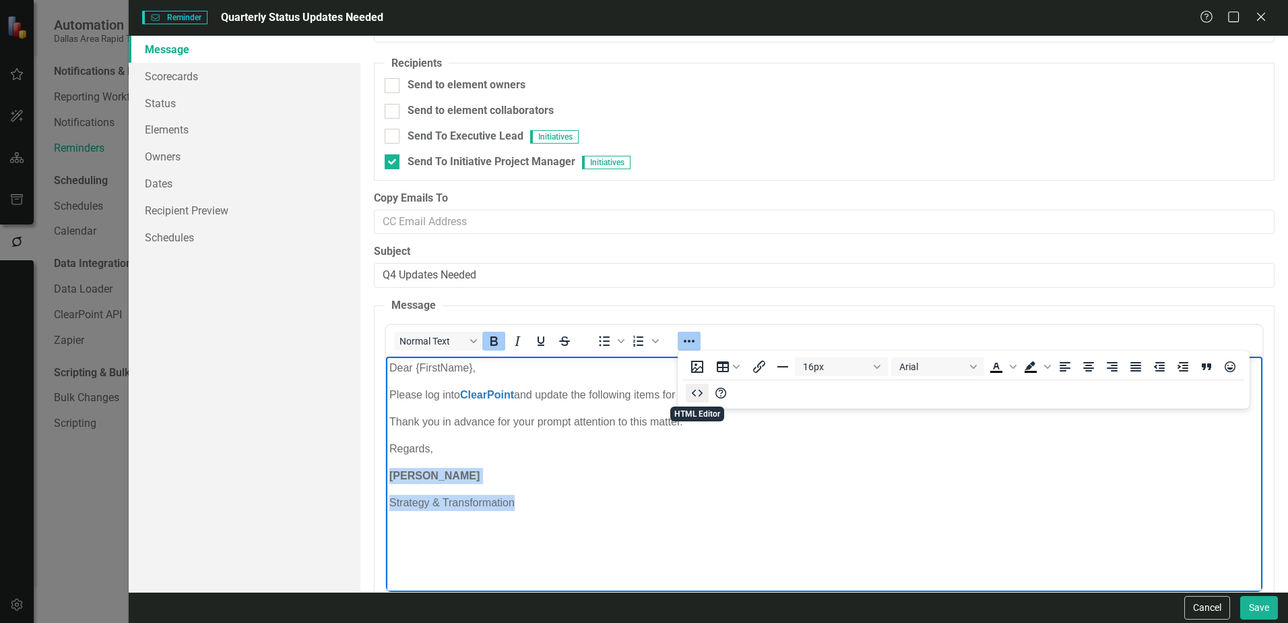
click at [697, 393] on icon "HTML Editor" at bounding box center [697, 393] width 16 height 16
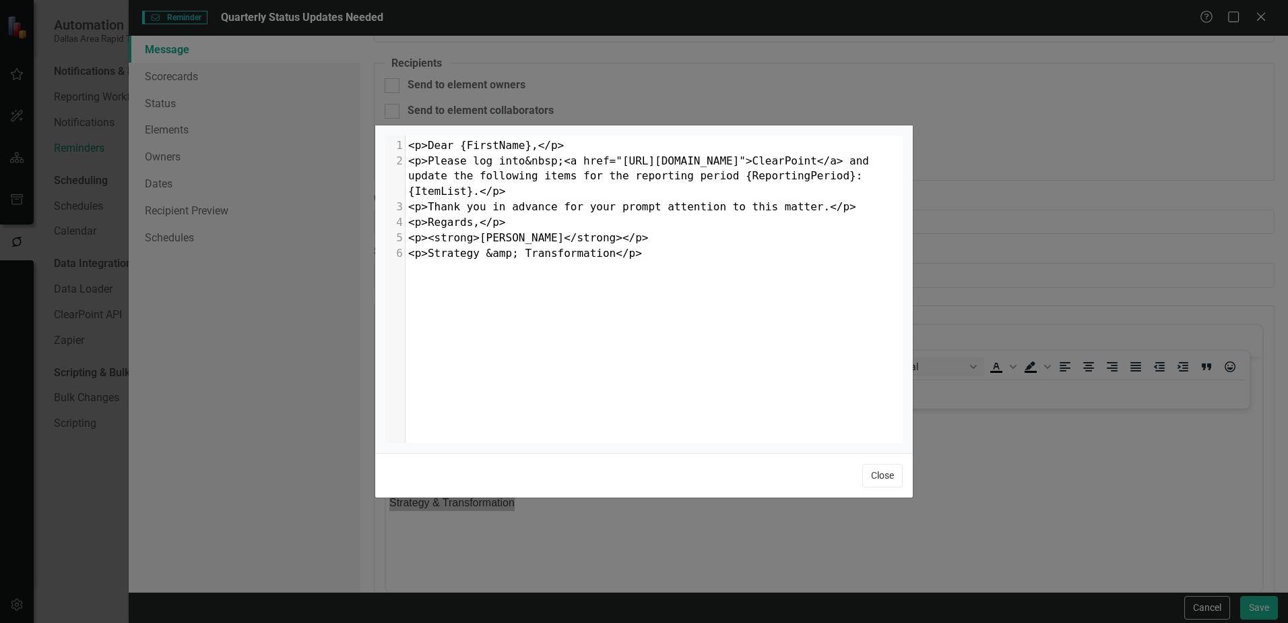
click at [876, 478] on button "Close" at bounding box center [882, 476] width 40 height 24
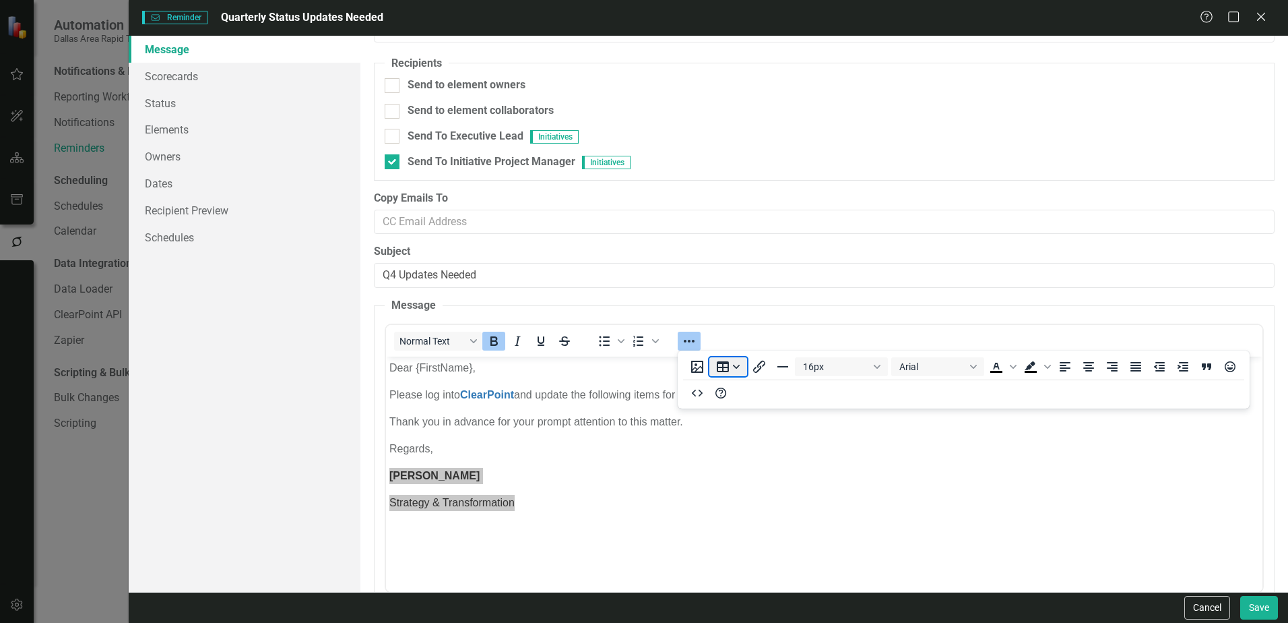
click at [734, 365] on button "Table" at bounding box center [728, 366] width 38 height 19
click at [736, 365] on button "Table" at bounding box center [728, 366] width 38 height 19
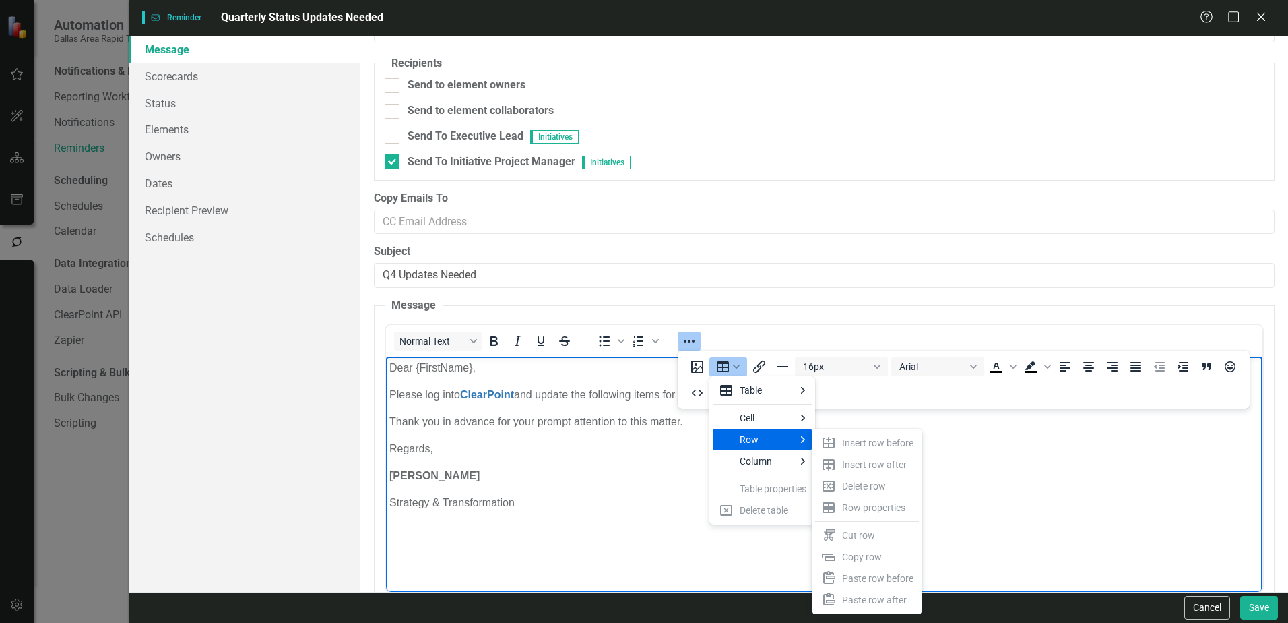
click at [634, 445] on p "Regards," at bounding box center [824, 448] width 870 height 16
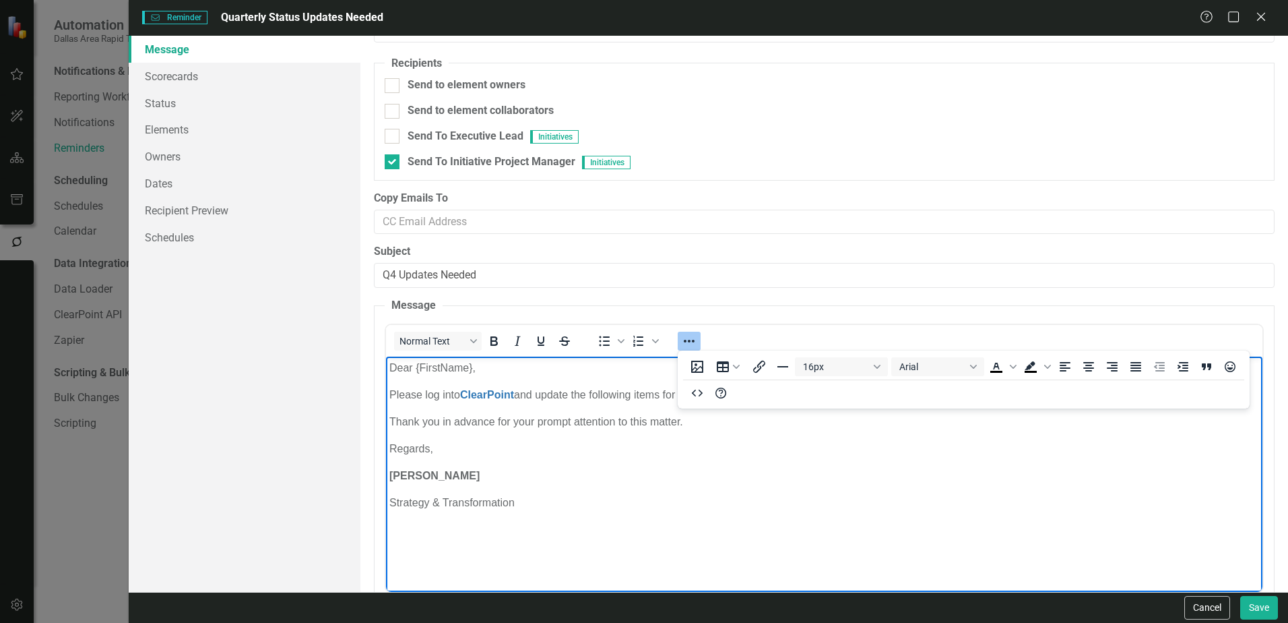
click at [530, 501] on p "Strategy & Transformation" at bounding box center [824, 502] width 870 height 16
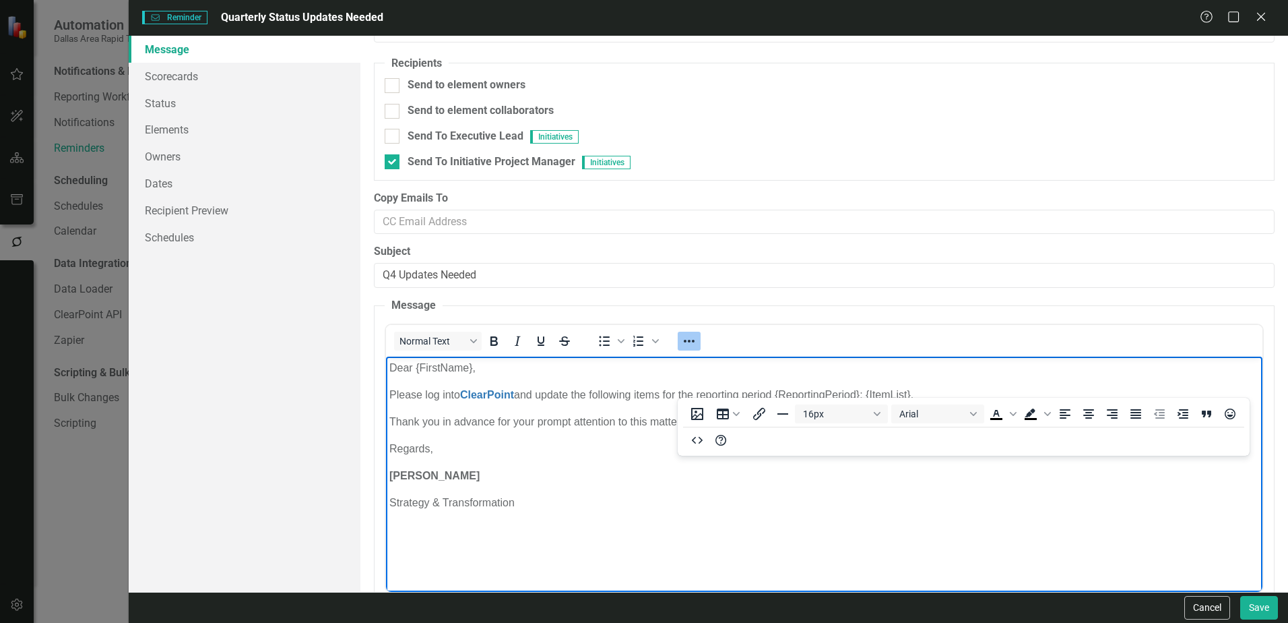
scroll to position [0, 0]
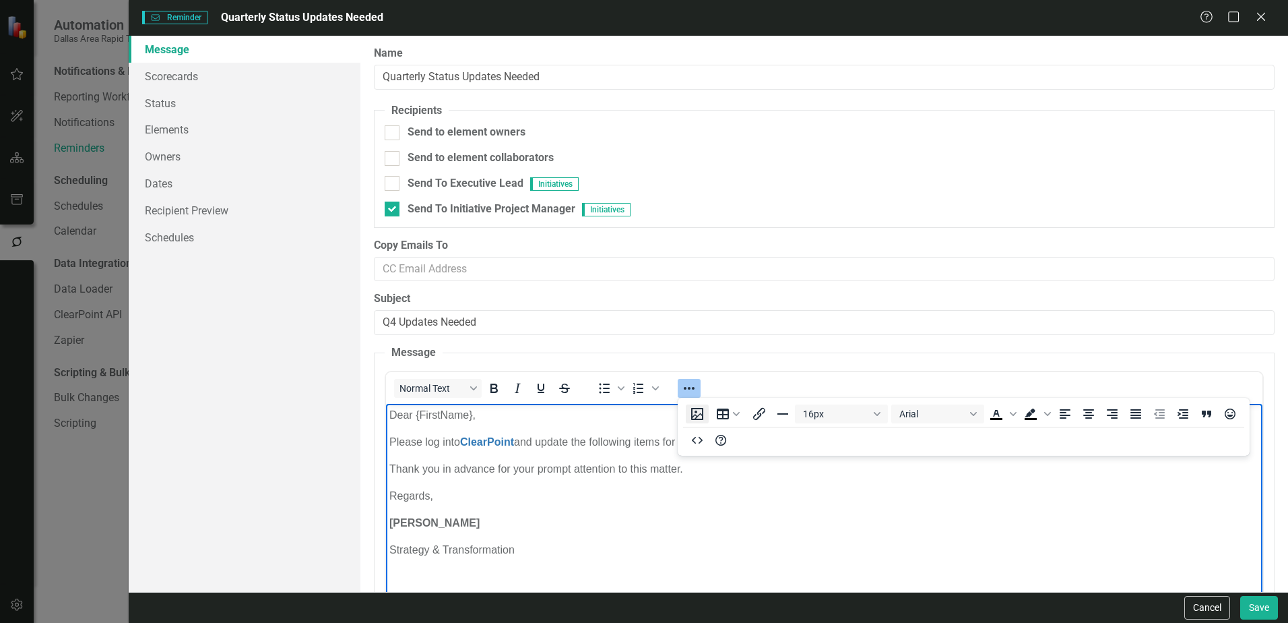
click at [698, 414] on icon "Insert image" at bounding box center [697, 414] width 16 height 16
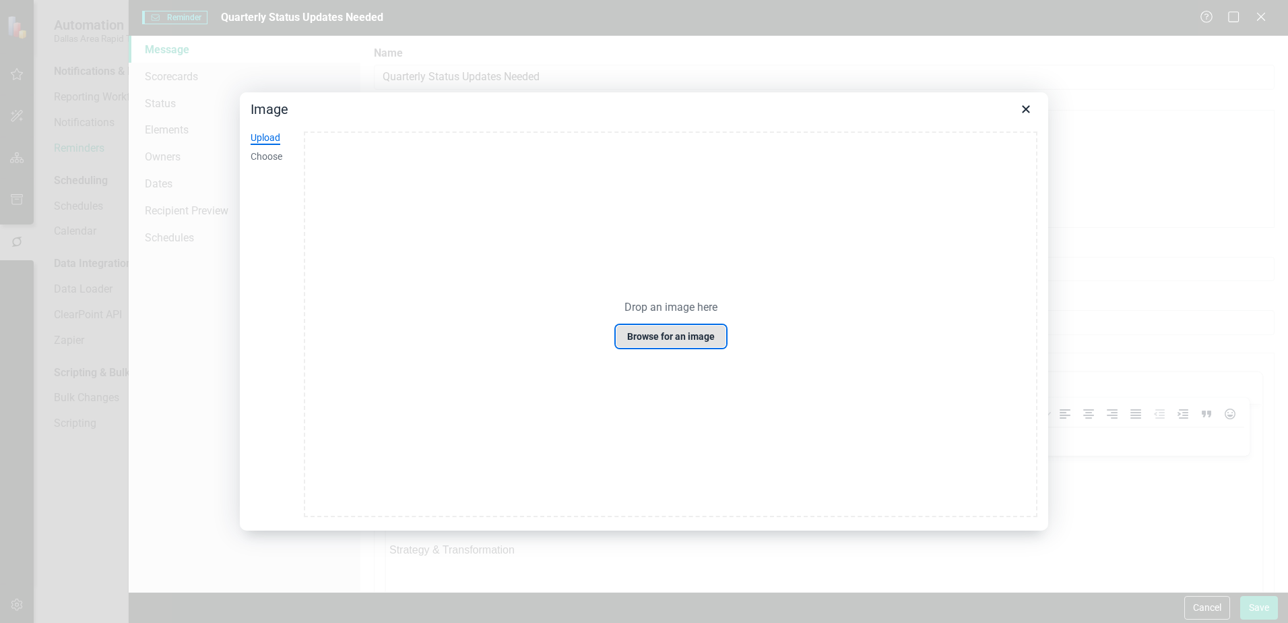
click at [669, 336] on button "Browse for an image" at bounding box center [671, 336] width 110 height 23
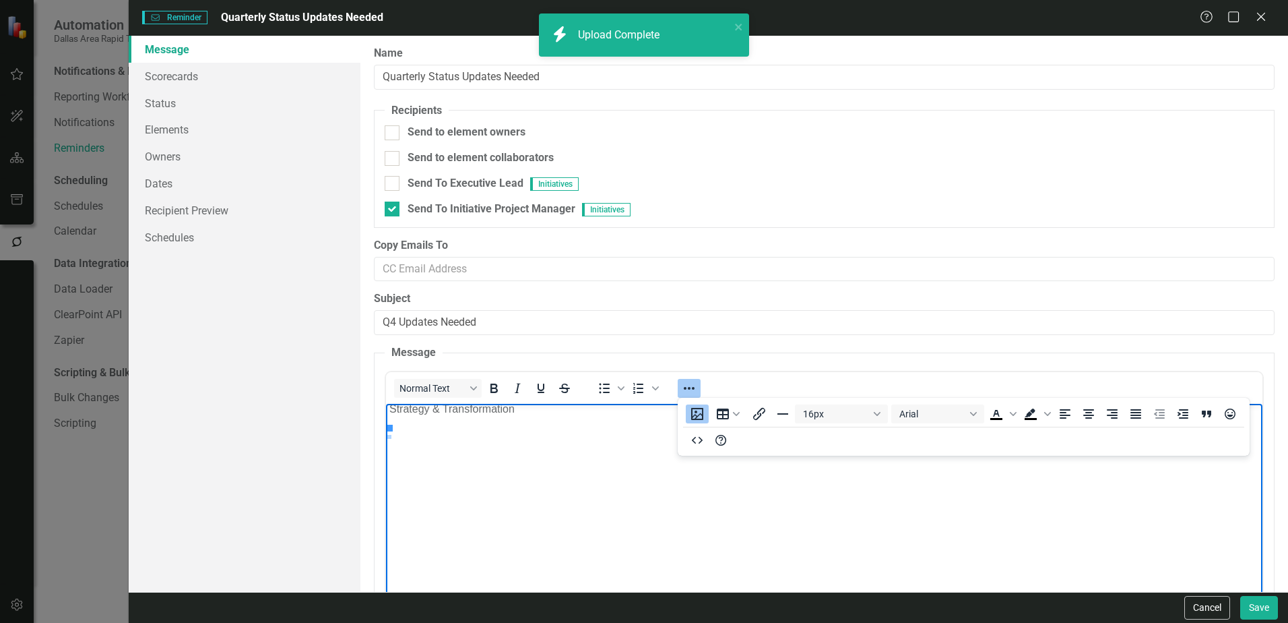
scroll to position [135, 0]
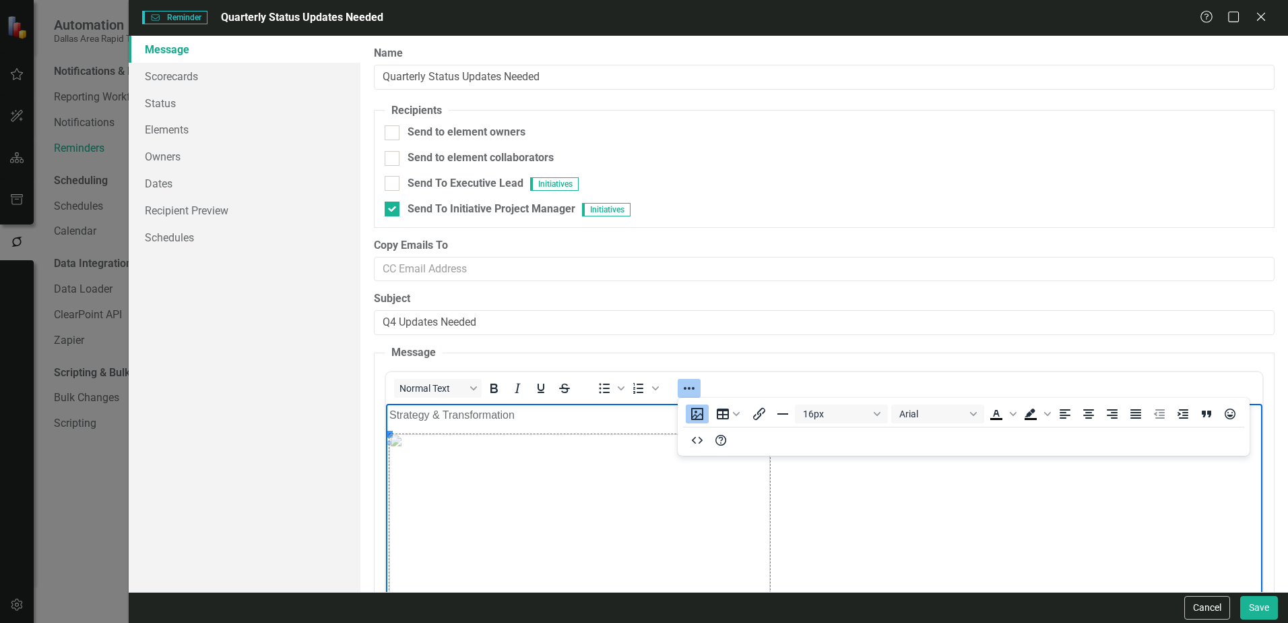
drag, startPoint x: 391, startPoint y: 433, endPoint x: 1015, endPoint y: 656, distance: 662.7
click at [386, 432] on iframe at bounding box center [824, 521] width 876 height 235
drag, startPoint x: 391, startPoint y: 433, endPoint x: 725, endPoint y: 613, distance: 379.2
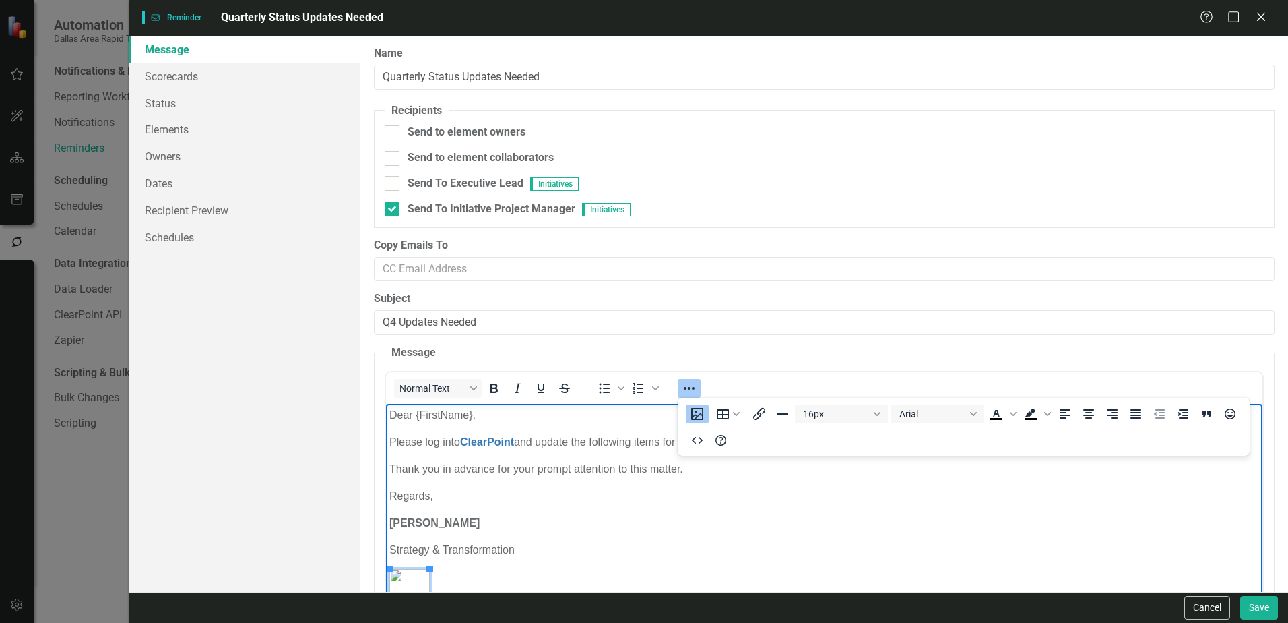
click at [533, 499] on p "Regards," at bounding box center [824, 495] width 870 height 16
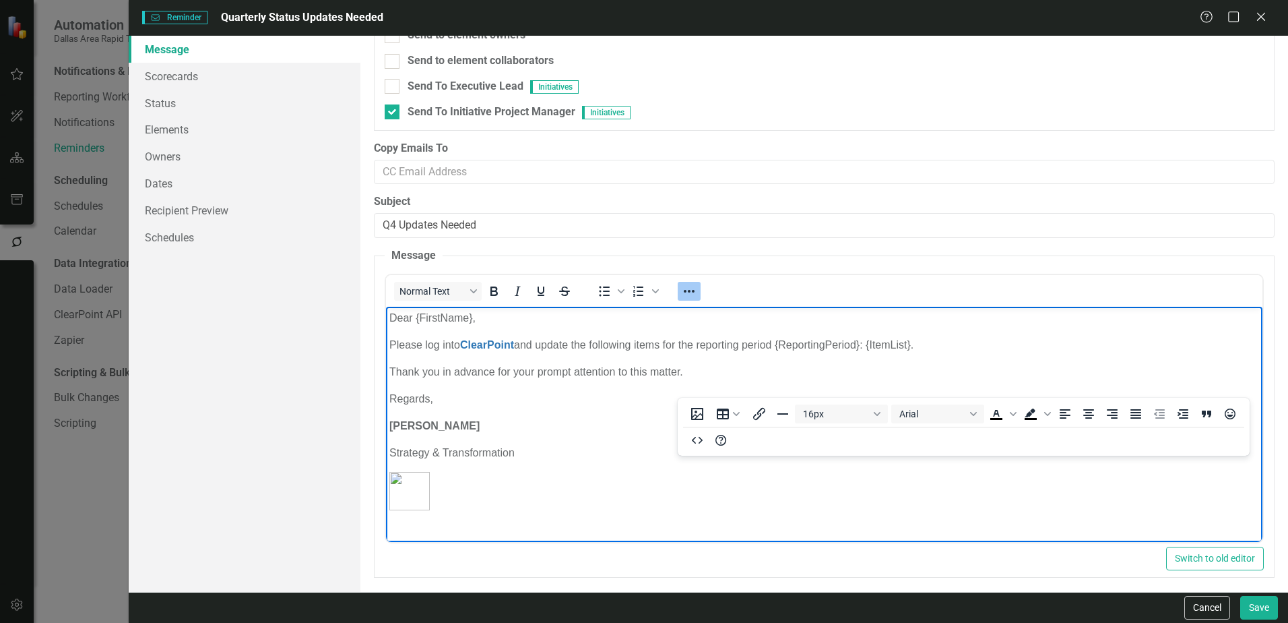
scroll to position [103, 0]
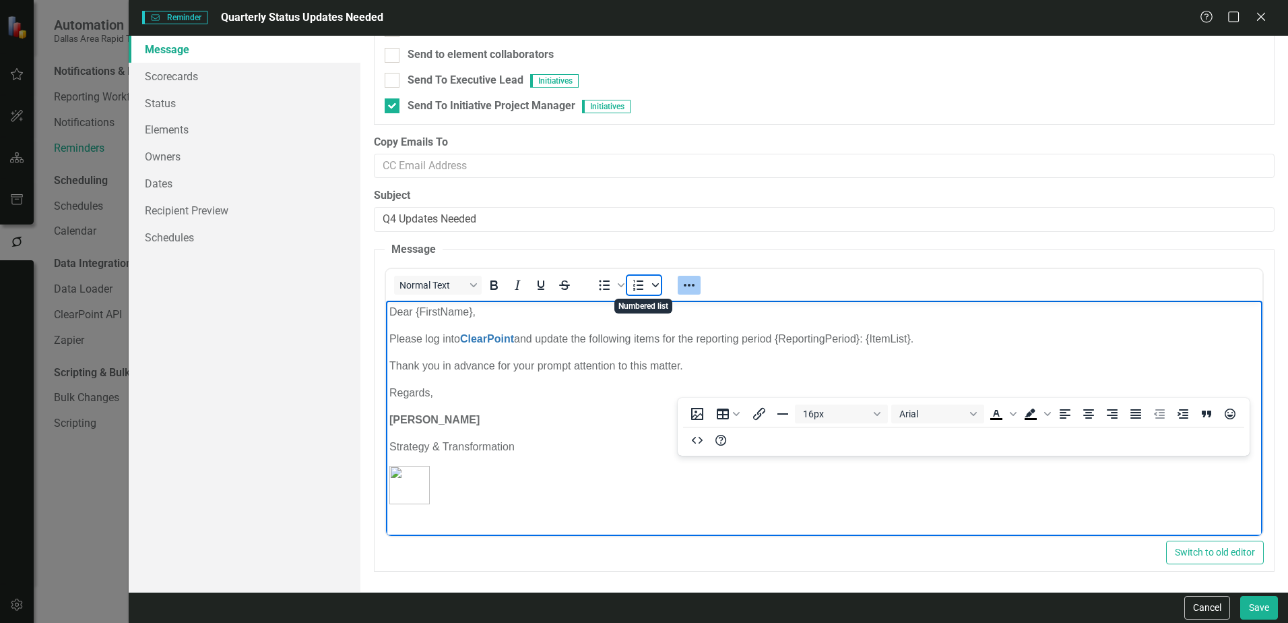
click at [654, 283] on icon "Numbered list" at bounding box center [655, 285] width 7 height 7
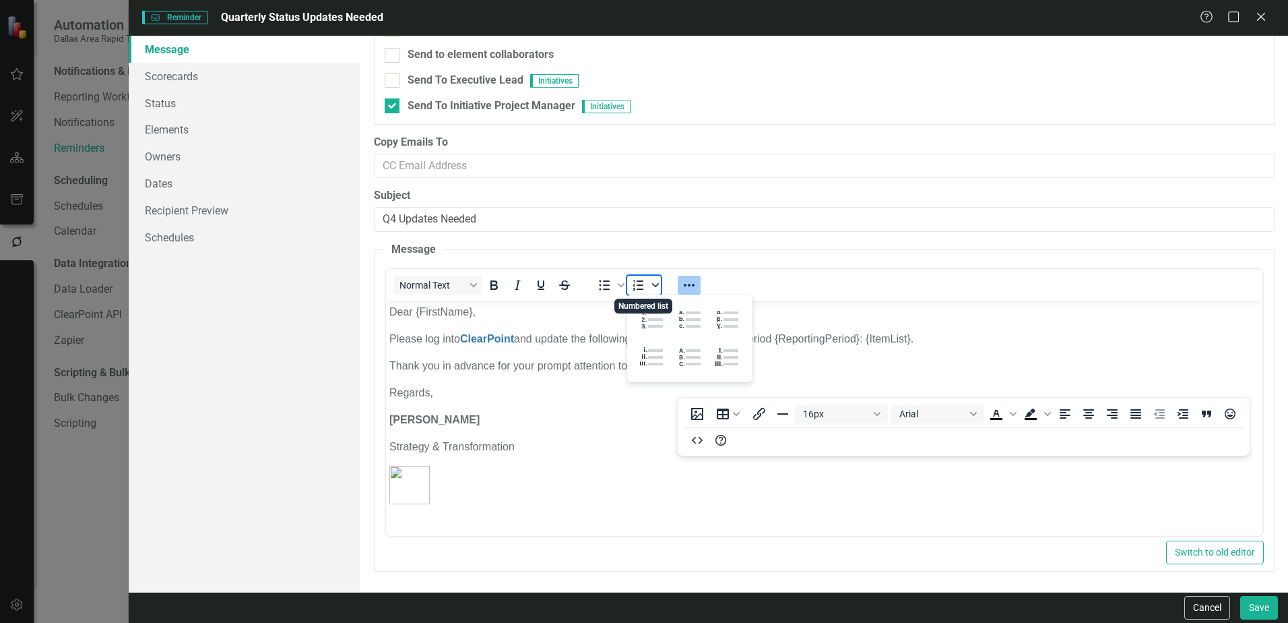
click at [654, 283] on icon "Numbered list" at bounding box center [655, 285] width 7 height 7
click at [622, 285] on icon "Bullet list" at bounding box center [621, 285] width 7 height 4
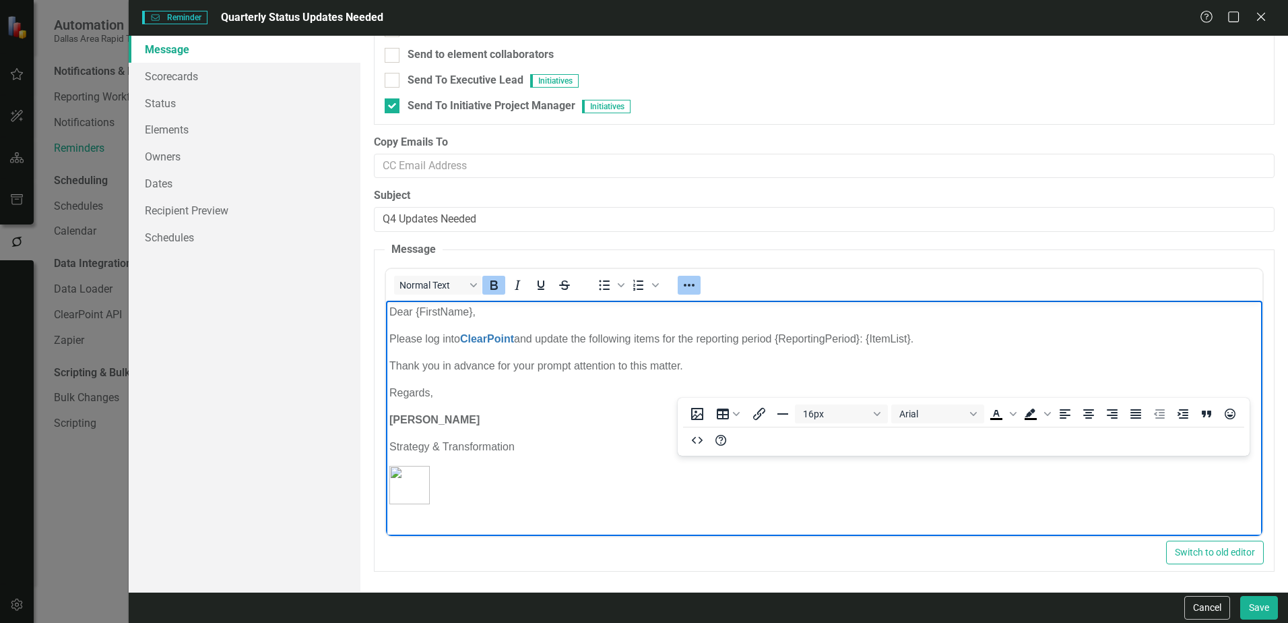
click at [459, 410] on body "Dear {FirstName}, Please log into ClearPoint and update the following items for…" at bounding box center [824, 409] width 876 height 218
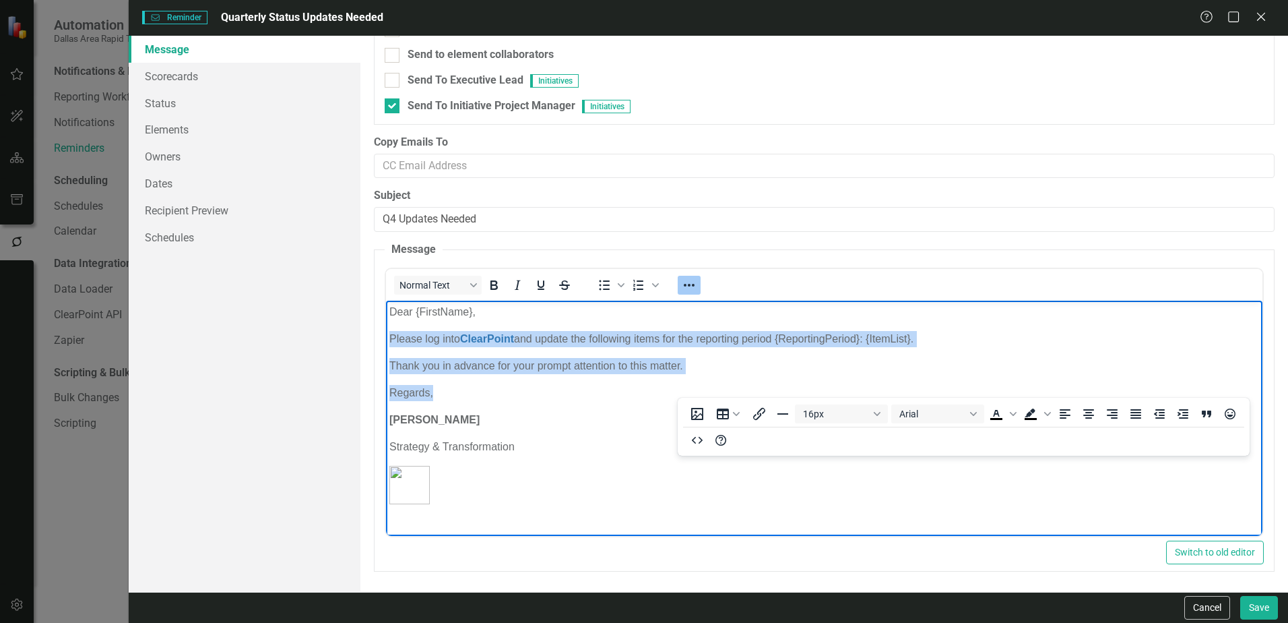
drag, startPoint x: 459, startPoint y: 394, endPoint x: 387, endPoint y: 335, distance: 93.3
click at [387, 335] on body "Dear {FirstName}, Please log into ClearPoint and update the following items for…" at bounding box center [824, 409] width 876 height 218
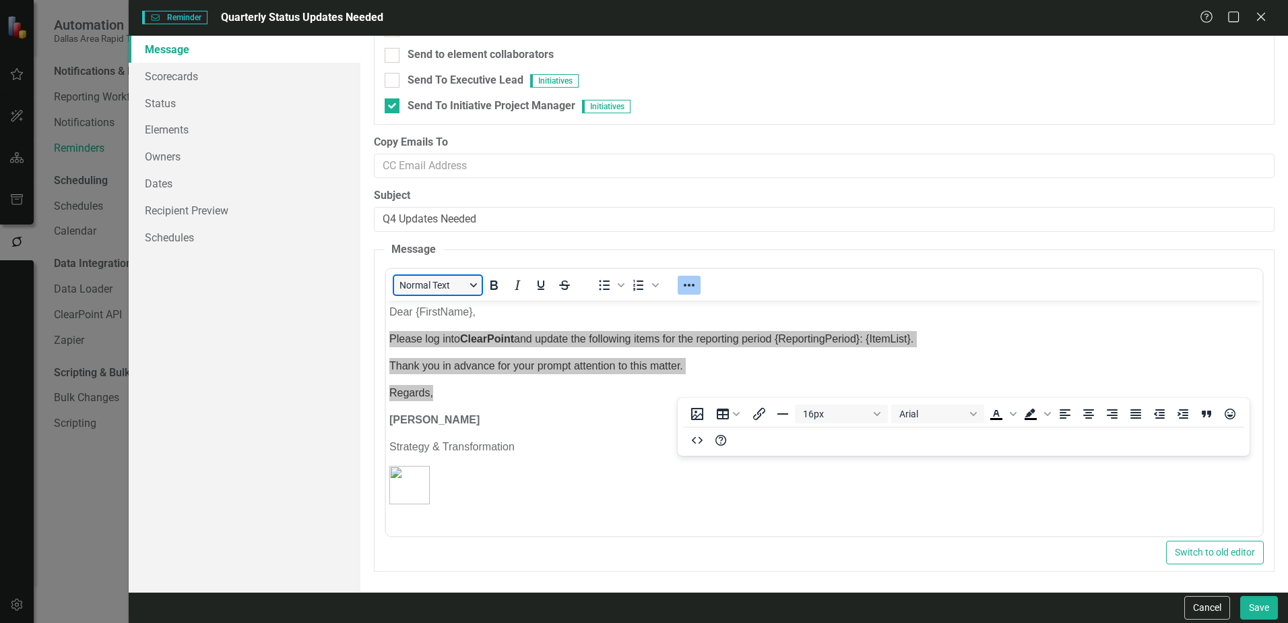
click at [478, 286] on button "Normal Text" at bounding box center [438, 285] width 88 height 19
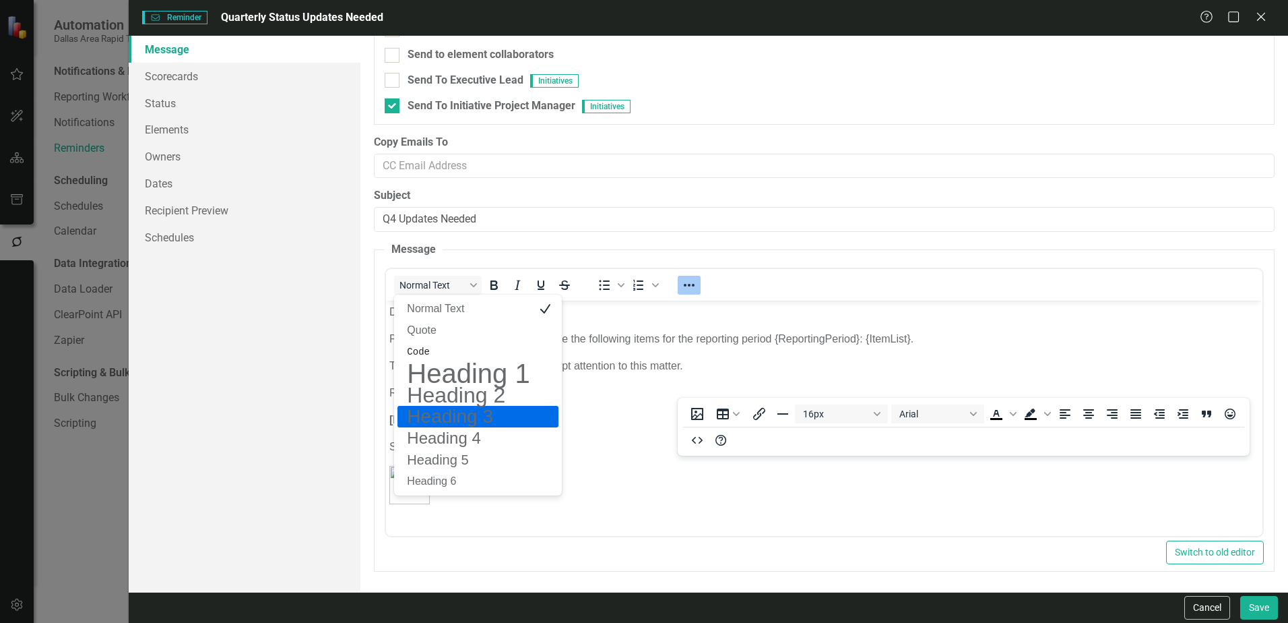
click at [650, 418] on p "[PERSON_NAME]" at bounding box center [824, 419] width 870 height 16
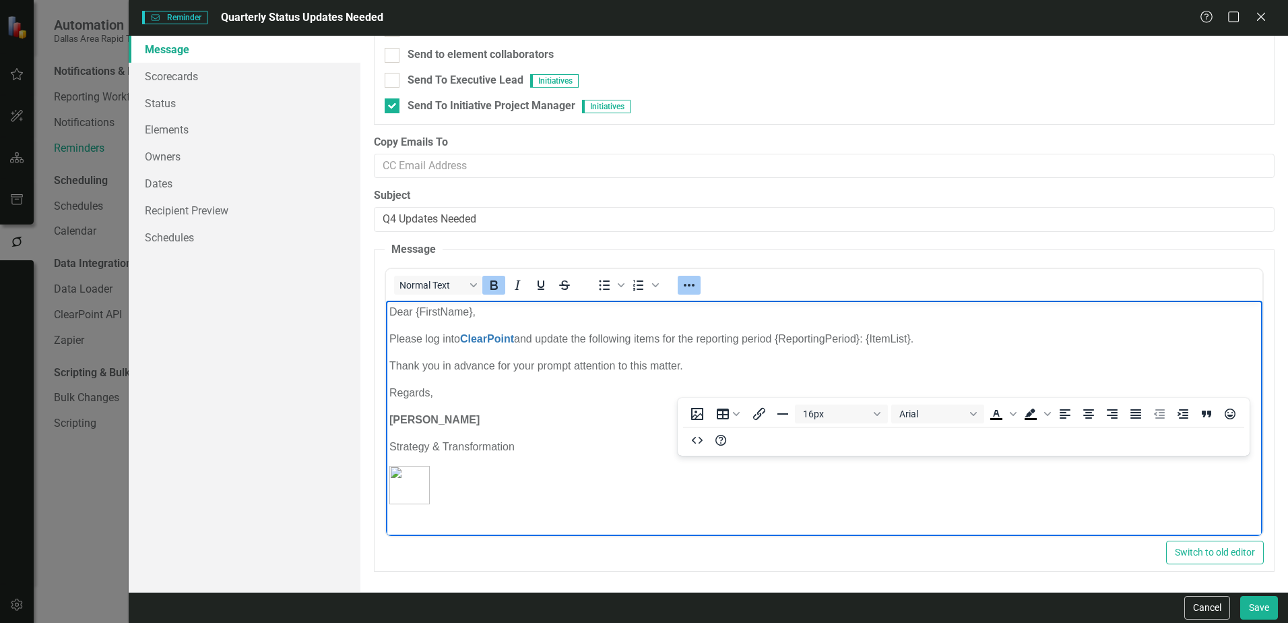
click at [650, 417] on p "[PERSON_NAME]" at bounding box center [824, 419] width 870 height 16
click at [511, 390] on p "Regards," at bounding box center [824, 392] width 870 height 16
click at [500, 480] on p "Rich Text Area. Press ALT-0 for help." at bounding box center [824, 484] width 870 height 38
click at [433, 362] on p "Thank you in advance for your prompt attention to this matter." at bounding box center [824, 365] width 870 height 16
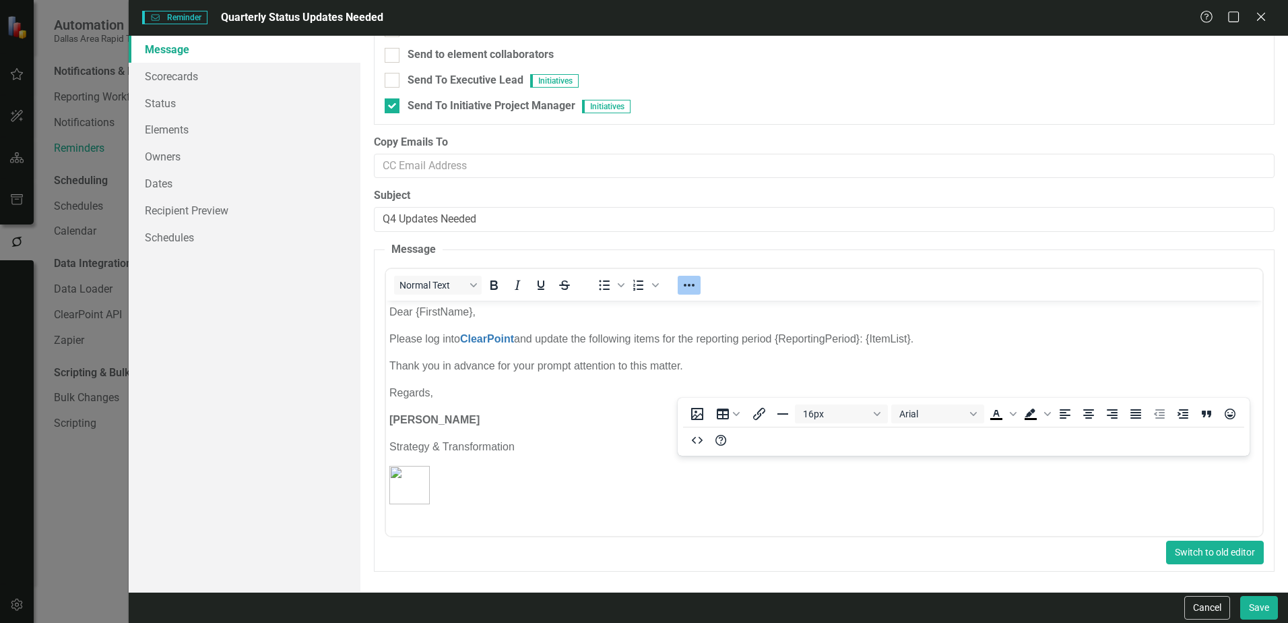
click at [1115, 559] on button "Switch to old editor" at bounding box center [1215, 552] width 98 height 24
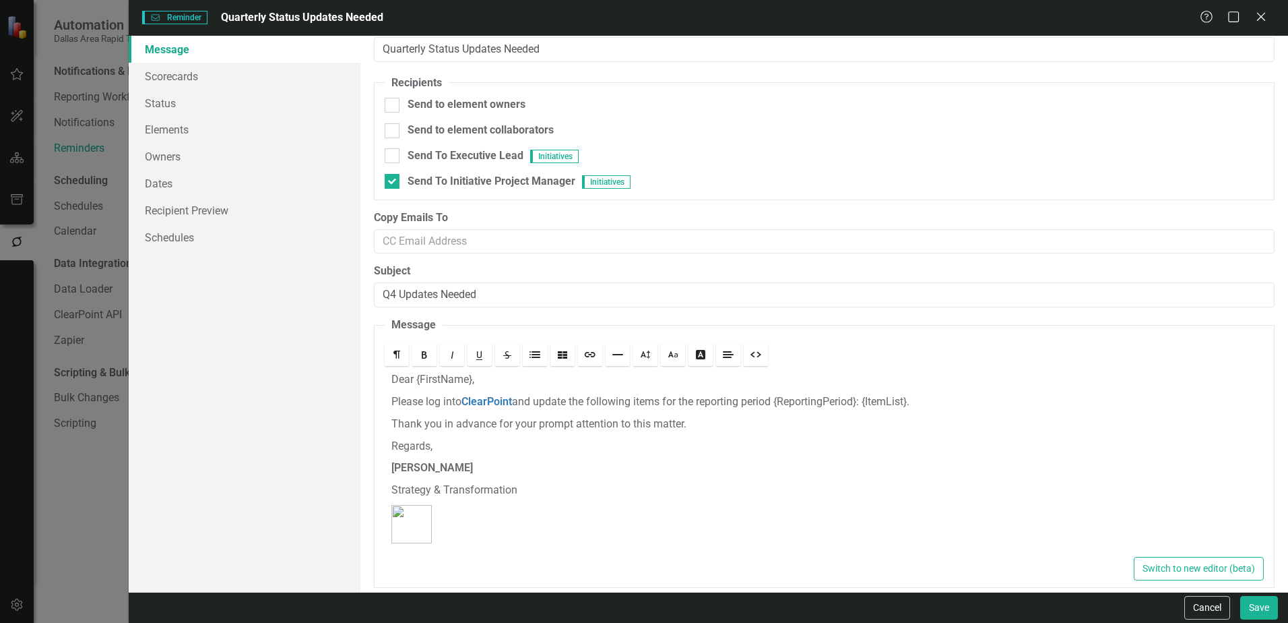
scroll to position [43, 0]
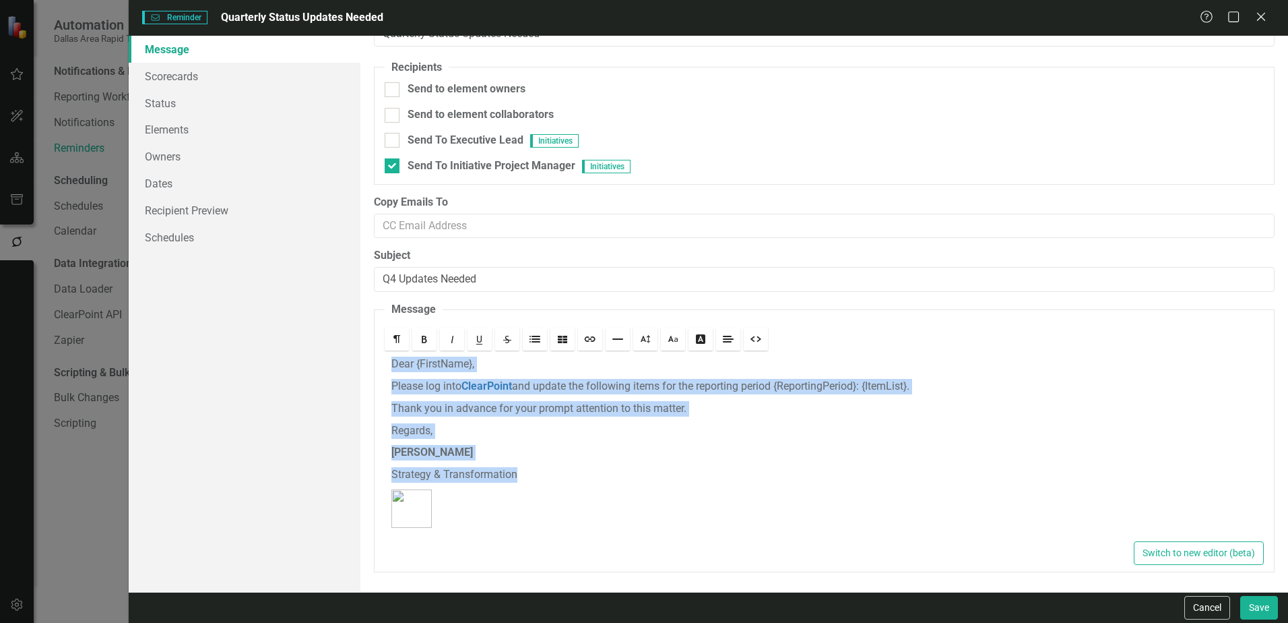
drag, startPoint x: 391, startPoint y: 357, endPoint x: 503, endPoint y: 516, distance: 194.8
click at [505, 521] on div "Dear {FirstName}, Please log into ClearPoint and update the following items for…" at bounding box center [824, 445] width 879 height 185
drag, startPoint x: 523, startPoint y: 477, endPoint x: 374, endPoint y: 358, distance: 191.3
click at [374, 358] on fieldset "Message Rich text editor Dear {FirstName}, Please log into ClearPoint and updat…" at bounding box center [824, 448] width 901 height 293
click at [402, 344] on link "Format" at bounding box center [397, 338] width 24 height 23
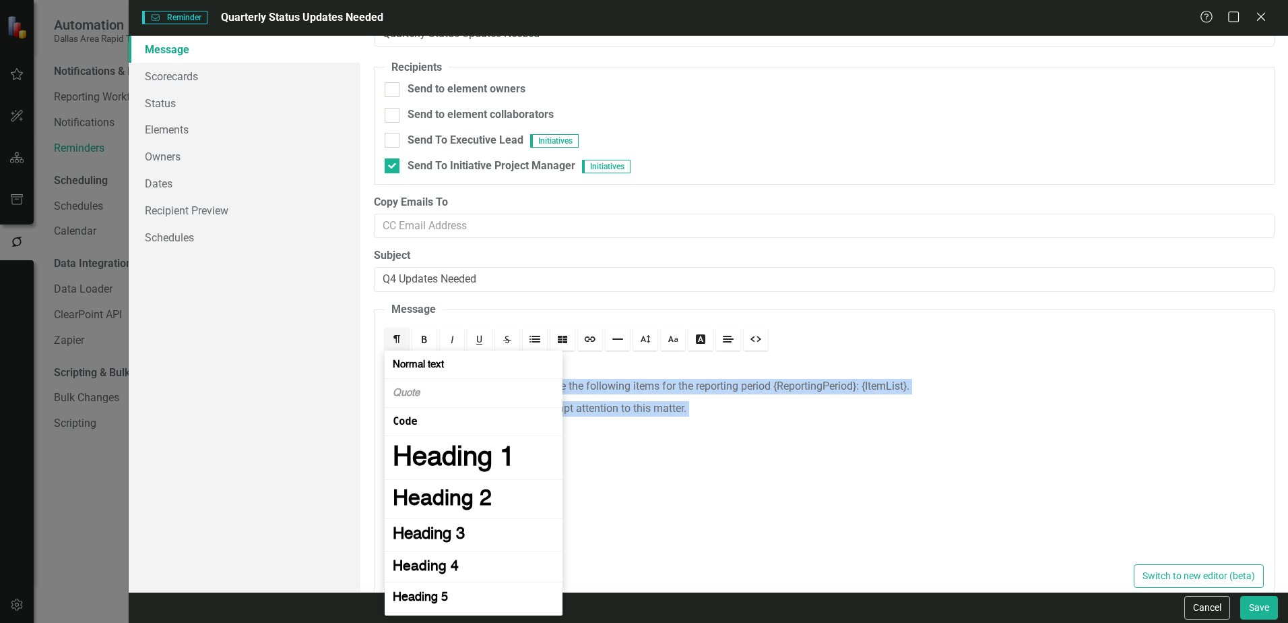
click at [402, 345] on link "Format" at bounding box center [397, 338] width 24 height 23
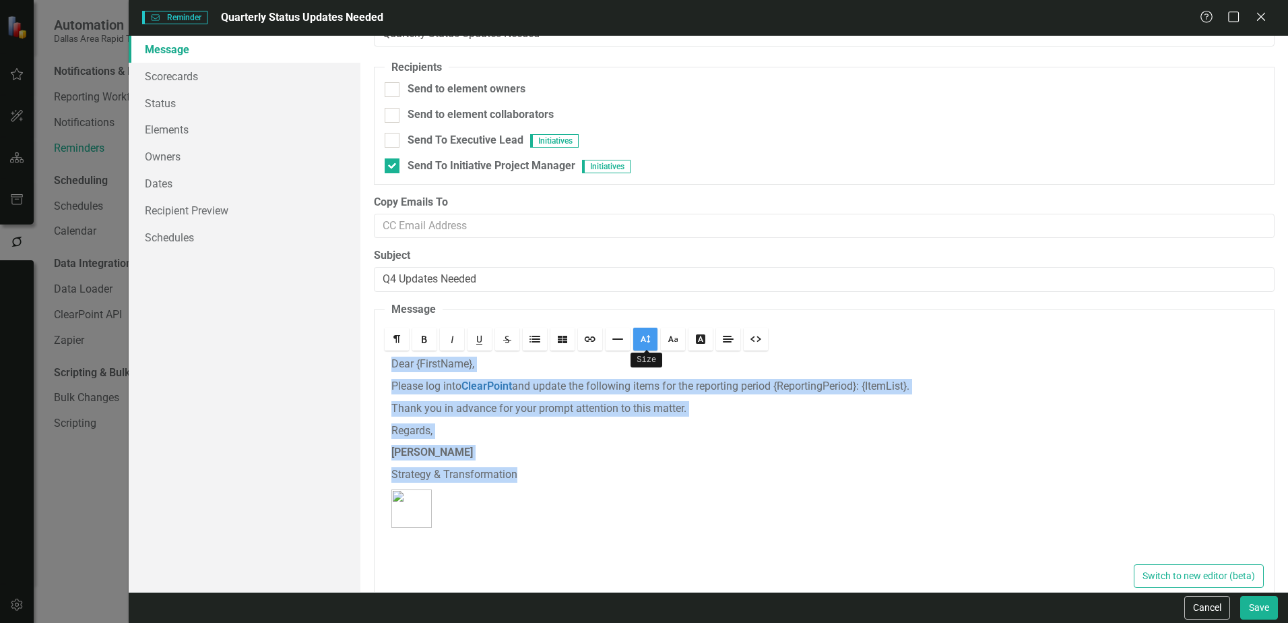
click at [652, 334] on link "Size" at bounding box center [645, 338] width 24 height 23
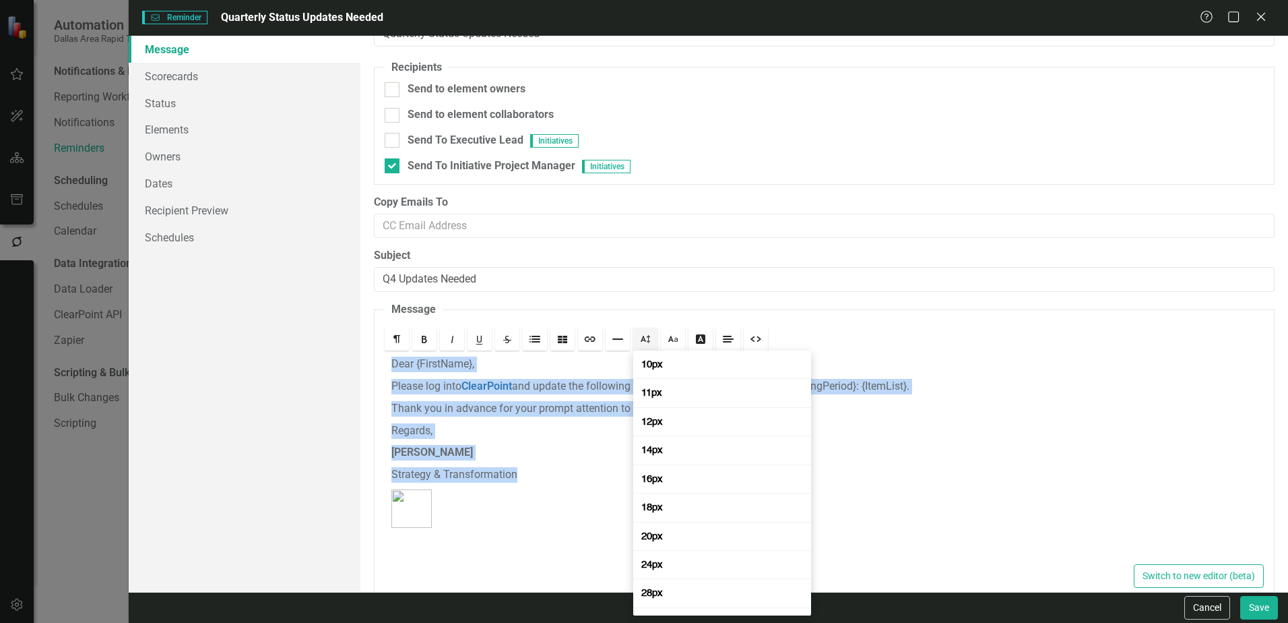
click at [652, 334] on link "Size" at bounding box center [645, 338] width 24 height 23
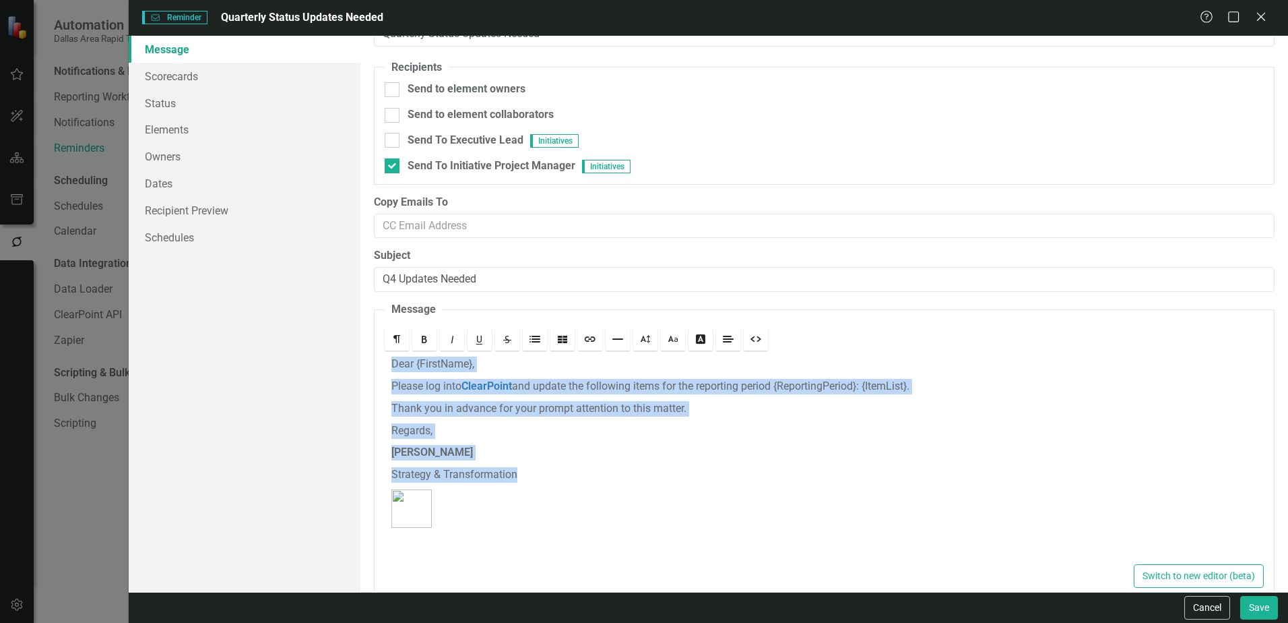
click at [508, 439] on div "Dear {FirstName}, Please log into ClearPoint and update the following items for…" at bounding box center [824, 457] width 879 height 208
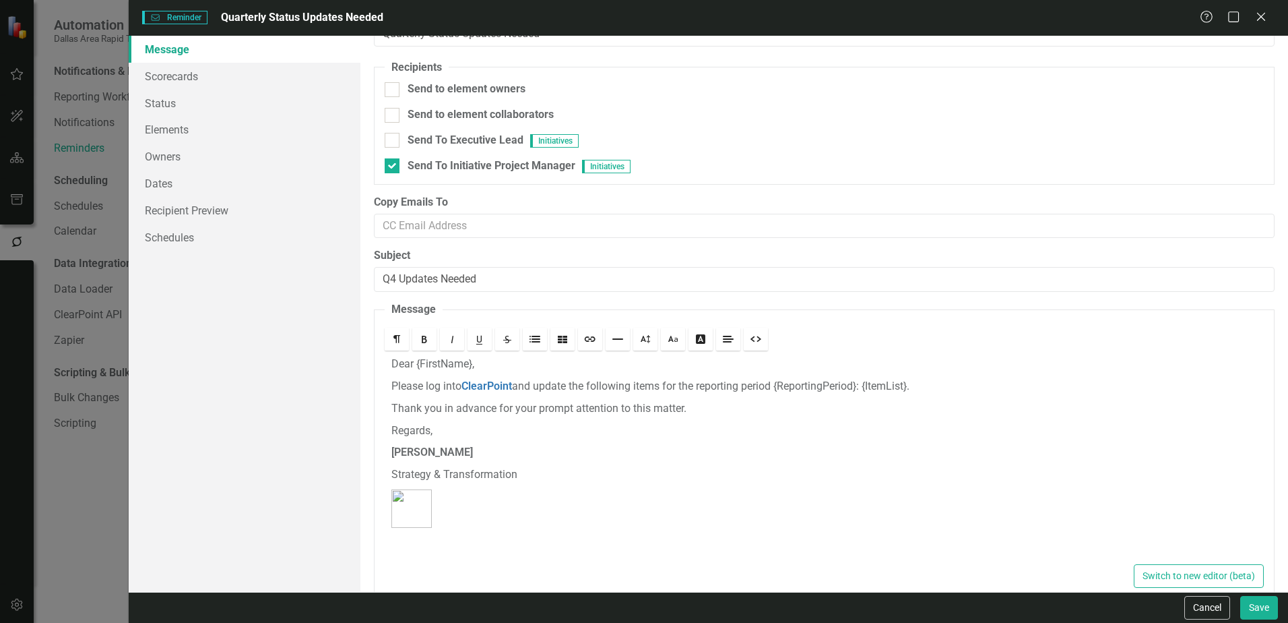
click at [391, 383] on div "Dear {FirstName}, Please log into ClearPoint and update the following items for…" at bounding box center [824, 457] width 879 height 208
click at [389, 474] on div "Dear {FirstName}, ﻿ ﻿ ﻿ ﻿ Please log into ClearPoint and update the following i…" at bounding box center [824, 457] width 879 height 208
click at [1115, 577] on button "Switch to new editor (beta)" at bounding box center [1199, 576] width 130 height 24
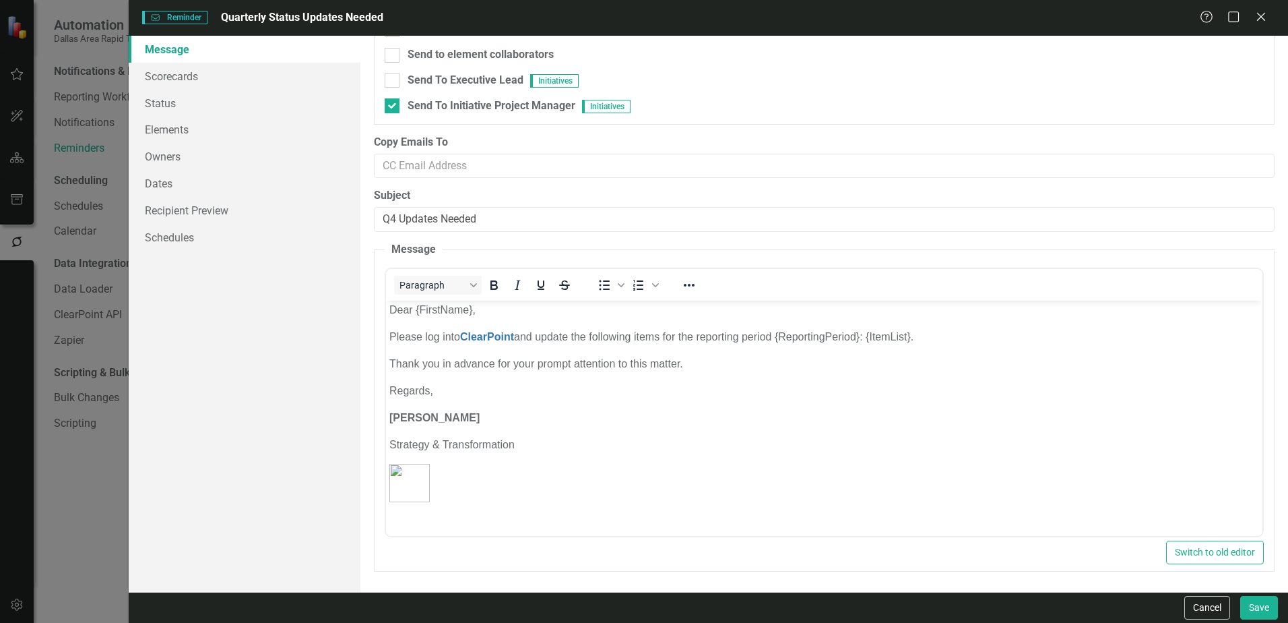
scroll to position [0, 0]
click at [271, 75] on link "Scorecards" at bounding box center [245, 76] width 232 height 27
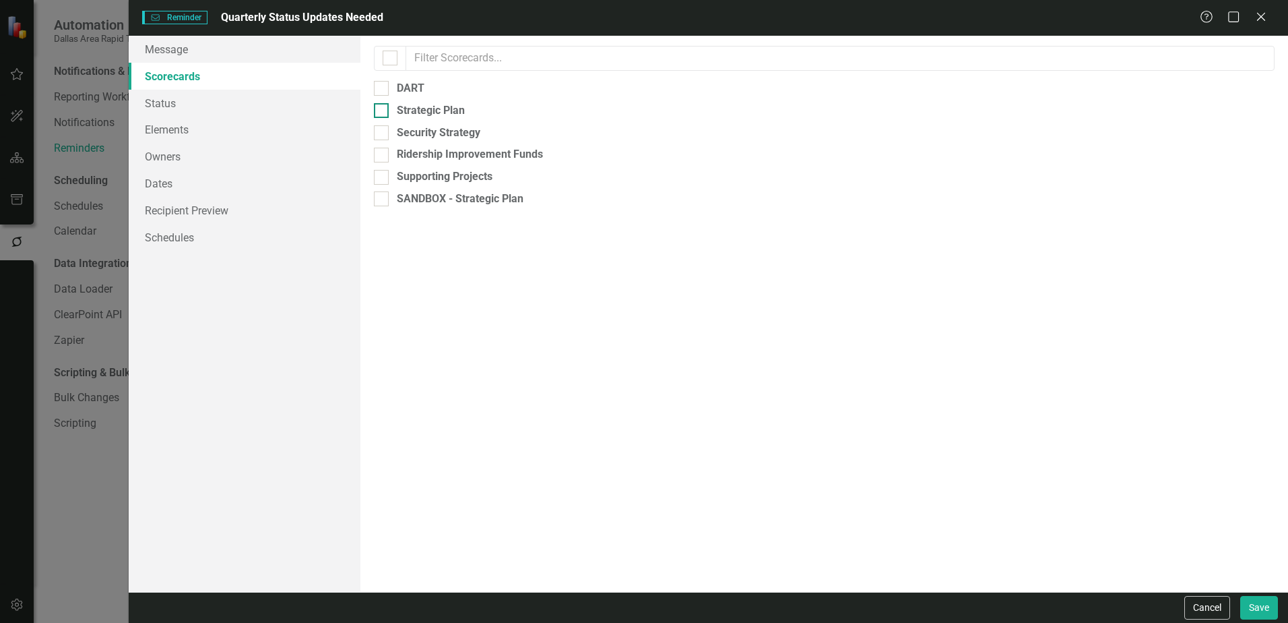
click at [391, 113] on div "Strategic Plan" at bounding box center [824, 110] width 901 height 15
click at [383, 112] on input "Strategic Plan" at bounding box center [378, 107] width 9 height 9
checkbox input "true"
click at [377, 173] on input "Supporting Projects" at bounding box center [378, 174] width 9 height 9
checkbox input "true"
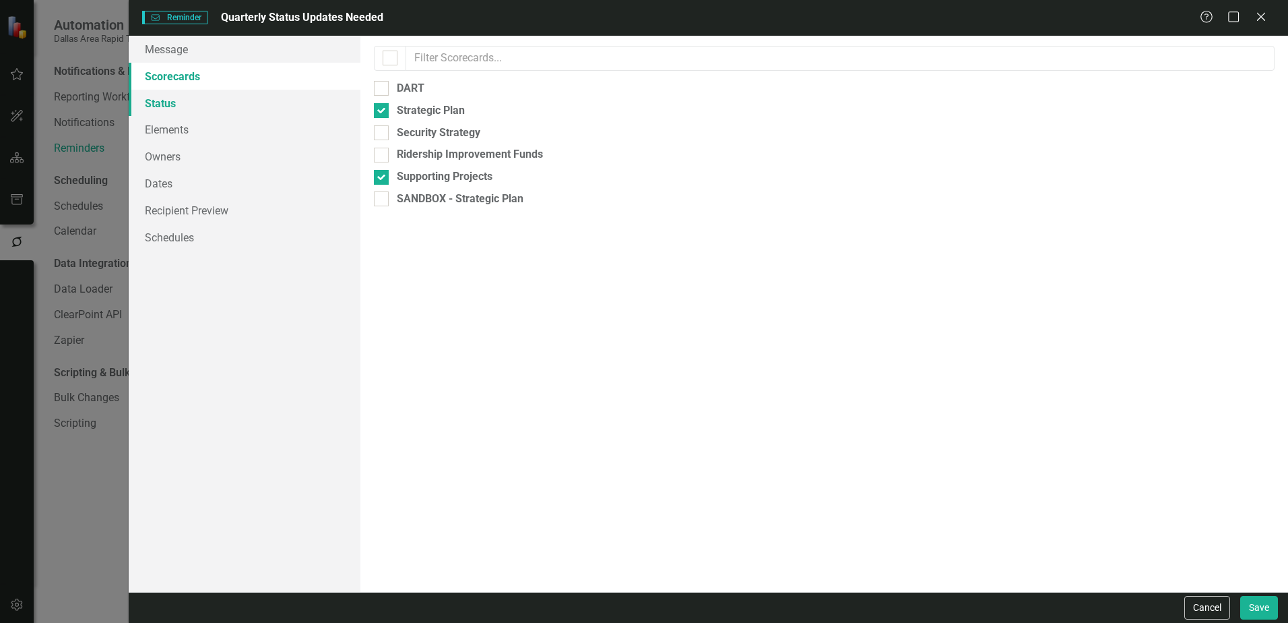
click at [238, 109] on link "Status" at bounding box center [245, 103] width 232 height 27
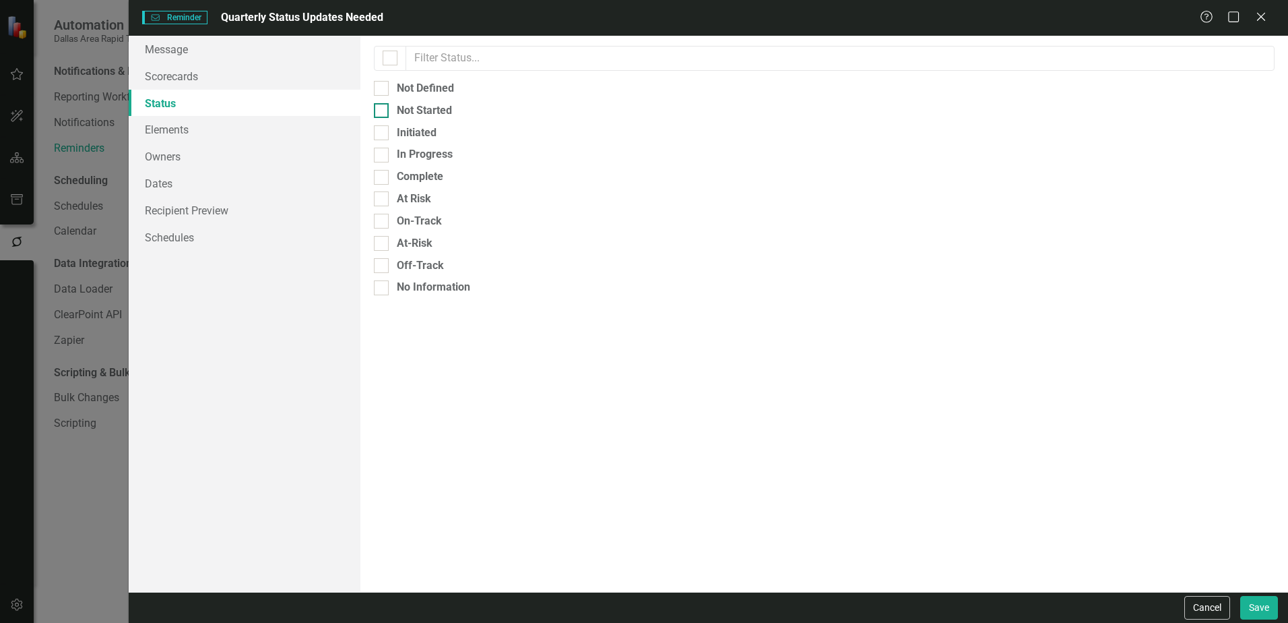
click at [383, 113] on div at bounding box center [381, 110] width 15 height 15
click at [383, 112] on input "Not Started" at bounding box center [378, 107] width 9 height 9
checkbox input "true"
click at [377, 88] on input "Not Defined" at bounding box center [378, 85] width 9 height 9
checkbox input "true"
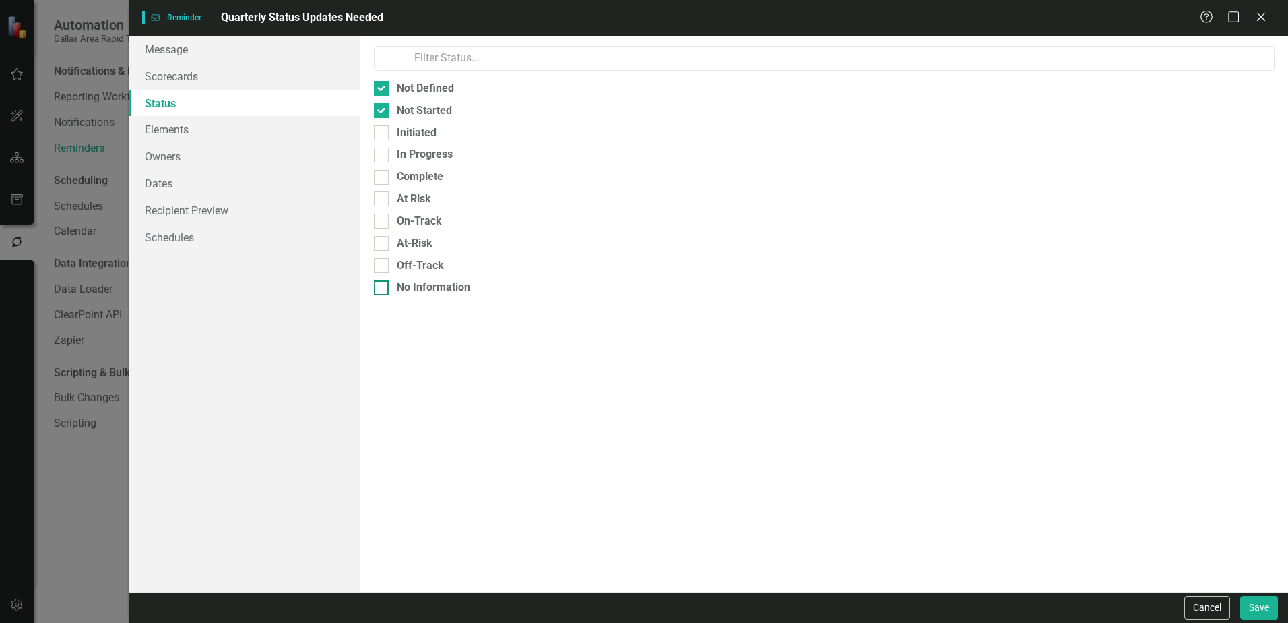
click at [379, 288] on input "No Information" at bounding box center [378, 284] width 9 height 9
checkbox input "true"
click at [179, 133] on link "Elements" at bounding box center [245, 129] width 232 height 27
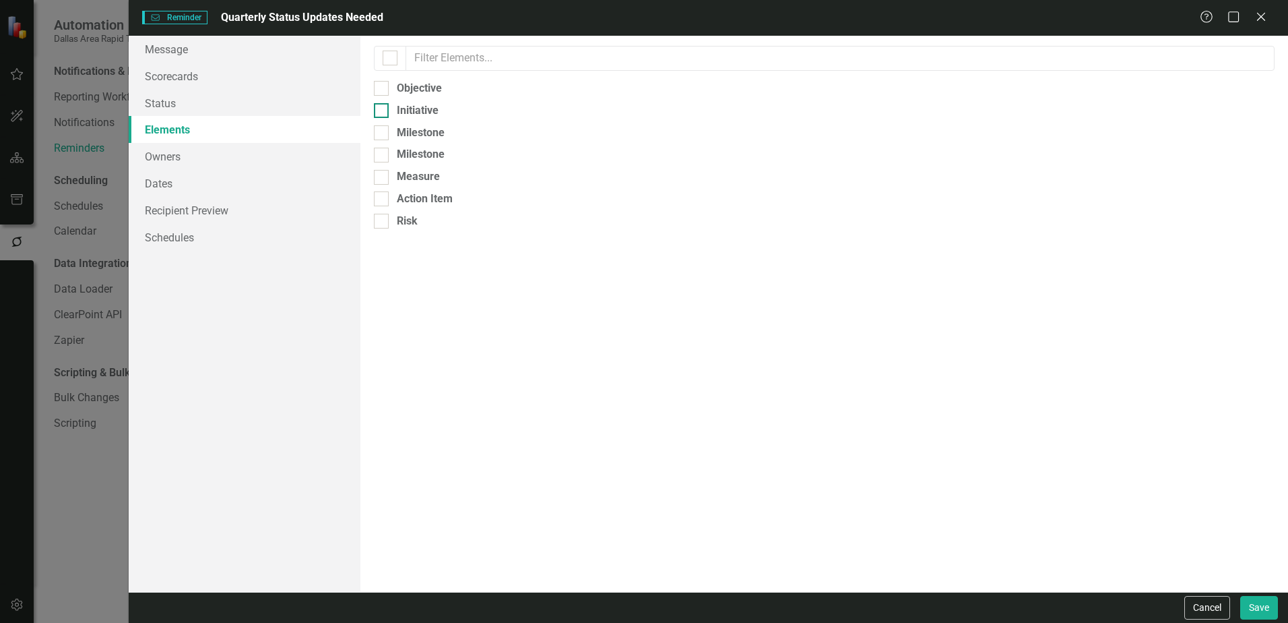
click at [378, 113] on div at bounding box center [381, 110] width 15 height 15
click at [378, 112] on input "Initiative" at bounding box center [378, 107] width 9 height 9
click at [380, 113] on div at bounding box center [381, 110] width 15 height 15
click at [380, 112] on input "Initiative" at bounding box center [378, 107] width 9 height 9
click at [383, 110] on div at bounding box center [381, 110] width 15 height 15
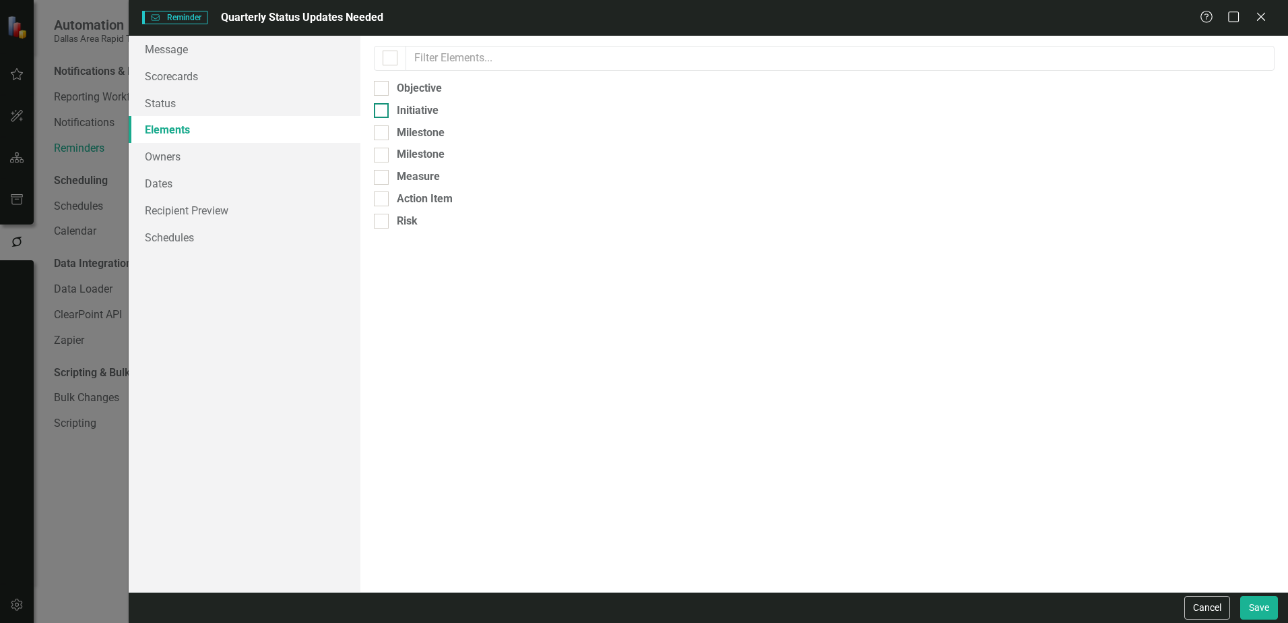
click at [383, 110] on input "Initiative" at bounding box center [378, 107] width 9 height 9
checkbox input "true"
click at [197, 166] on link "Owners" at bounding box center [245, 156] width 232 height 27
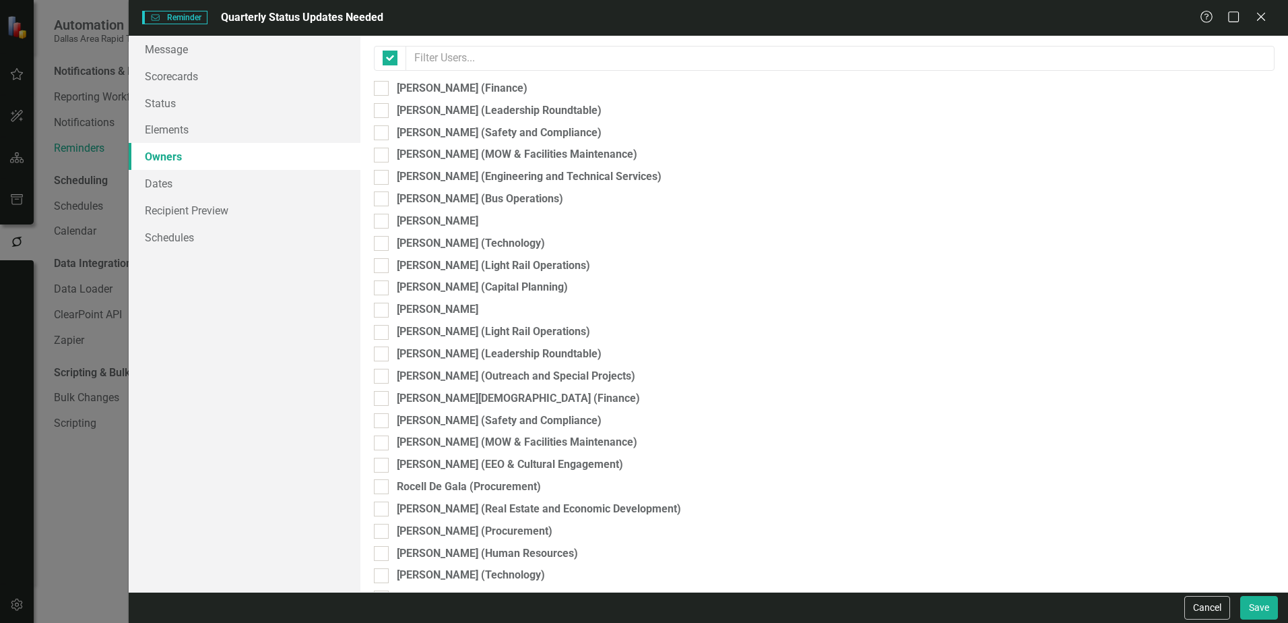
checkbox input "false"
click at [227, 193] on link "Dates" at bounding box center [245, 183] width 232 height 27
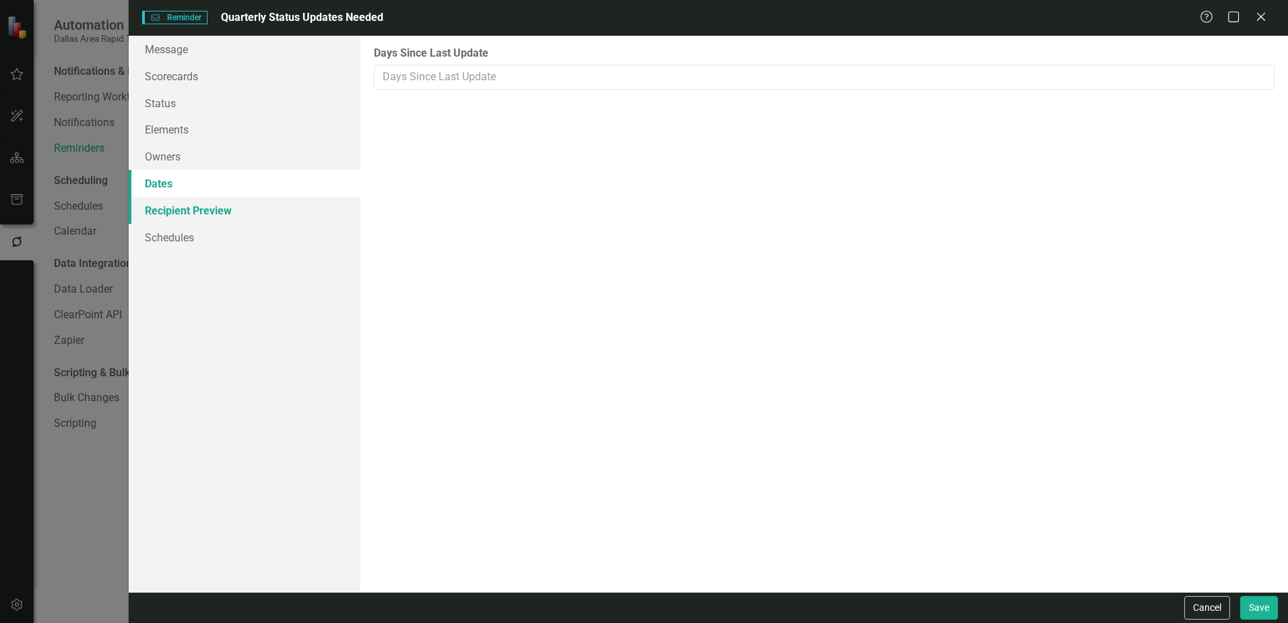
click at [220, 218] on link "Recipient Preview" at bounding box center [245, 210] width 232 height 27
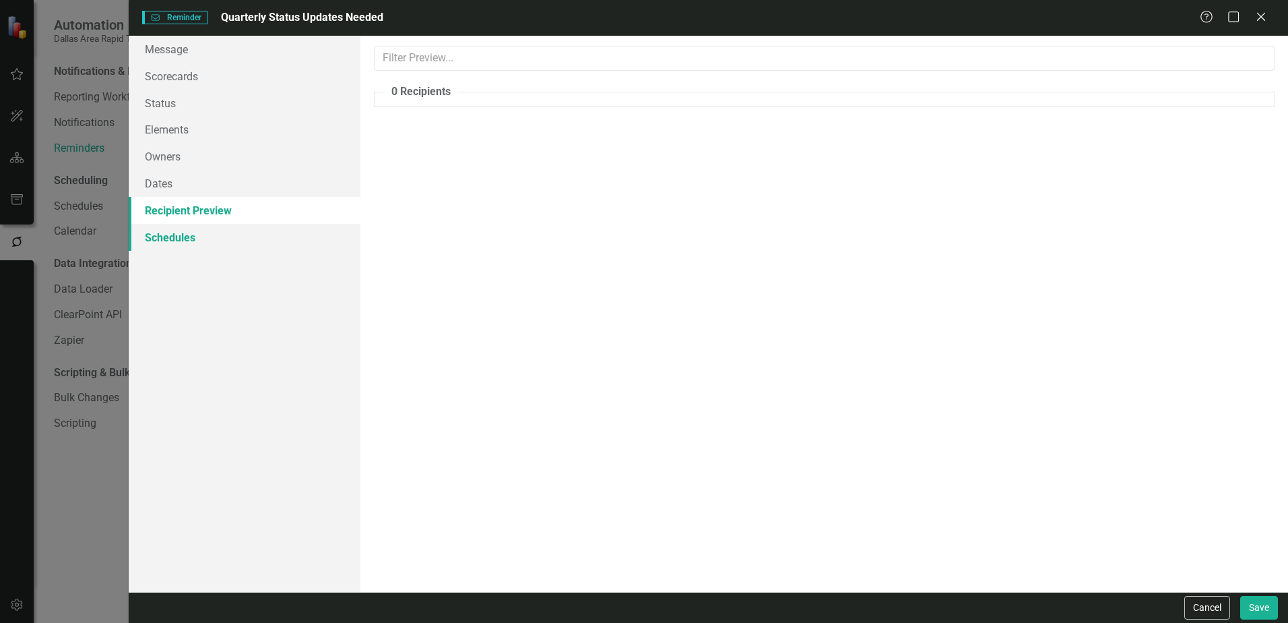
click at [215, 238] on link "Schedules" at bounding box center [245, 237] width 232 height 27
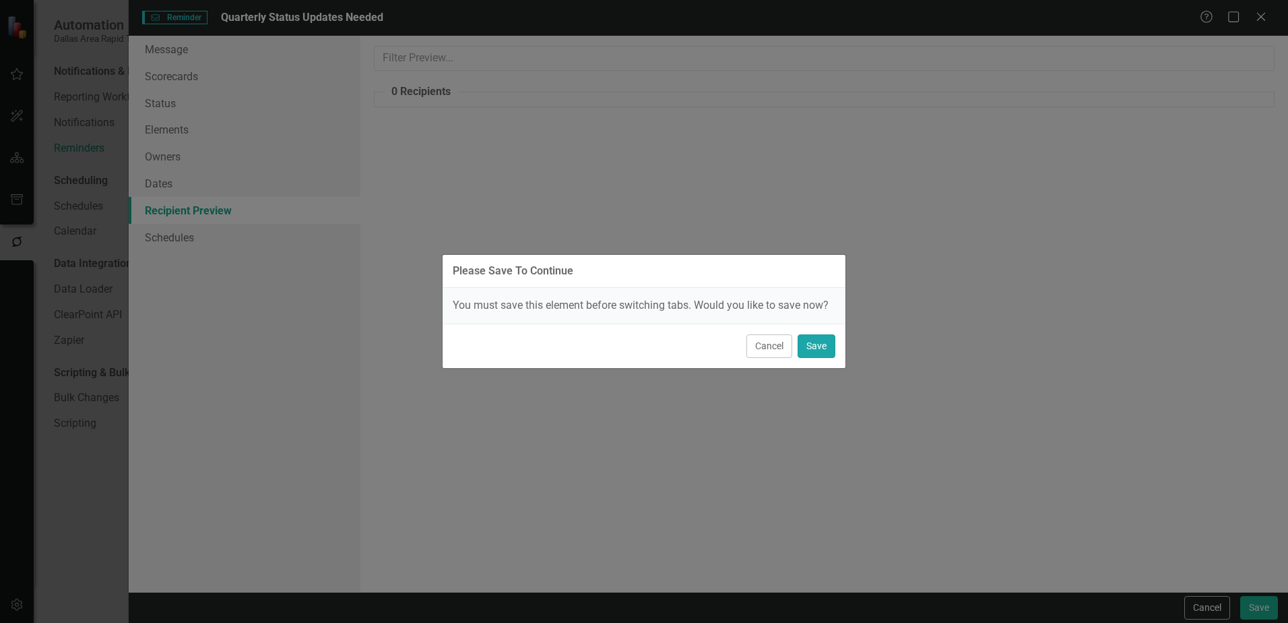
click at [825, 351] on button "Save" at bounding box center [817, 346] width 38 height 24
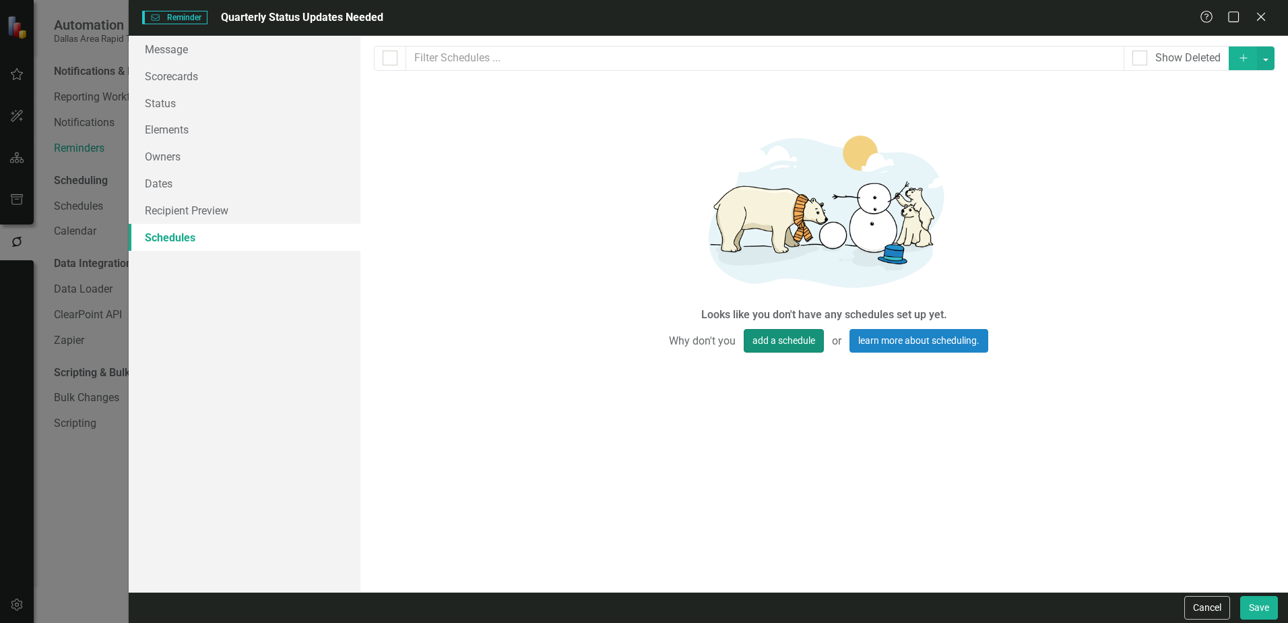
click at [795, 348] on button "add a schedule" at bounding box center [784, 341] width 80 height 24
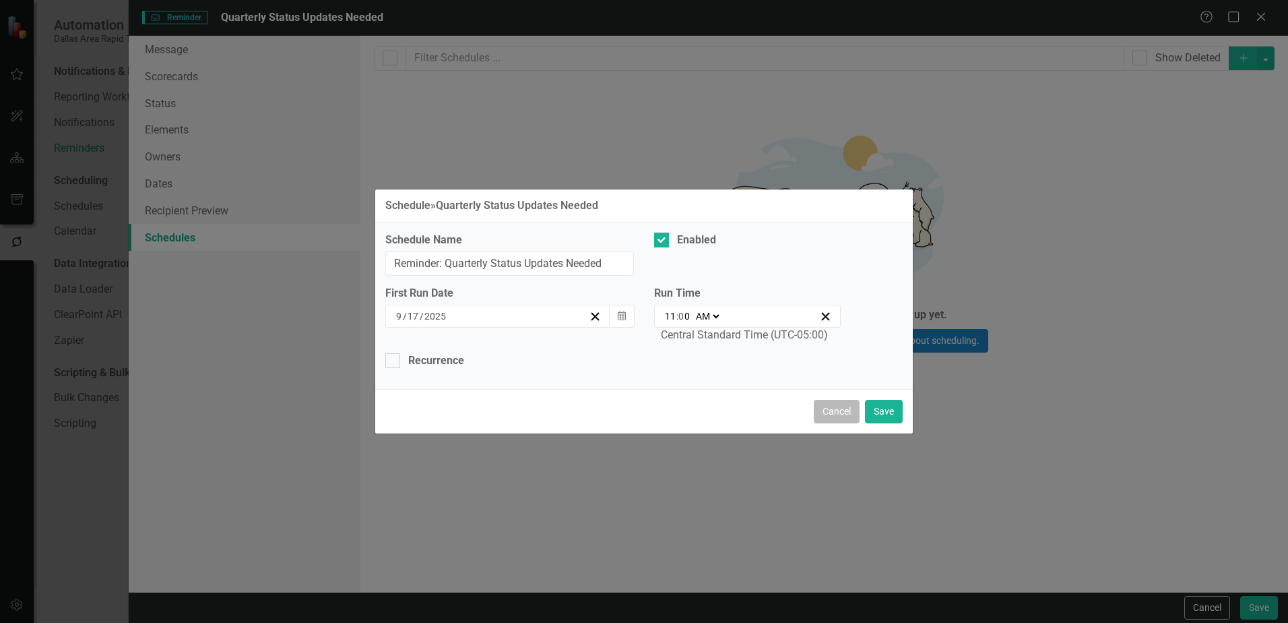
click at [846, 408] on button "Cancel" at bounding box center [837, 412] width 46 height 24
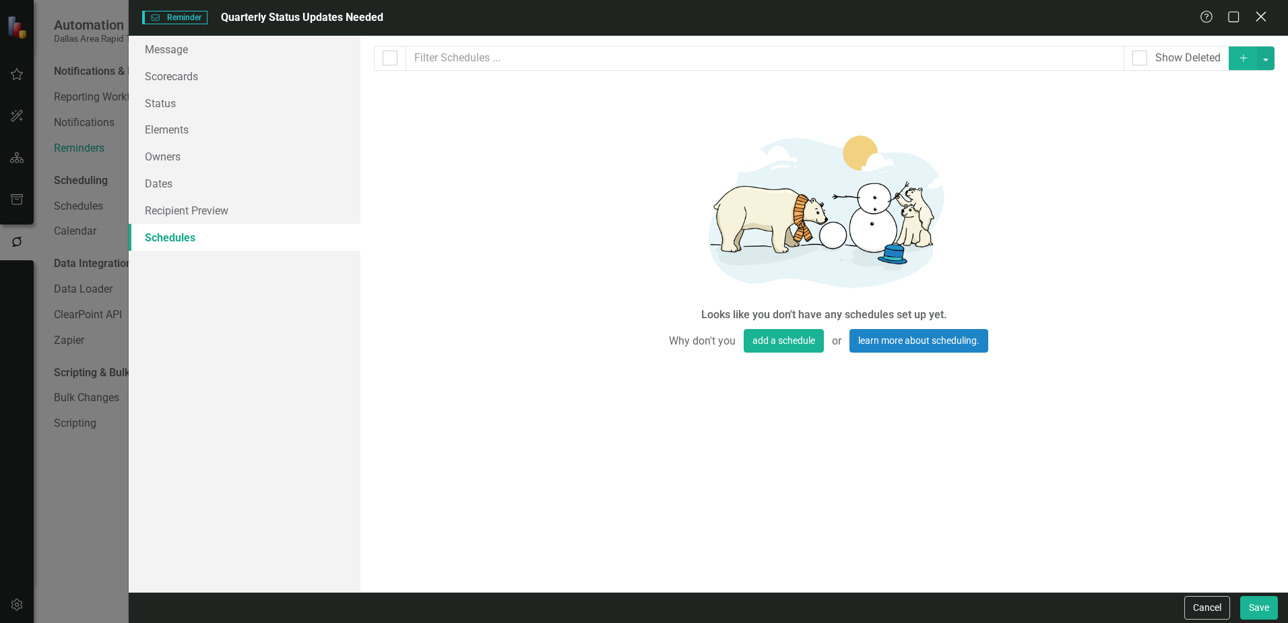
click at [1115, 19] on icon "Close" at bounding box center [1260, 16] width 17 height 13
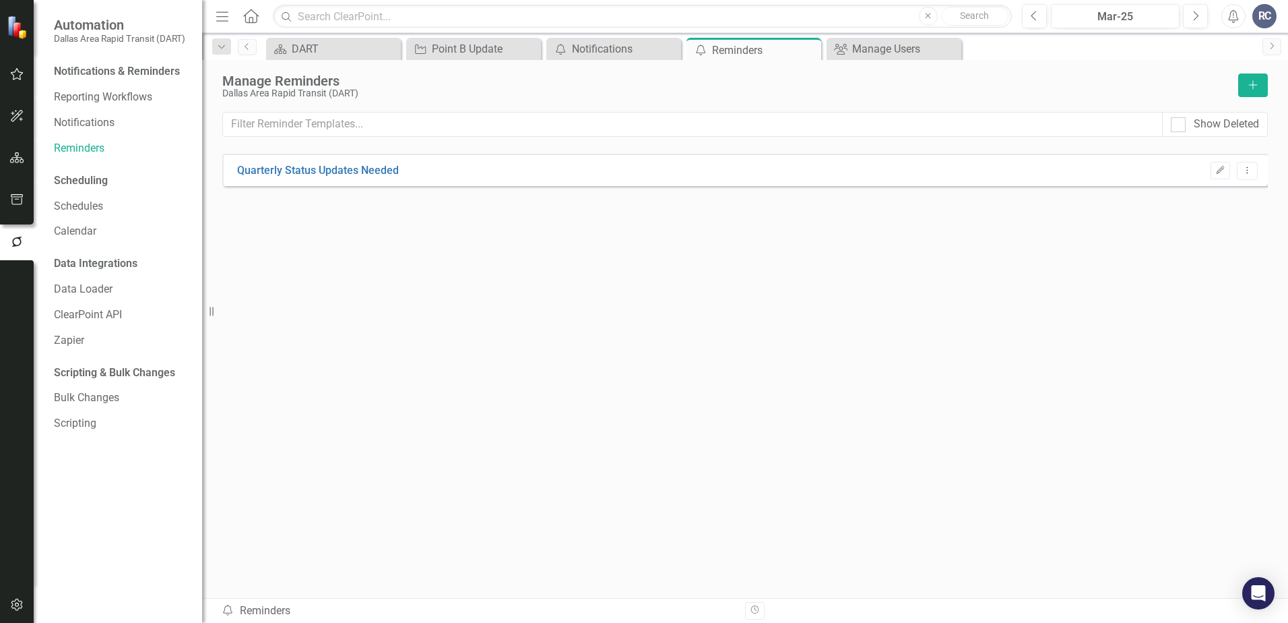
click at [469, 433] on div "Quarterly Status Updates Needed Edit Dropdown Menu" at bounding box center [745, 351] width 1046 height 395
click at [587, 51] on div "Notifications" at bounding box center [616, 48] width 89 height 17
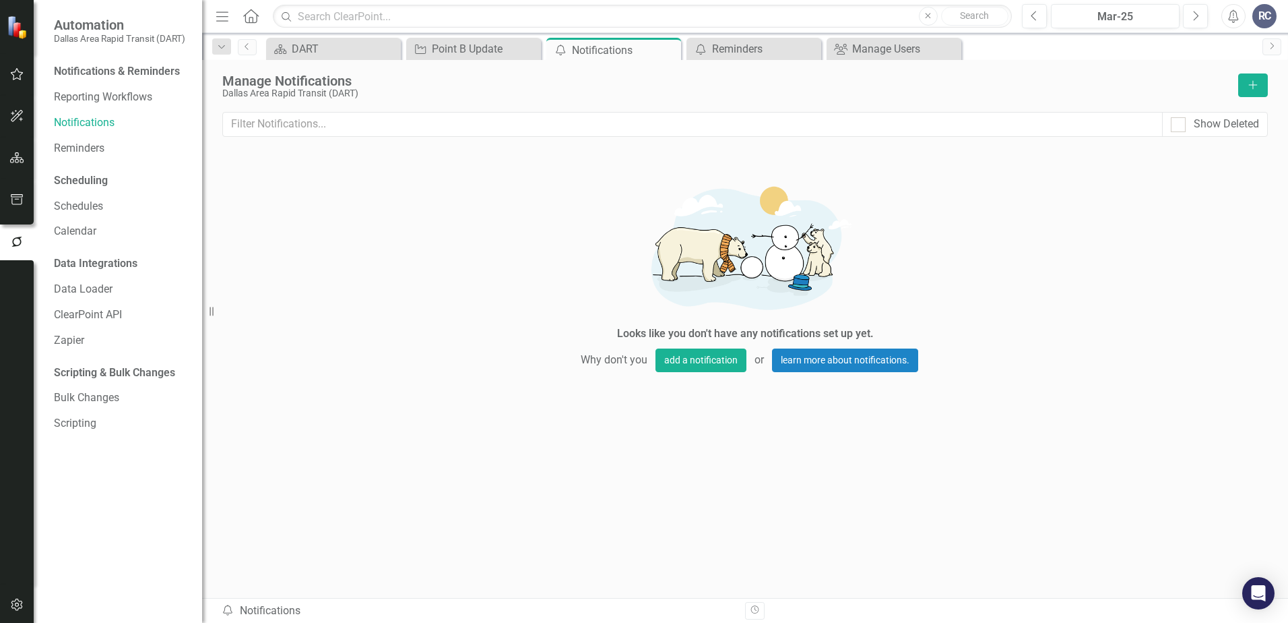
click at [567, 204] on div "Looks like you don't have any notifications set up yet. Why don't you add a not…" at bounding box center [745, 273] width 404 height 252
click at [670, 49] on icon "Close" at bounding box center [668, 49] width 13 height 11
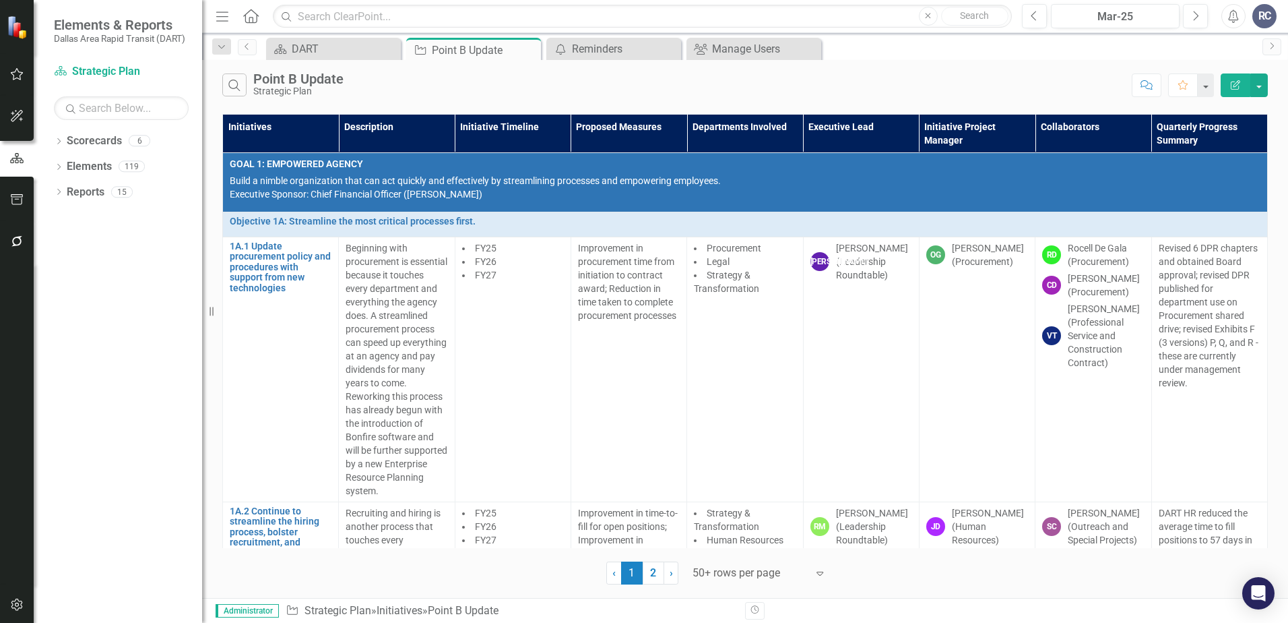
click at [434, 90] on div "Search Point B Update Strategic Plan" at bounding box center [673, 84] width 903 height 23
